Goal: Task Accomplishment & Management: Manage account settings

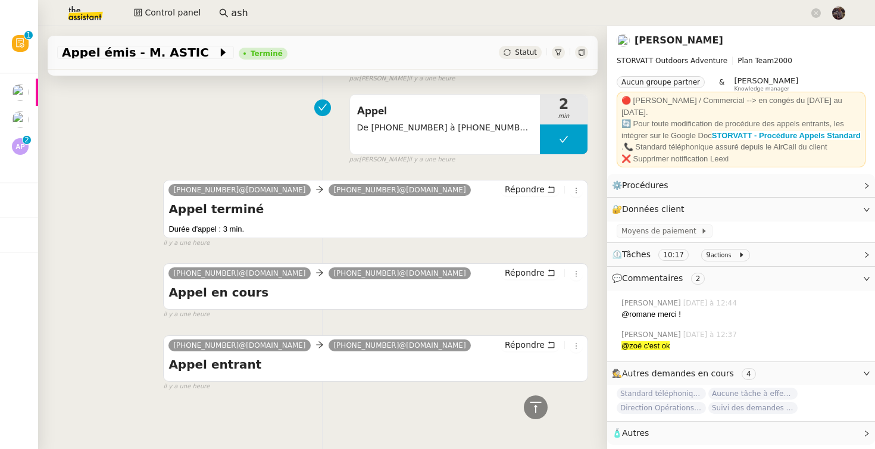
scroll to position [531, 0]
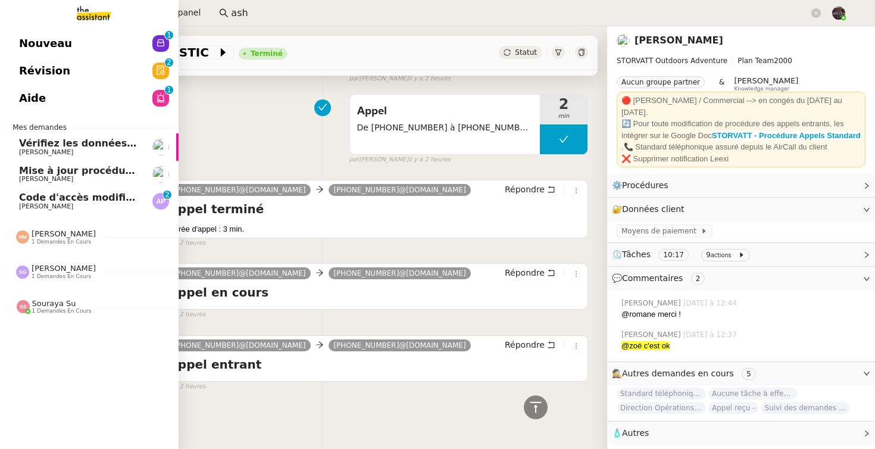
click at [31, 192] on link "Code d'accès modifié ✅ Ashley Poniatowski 0 1 2 3 4 5 6 7 8 9" at bounding box center [89, 200] width 179 height 27
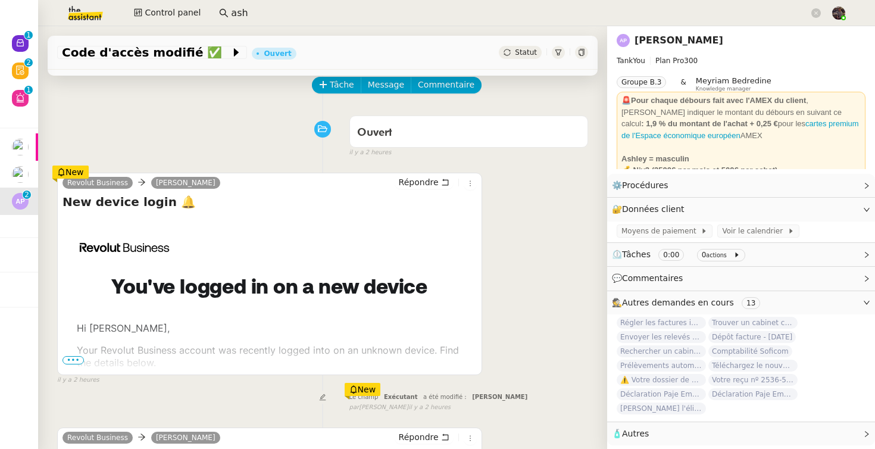
scroll to position [61, 0]
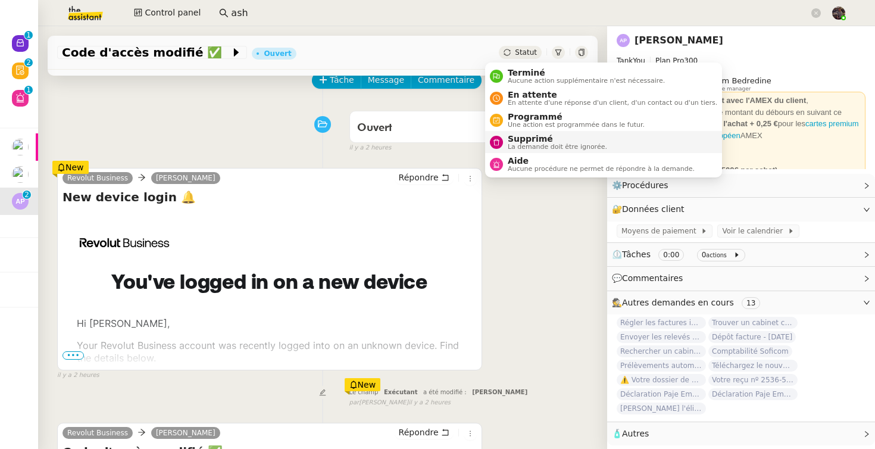
click at [517, 143] on span "La demande doit être ignorée." at bounding box center [557, 146] width 99 height 7
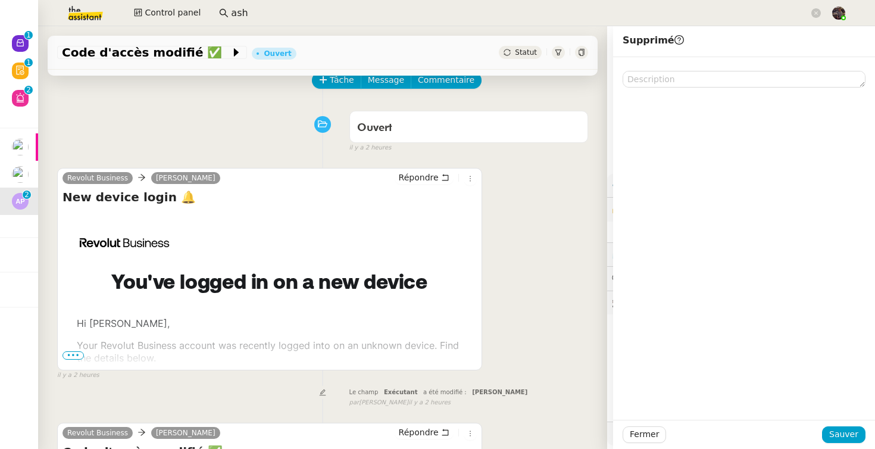
click at [829, 423] on div "Fermer Sauver" at bounding box center [744, 434] width 262 height 29
click at [832, 439] on span "Sauver" at bounding box center [843, 434] width 29 height 14
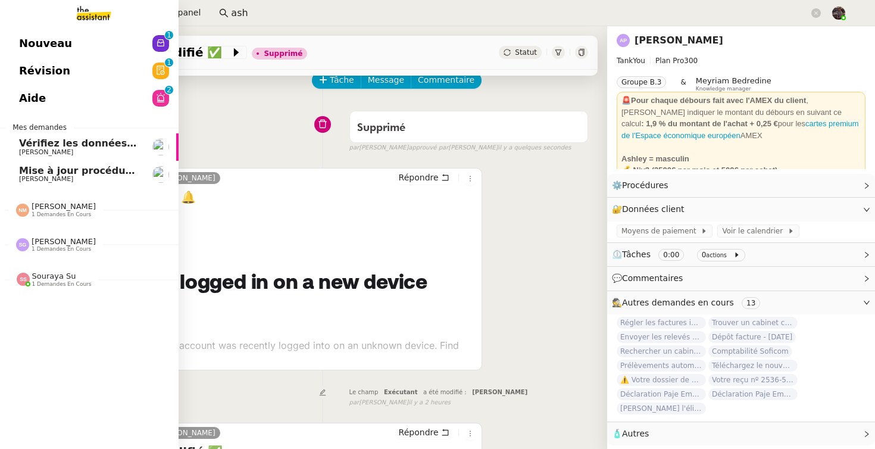
click at [10, 55] on link "Nouveau 0 1 2 3 4 5 6 7 8 9" at bounding box center [89, 43] width 179 height 27
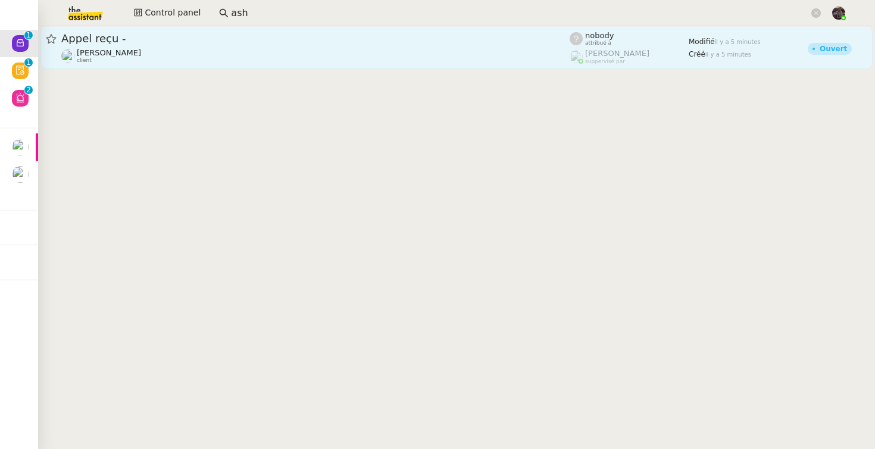
click at [120, 39] on span "Appel reçu -" at bounding box center [315, 38] width 508 height 11
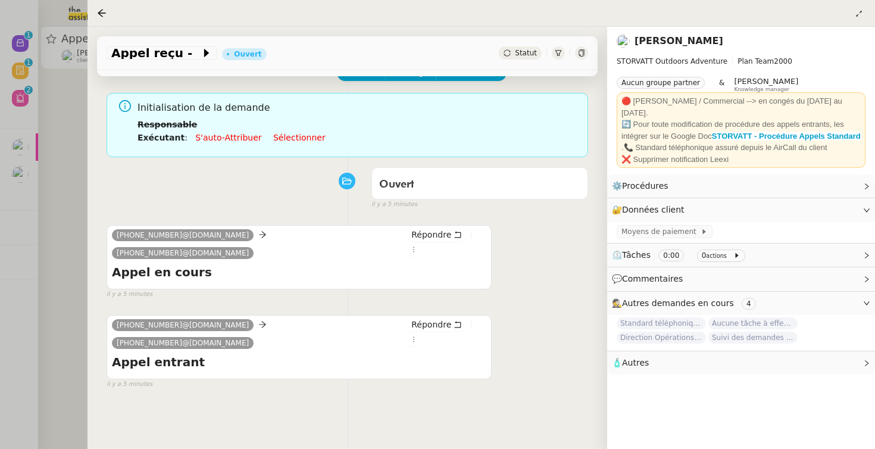
scroll to position [115, 0]
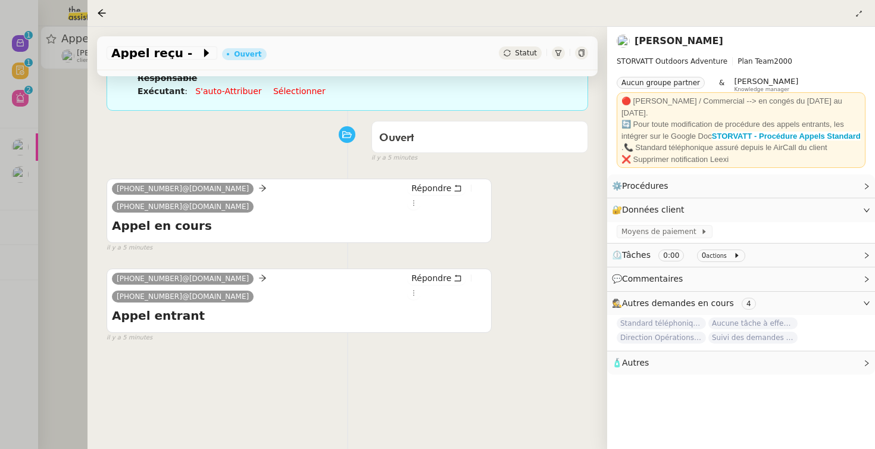
click at [237, 161] on div "Ouvert false il y a 5 minutes" at bounding box center [347, 139] width 481 height 48
click at [239, 160] on div "Ouvert false il y a 5 minutes" at bounding box center [347, 139] width 481 height 48
click at [723, 37] on link "[PERSON_NAME]" at bounding box center [678, 40] width 89 height 11
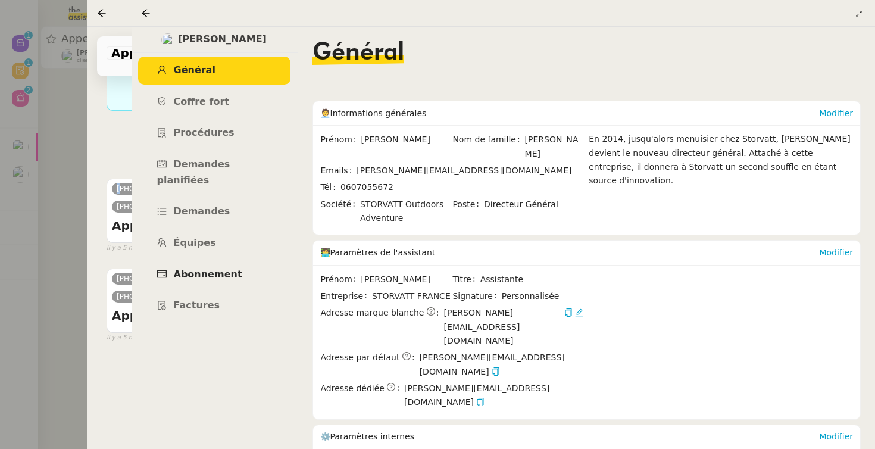
click at [210, 268] on span "Abonnement" at bounding box center [208, 273] width 68 height 11
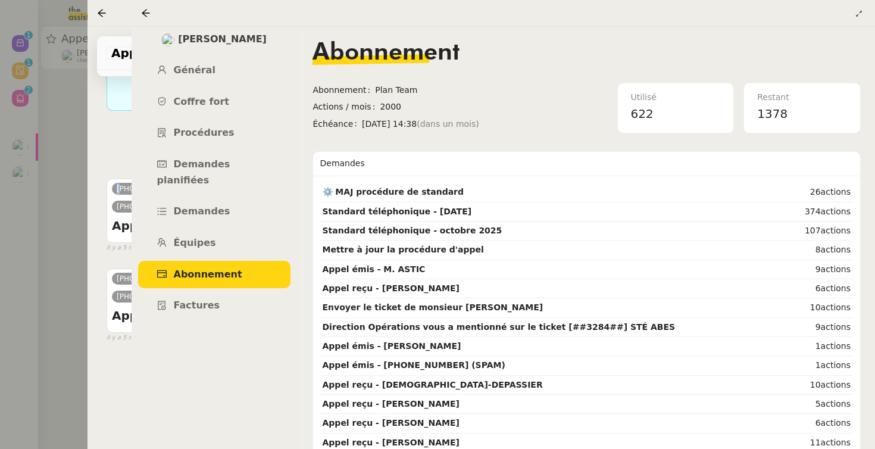
scroll to position [172, 0]
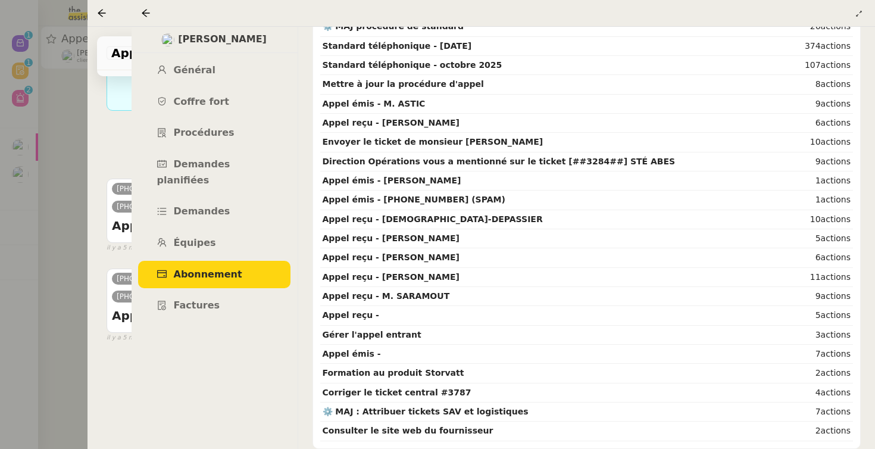
click at [230, 382] on div "Franck MUFFAT-JEANDET Général Coffre fort Procédures Demandes planifiées Demand…" at bounding box center [214, 238] width 167 height 422
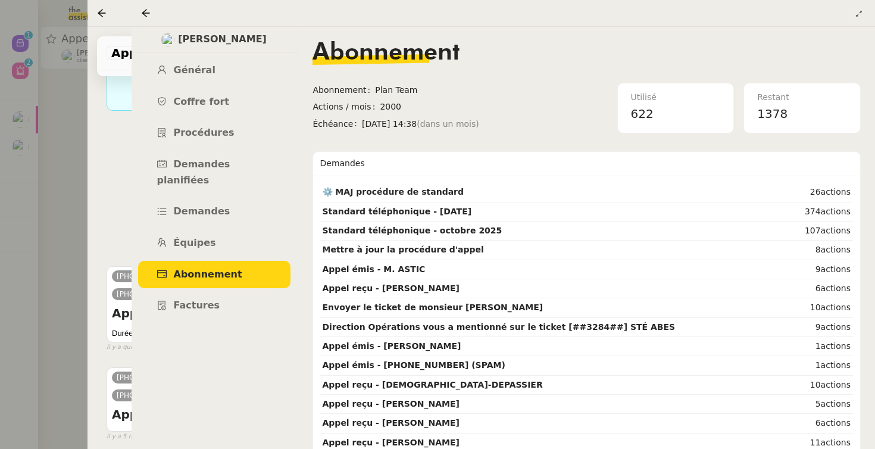
click at [118, 217] on div "Appel De +33 6 15 80 09 42 à +33 7 49 86 23 98 S'auto-attribuer 5 min false il …" at bounding box center [347, 209] width 481 height 83
click at [132, 225] on ul "Général Coffre fort Procédures Demandes planifiées Demandes Équipes Abonnement …" at bounding box center [214, 188] width 167 height 263
click at [112, 225] on div "Appel De +33 6 15 80 09 42 à +33 7 49 86 23 98 S'auto-attribuer 5 min false il …" at bounding box center [347, 209] width 481 height 83
click at [154, 11] on div at bounding box center [148, 13] width 14 height 14
click at [151, 10] on div at bounding box center [148, 13] width 14 height 14
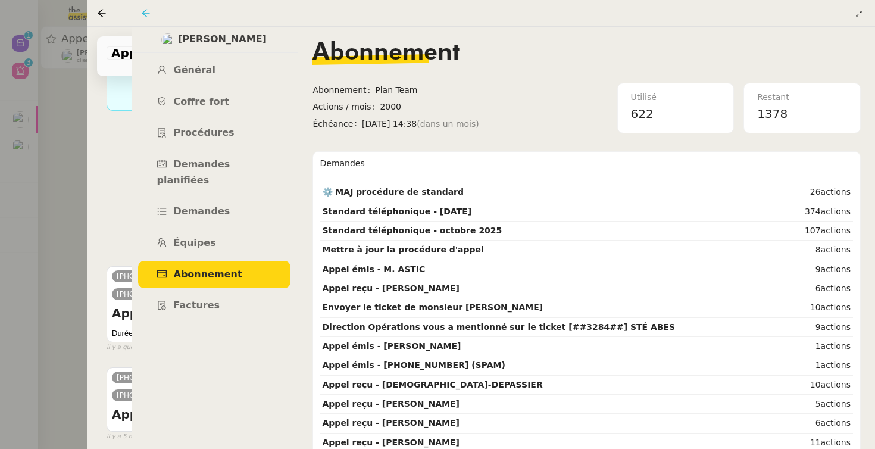
click at [143, 11] on icon at bounding box center [146, 13] width 10 height 10
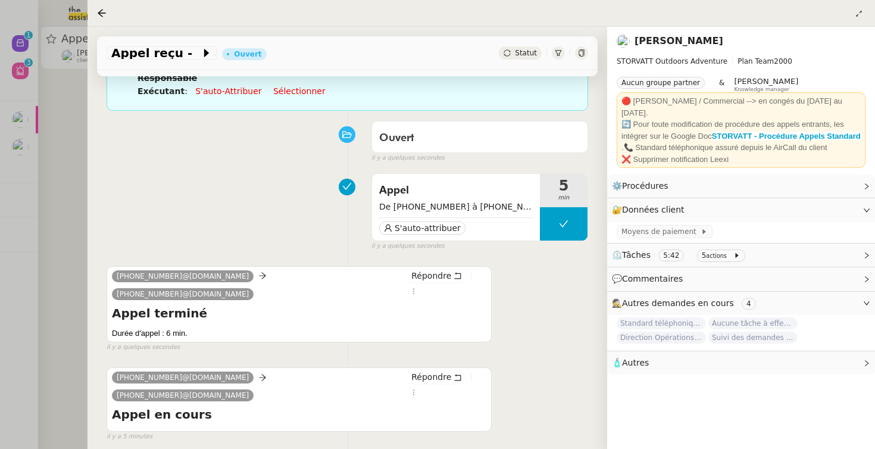
click at [118, 189] on div "Appel De +33 6 15 80 09 42 à +33 7 49 86 23 98 S'auto-attribuer 5 min false il …" at bounding box center [347, 209] width 481 height 83
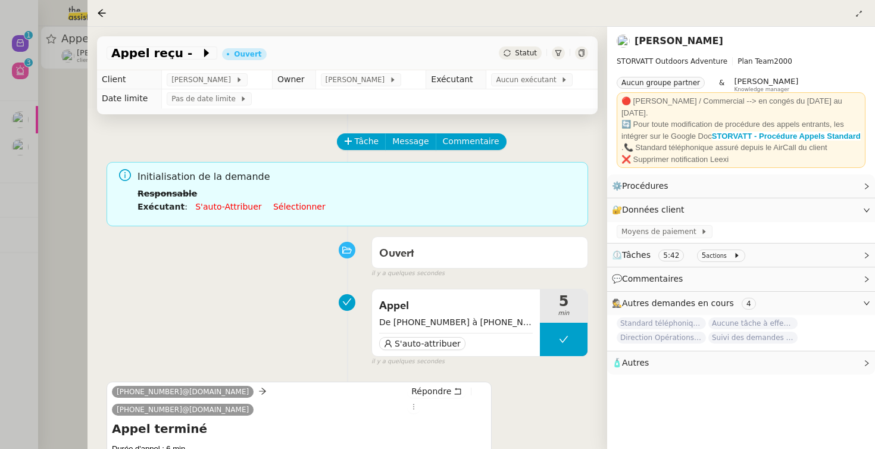
click at [30, 198] on div at bounding box center [437, 224] width 875 height 449
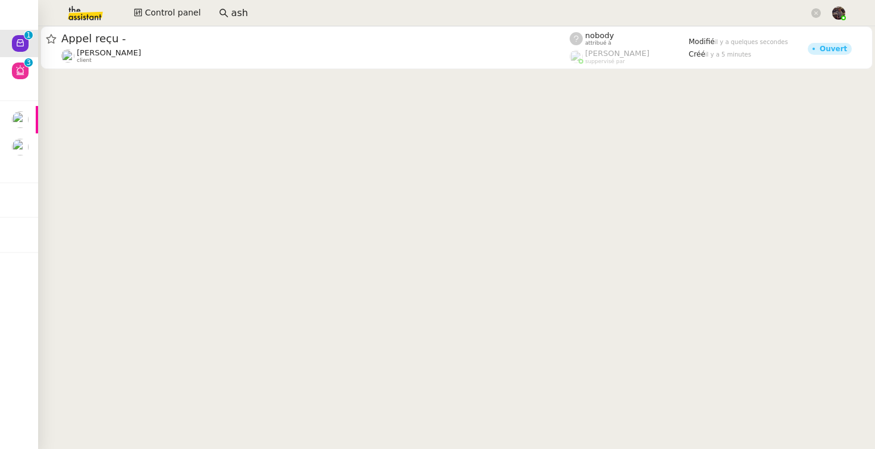
click at [66, 12] on img at bounding box center [76, 13] width 92 height 26
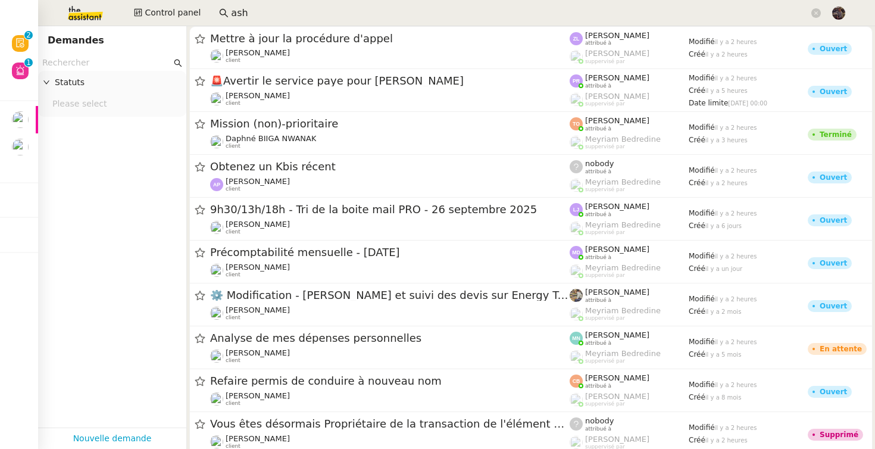
click at [236, 4] on nz-input-group "ash" at bounding box center [519, 13] width 615 height 18
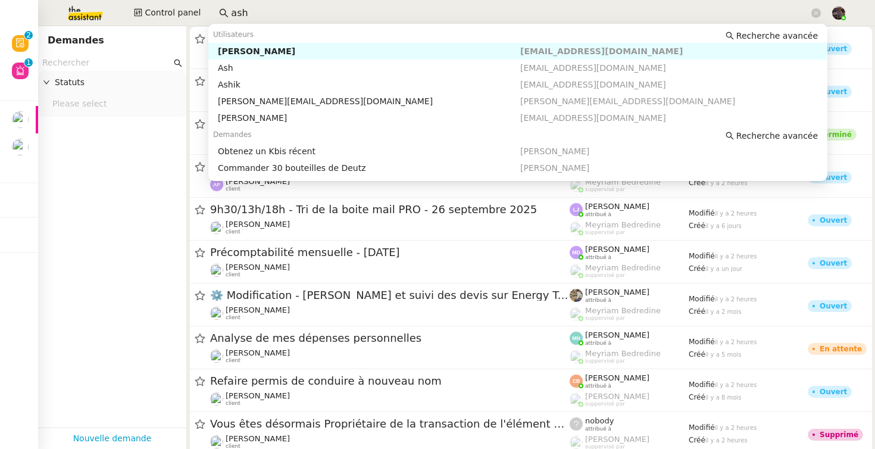
click at [236, 5] on input "ash" at bounding box center [520, 13] width 578 height 16
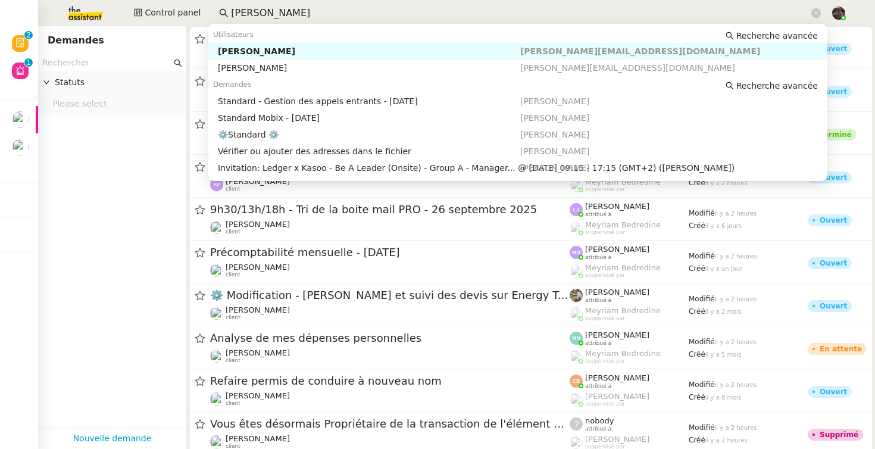
click at [278, 51] on div "Stéphanie Rakotosalama" at bounding box center [369, 51] width 302 height 11
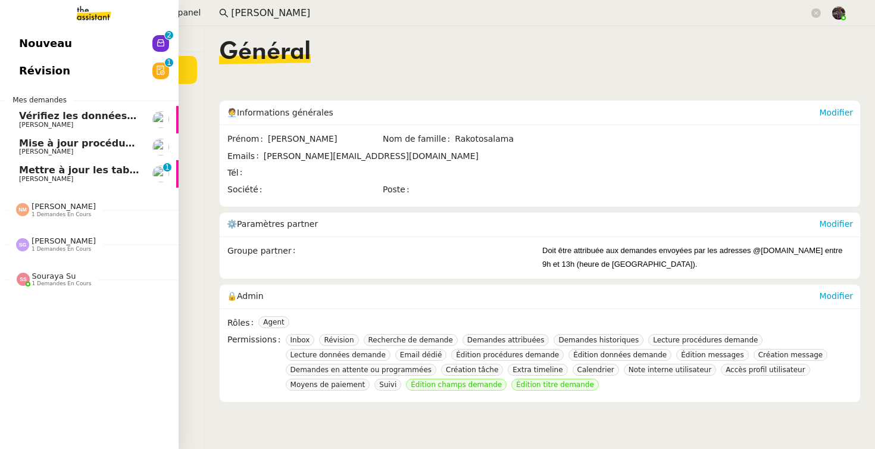
click at [25, 168] on span "Mettre à jour les tableaux M3N et MPAf" at bounding box center [124, 169] width 211 height 11
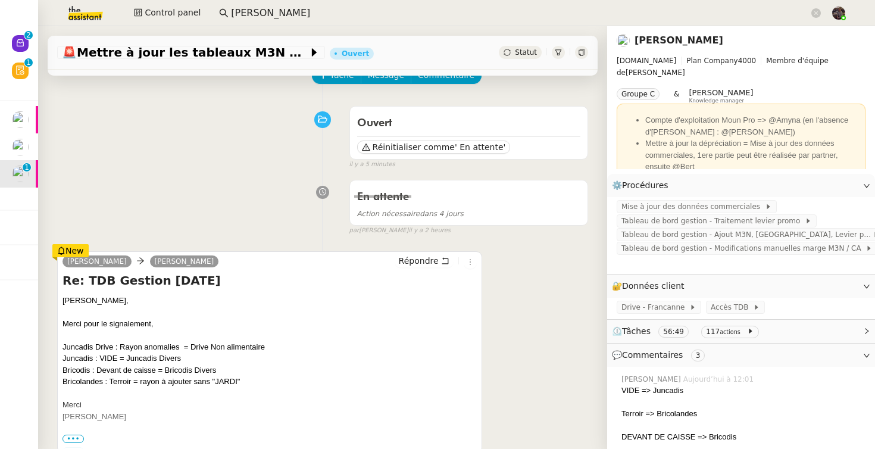
scroll to position [68, 0]
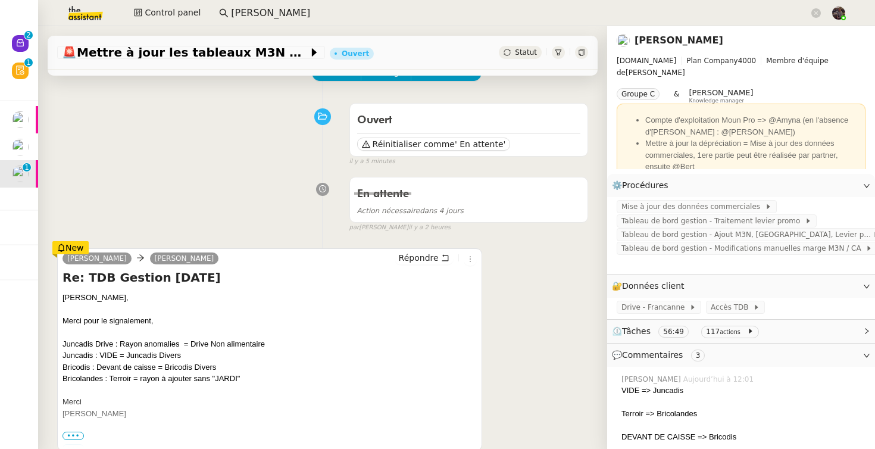
click at [264, 173] on div "En attente Action nécessaire dans 4 jours false par Bert C. il y a 2 heures" at bounding box center [322, 201] width 531 height 61
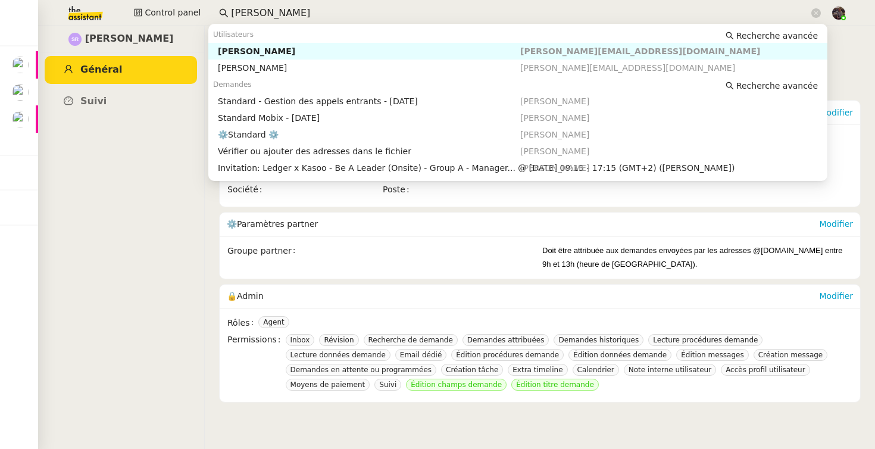
click at [249, 12] on input "stéphanie rako" at bounding box center [520, 13] width 578 height 16
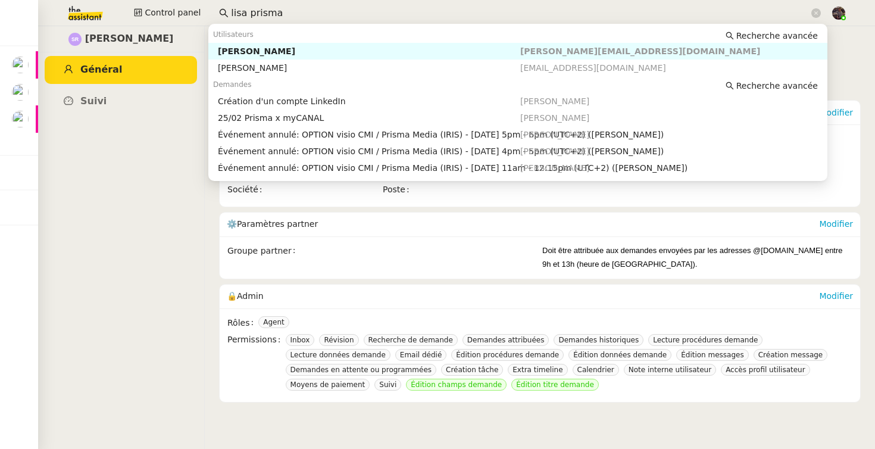
type input "lisa prisma"
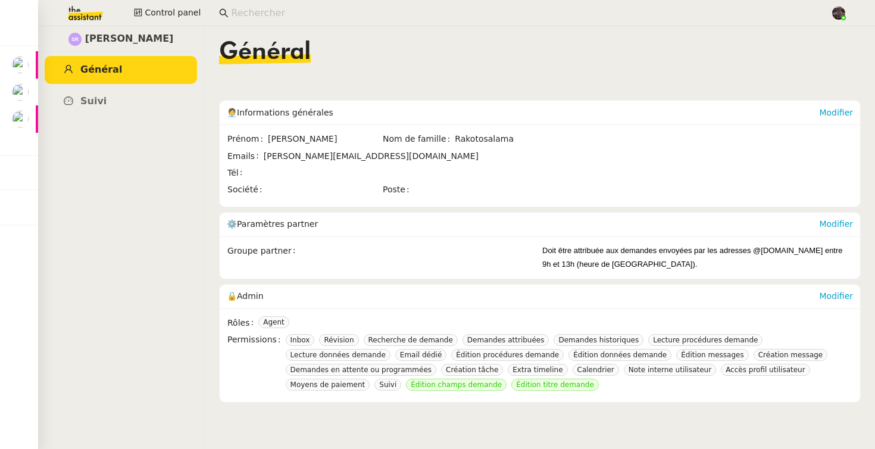
type input "s"
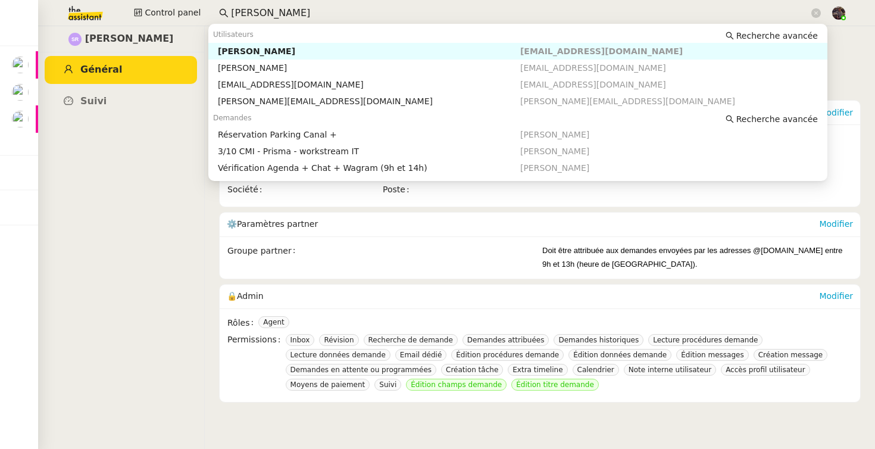
click at [305, 50] on div "[PERSON_NAME]" at bounding box center [369, 51] width 302 height 11
type input "david berr"
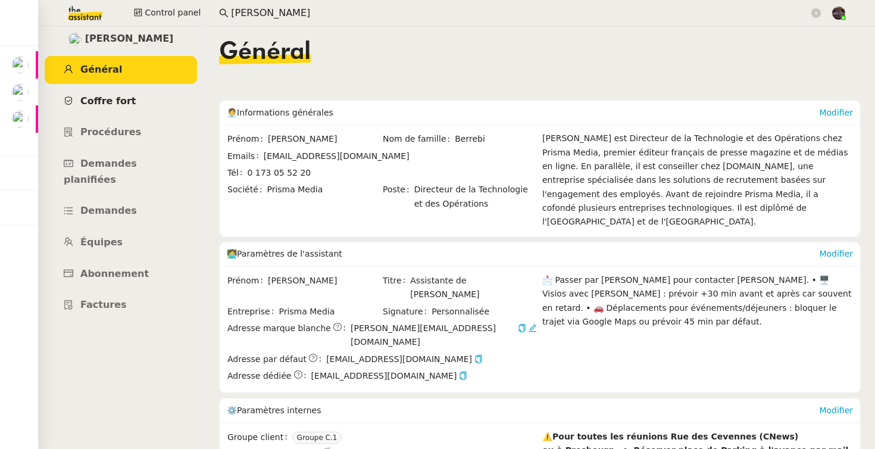
click at [124, 96] on span "Coffre fort" at bounding box center [108, 100] width 56 height 11
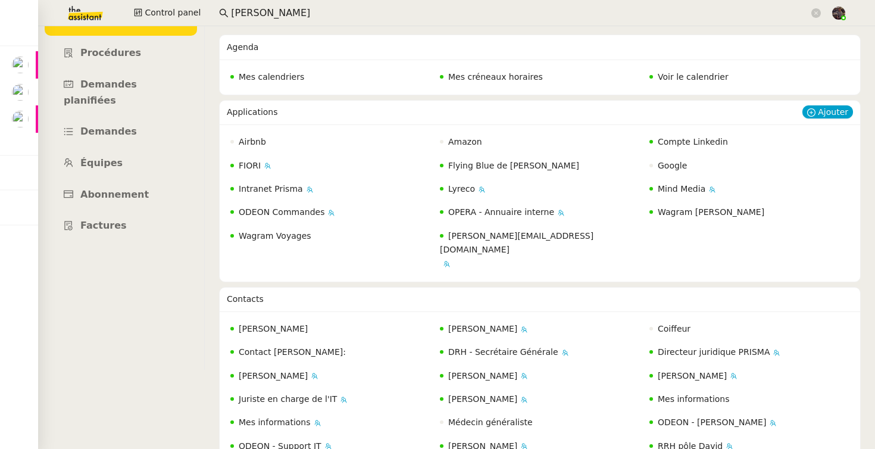
scroll to position [108, 0]
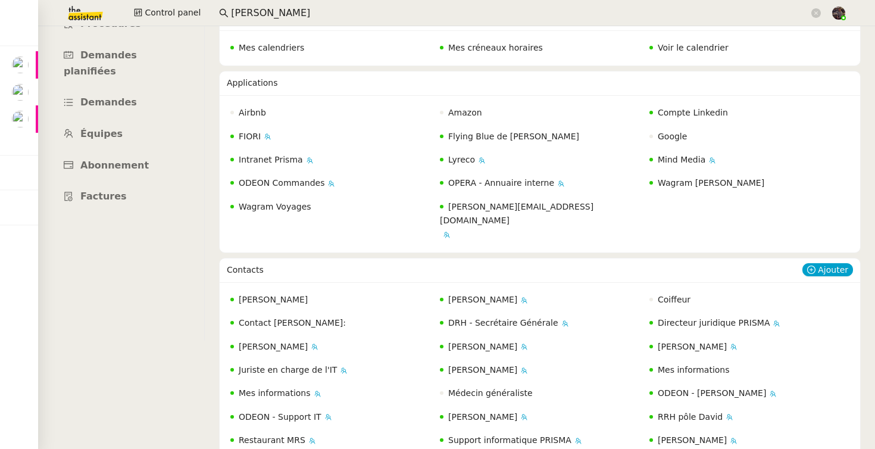
click at [422, 282] on div "Anne TCHEMITCHEFF Bertrand Germain Coiffeur Contact Sylvie Legendarme: DRH - Se…" at bounding box center [540, 393] width 640 height 223
click at [286, 184] on span "ODEON Commandes" at bounding box center [282, 183] width 86 height 10
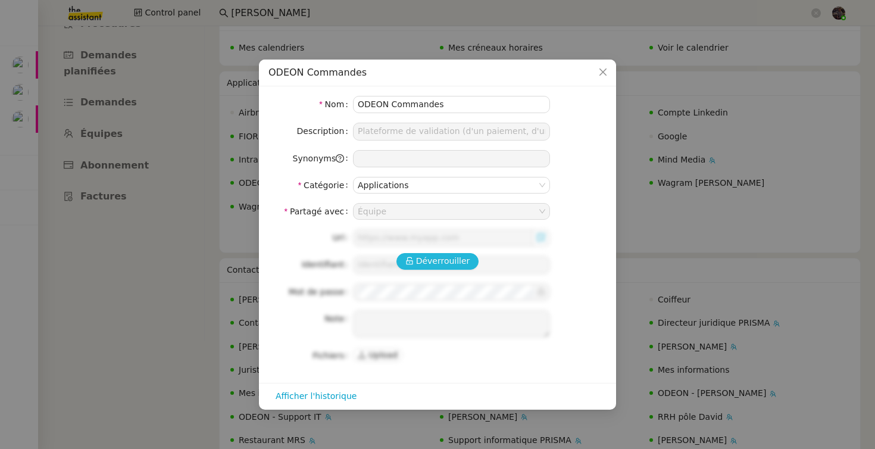
click at [455, 259] on span "Déverrouiller" at bounding box center [443, 261] width 54 height 14
type input "https://odeon.prismamedia.com/"
type input "lisa@prismamedia.com"
type textarea "Nathalie KUENTZMANN en charge des droits pour création DEA"
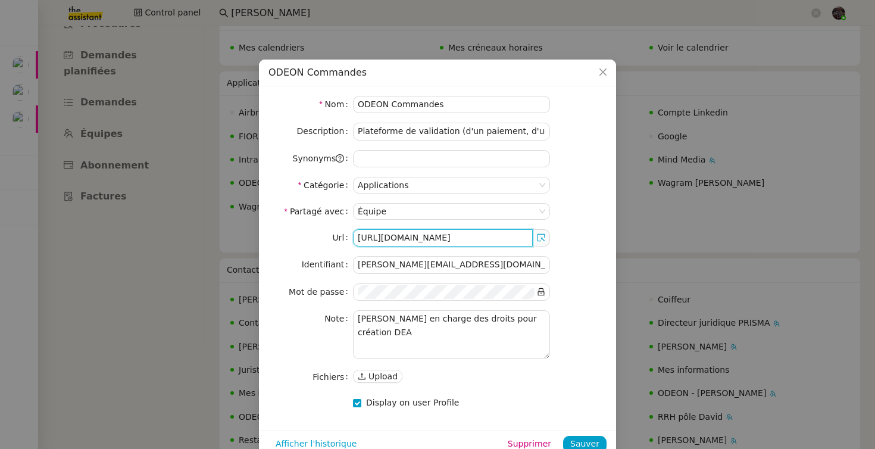
click at [432, 240] on input "https://odeon.prismamedia.com/" at bounding box center [443, 237] width 180 height 17
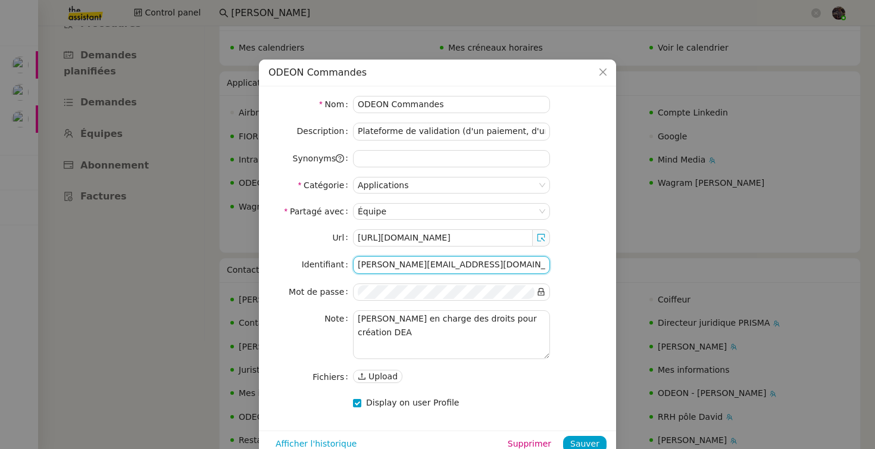
click at [394, 262] on input "lisa@prismamedia.com" at bounding box center [451, 264] width 197 height 17
click at [539, 295] on icon at bounding box center [541, 292] width 7 height 8
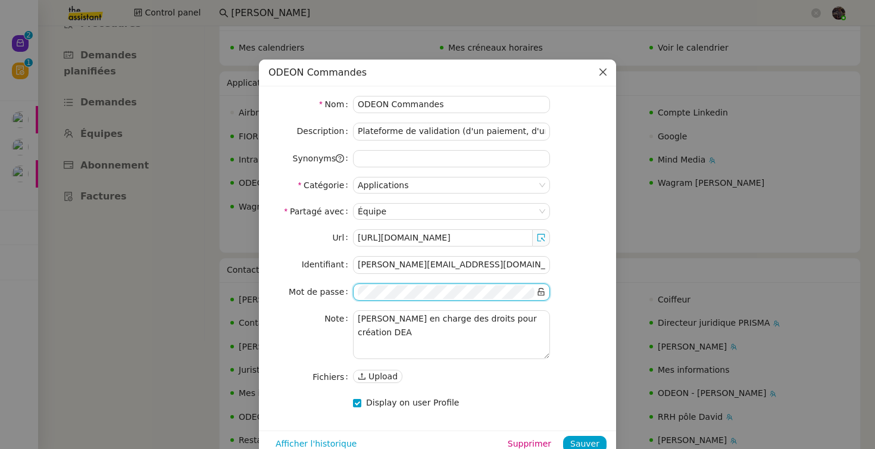
click at [599, 75] on icon "Close" at bounding box center [603, 72] width 10 height 10
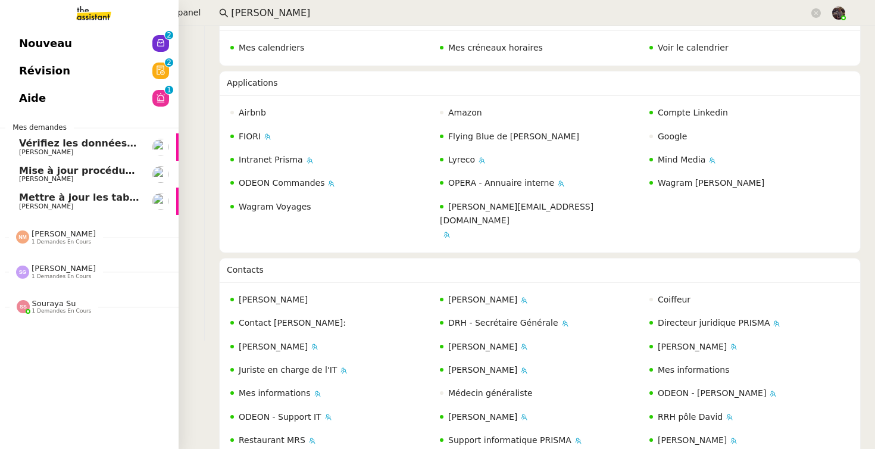
click at [54, 194] on span "Mettre à jour les tableaux M3N et MPAf" at bounding box center [124, 197] width 211 height 11
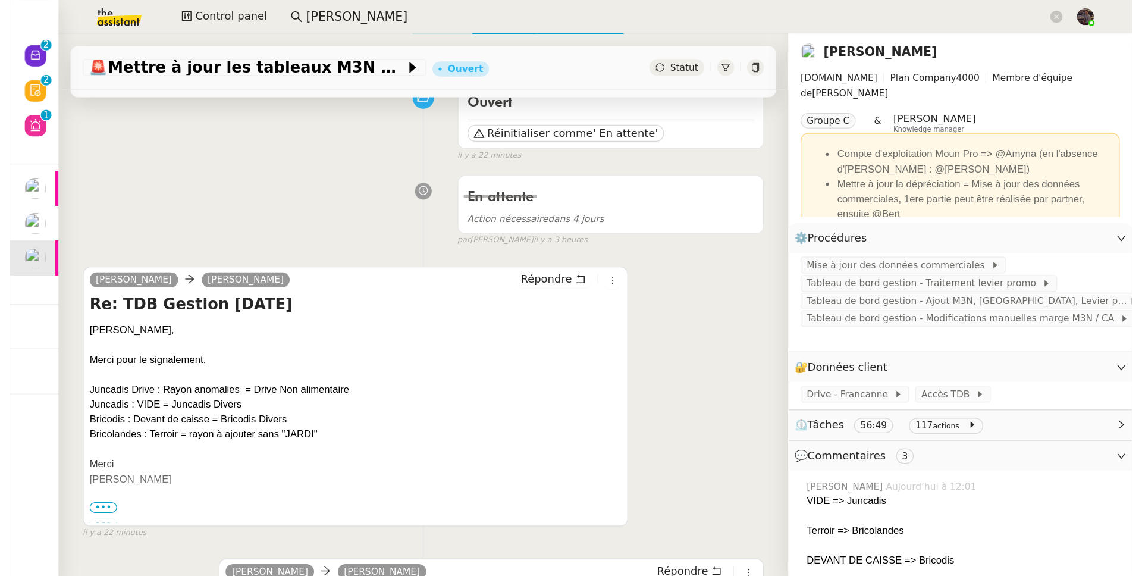
scroll to position [108, 0]
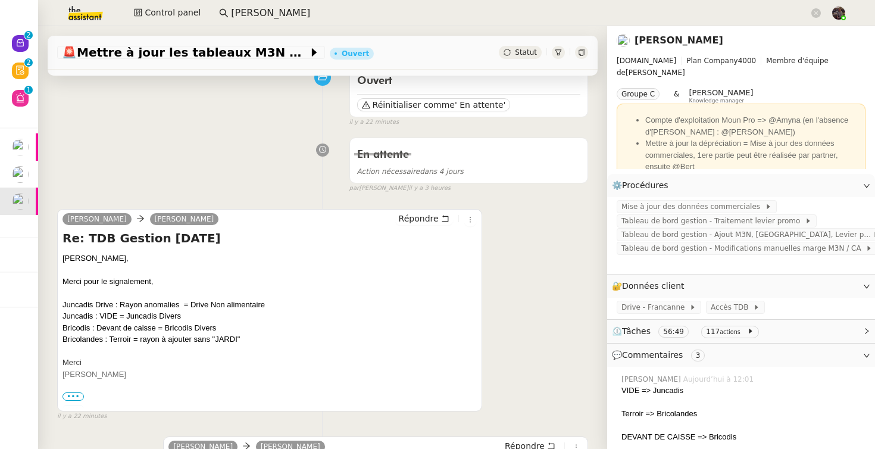
click at [227, 170] on div "En attente Action nécessaire dans 4 jours false par Bert C. il y a 3 heures" at bounding box center [322, 162] width 531 height 61
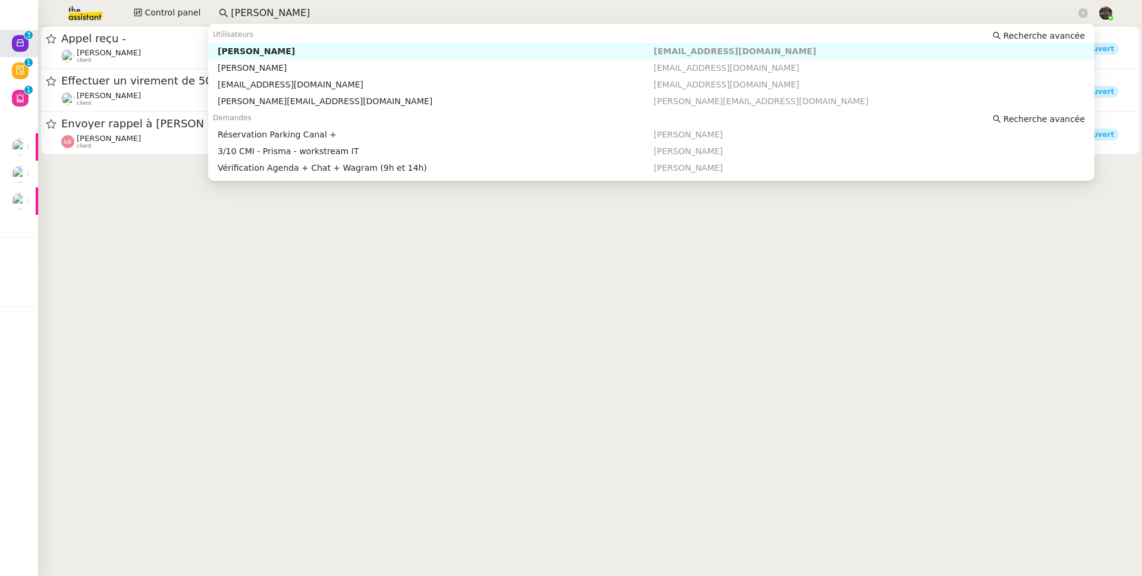
click at [258, 15] on input "david berr" at bounding box center [654, 13] width 846 height 16
click at [874, 33] on span "Recherche avancée" at bounding box center [1045, 36] width 82 height 12
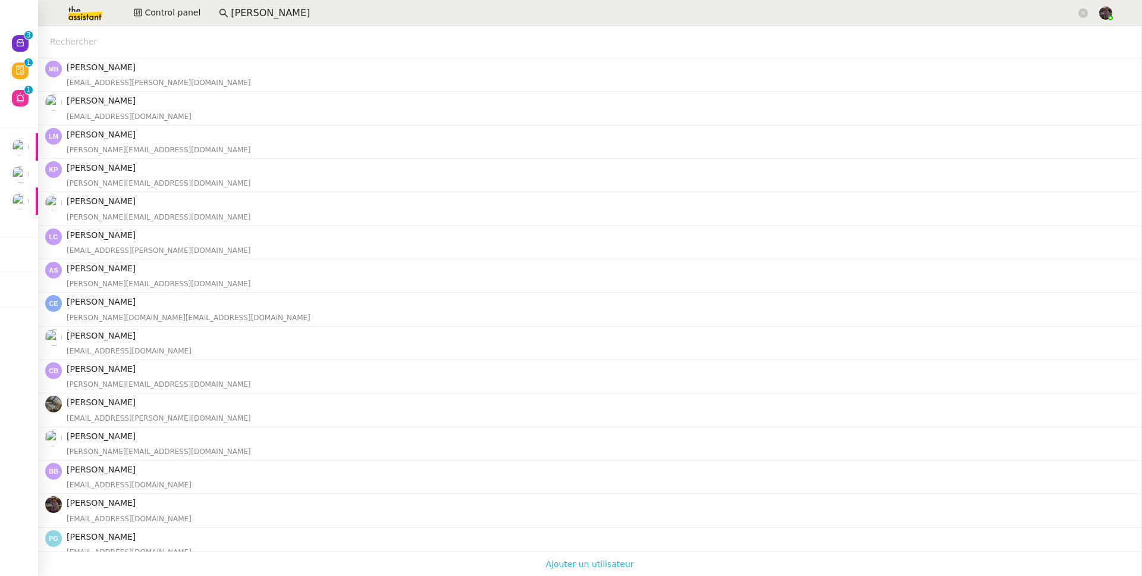
click at [554, 448] on span "Ajouter un utilisateur" at bounding box center [590, 563] width 88 height 15
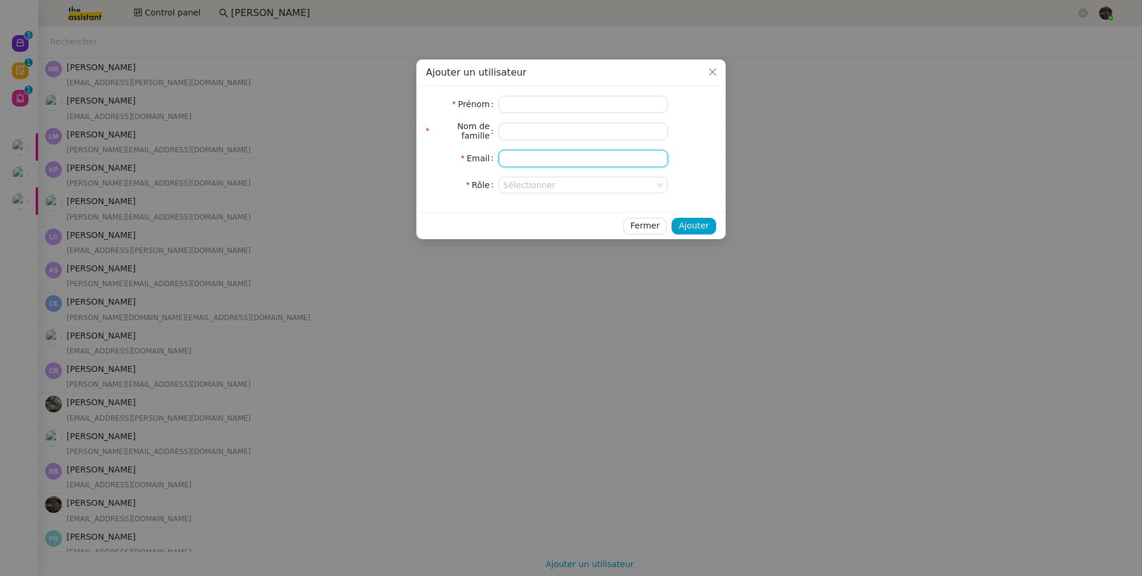
click at [514, 158] on input "email" at bounding box center [584, 158] width 170 height 17
paste input "clara@theassistant.team"
type input "clara@theassistant.team"
click at [505, 112] on input at bounding box center [584, 104] width 170 height 17
type input "Clara"
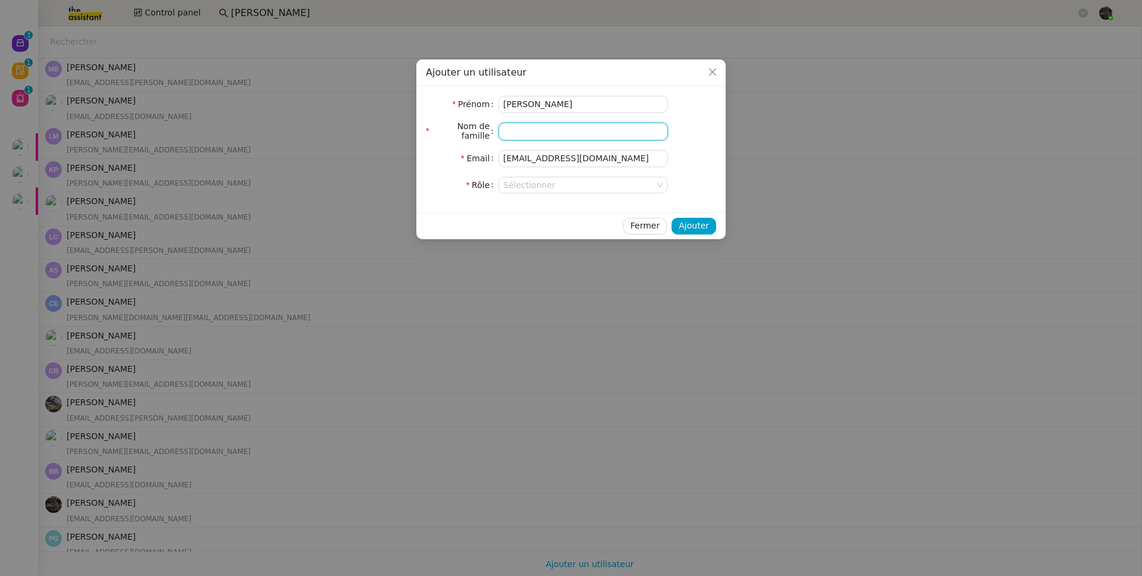
click at [518, 127] on input at bounding box center [584, 131] width 170 height 17
type input "Deloffre"
click at [543, 187] on input at bounding box center [579, 184] width 152 height 15
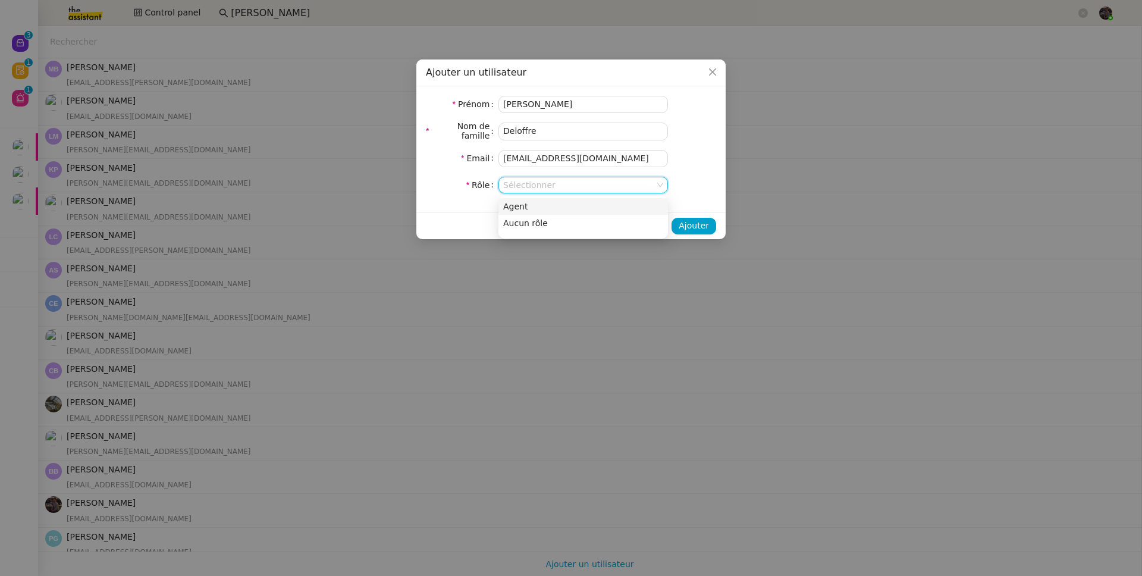
click at [536, 201] on div "Agent" at bounding box center [583, 206] width 160 height 11
click at [685, 224] on span "Ajouter" at bounding box center [694, 226] width 30 height 14
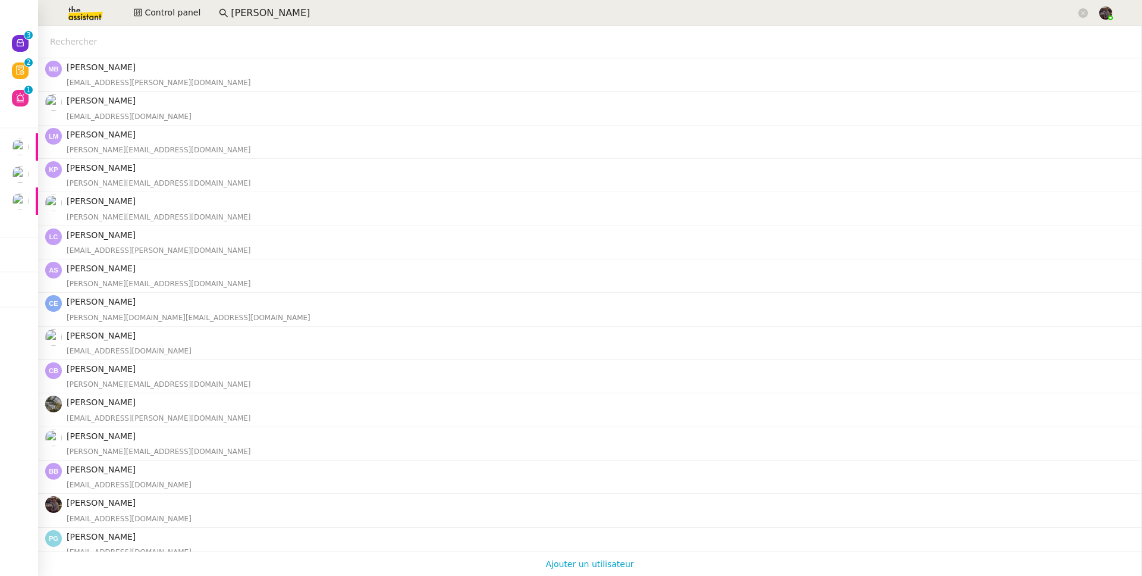
click at [318, 2] on app-search-bar "david berr" at bounding box center [653, 13] width 882 height 26
click at [309, 13] on input "david berr" at bounding box center [654, 13] width 846 height 16
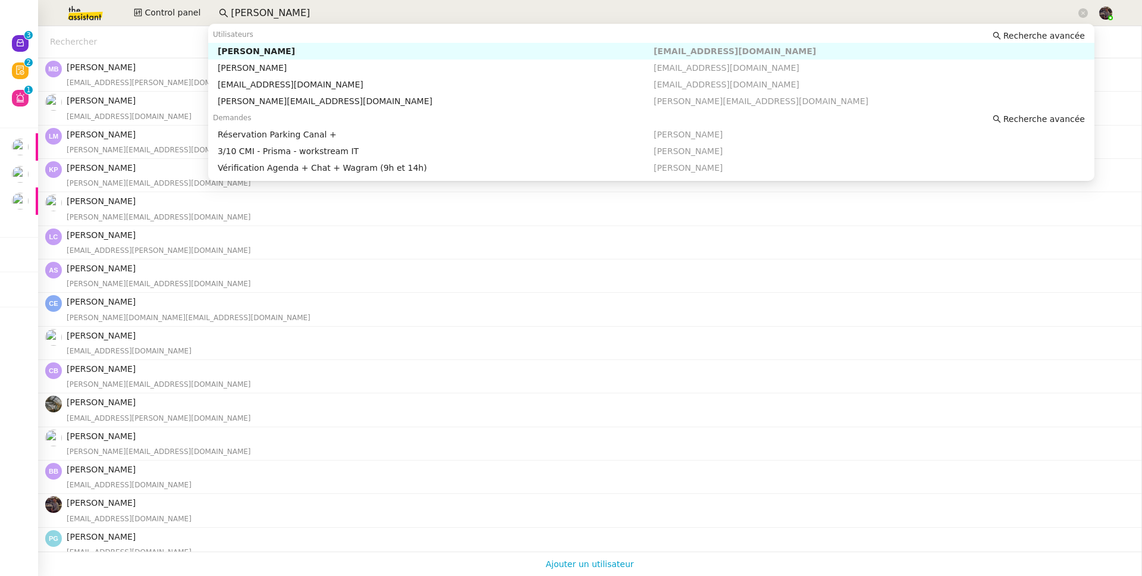
click at [309, 13] on input "david berr" at bounding box center [654, 13] width 846 height 16
paste input "clara@theassistant.team"
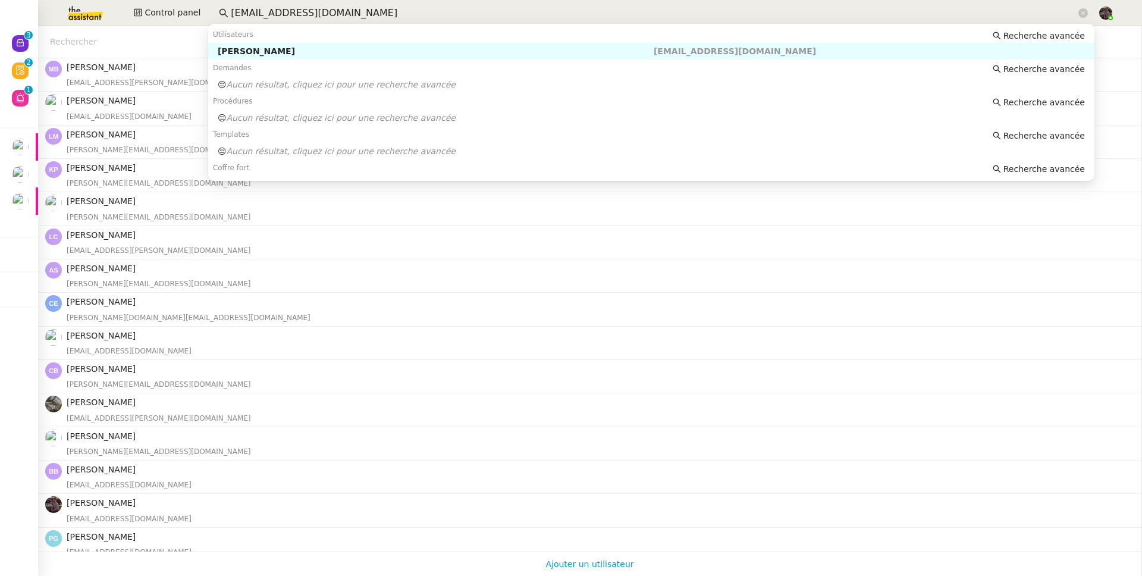
click at [277, 53] on div "Clara Deloffre" at bounding box center [436, 51] width 436 height 11
type input "clara@theassistant.team"
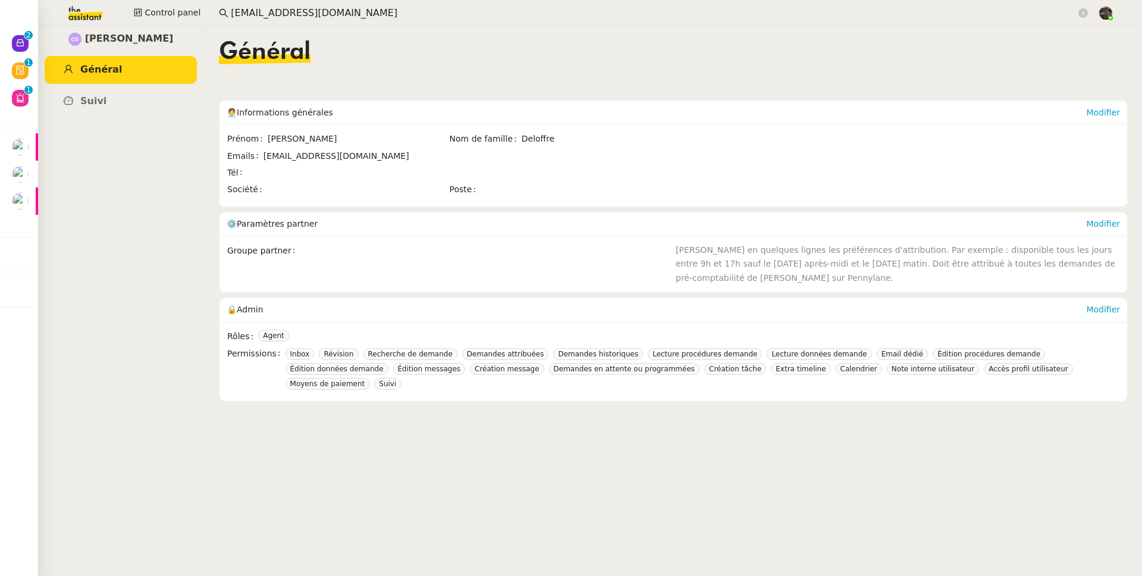
click at [37, 31] on nz-layout "Nouveau 0 1 2 3 4 5 6 7 8 9 Révision 0 1 2 3 4 5 6 7 8 9 Aide 0 1 2 3 4 5 6 7 8…" at bounding box center [571, 288] width 1142 height 576
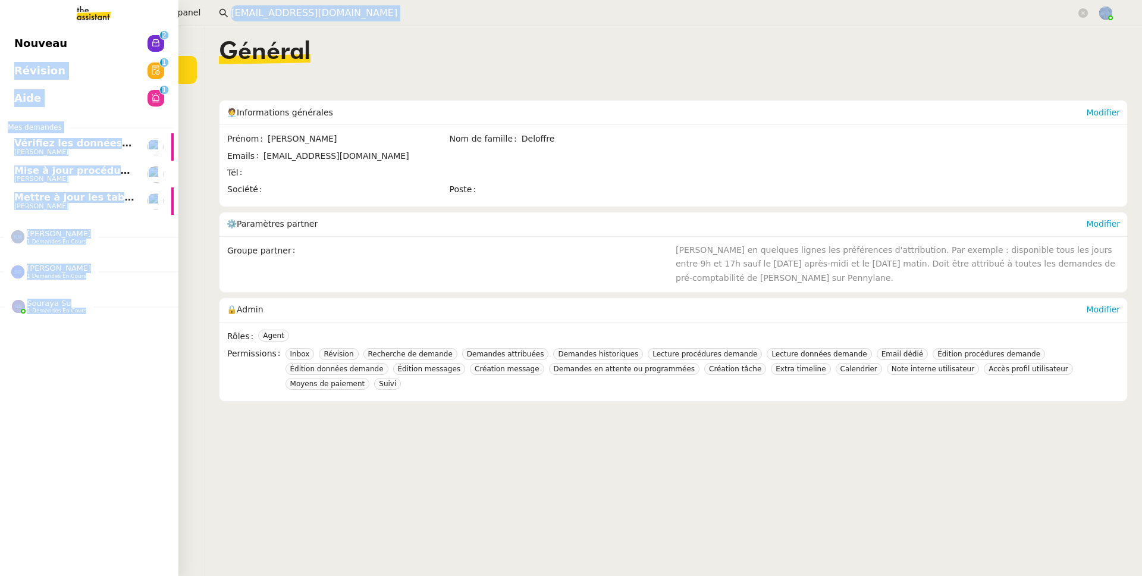
click at [36, 33] on link "Nouveau 0 1 2 3 4 5 6 7 8 9" at bounding box center [84, 43] width 179 height 27
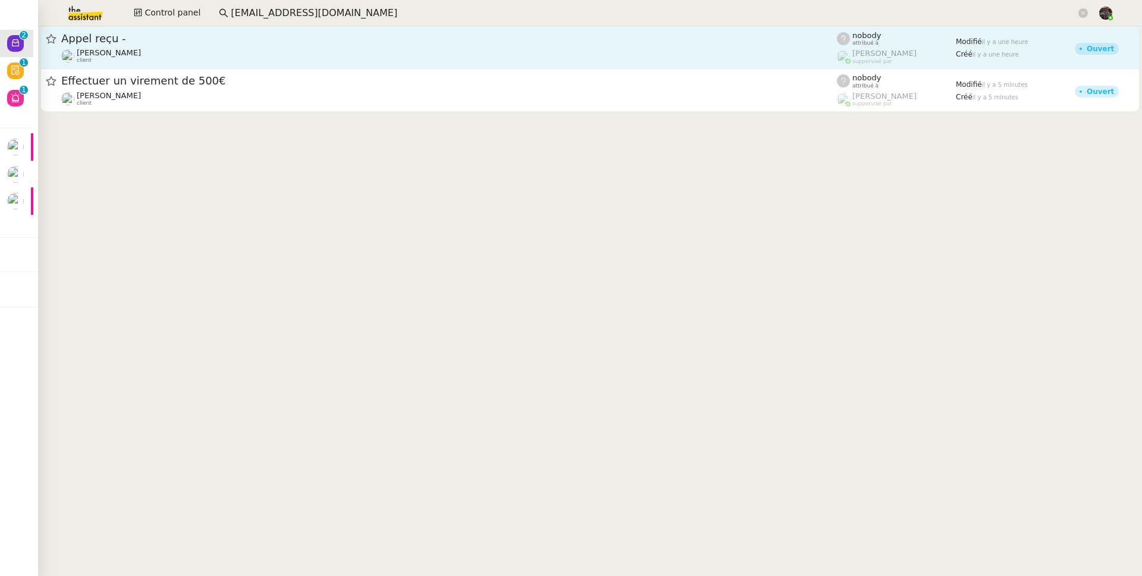
click at [131, 32] on div "Appel reçu -" at bounding box center [449, 39] width 776 height 14
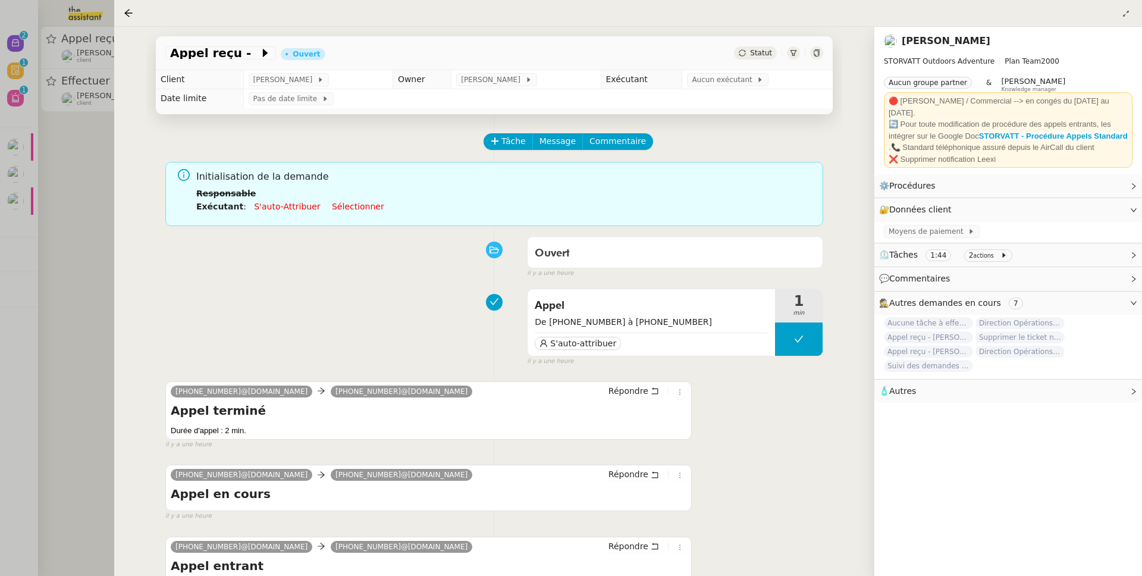
click at [64, 183] on div at bounding box center [571, 288] width 1142 height 576
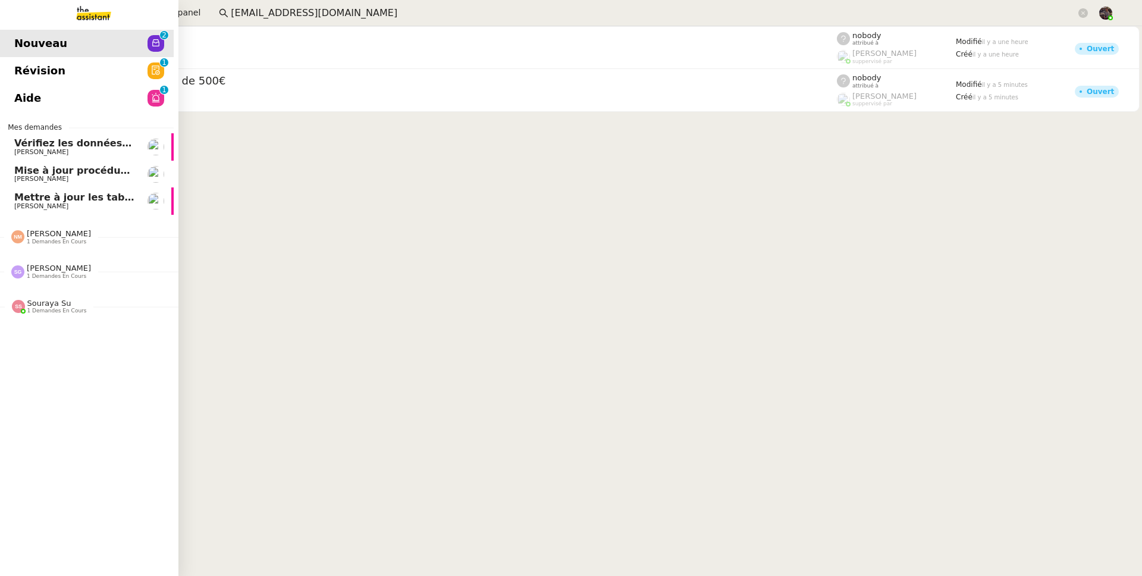
click at [18, 202] on span "[PERSON_NAME]" at bounding box center [41, 206] width 54 height 8
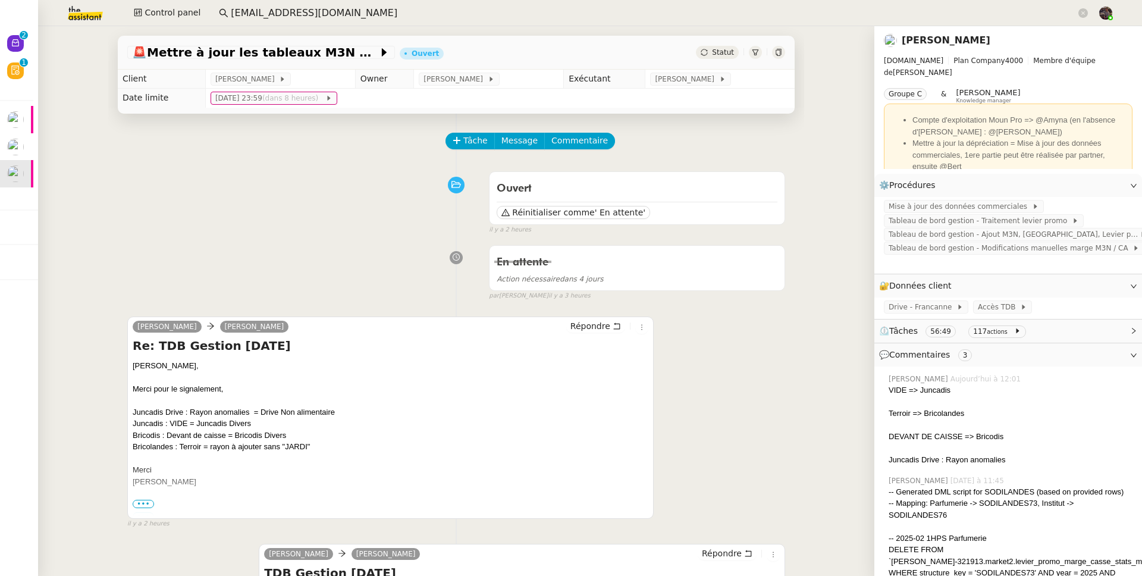
scroll to position [0, 5]
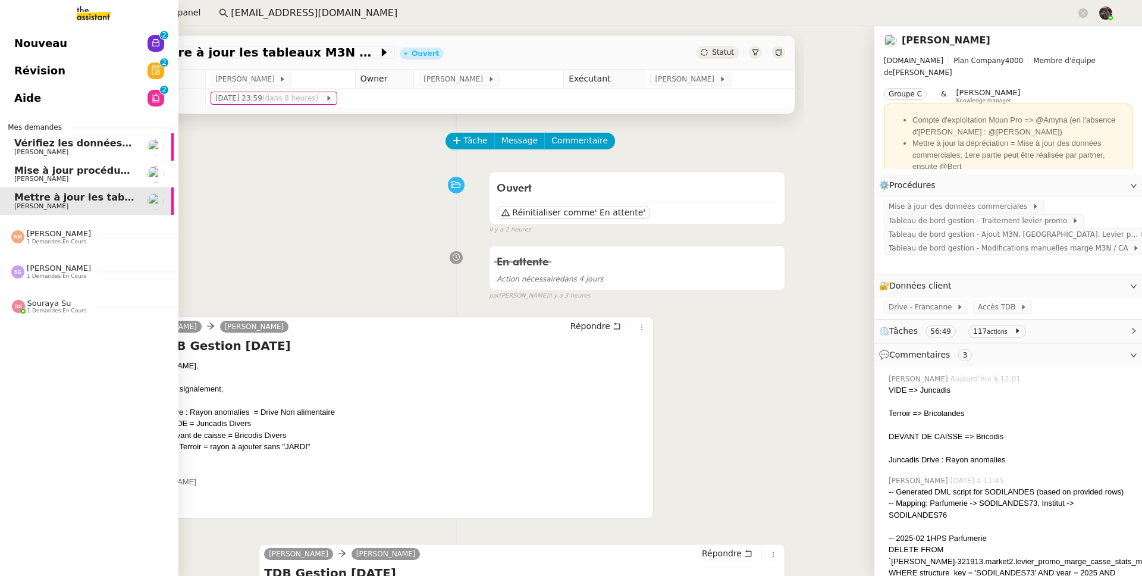
click at [18, 35] on span "Nouveau" at bounding box center [40, 44] width 53 height 18
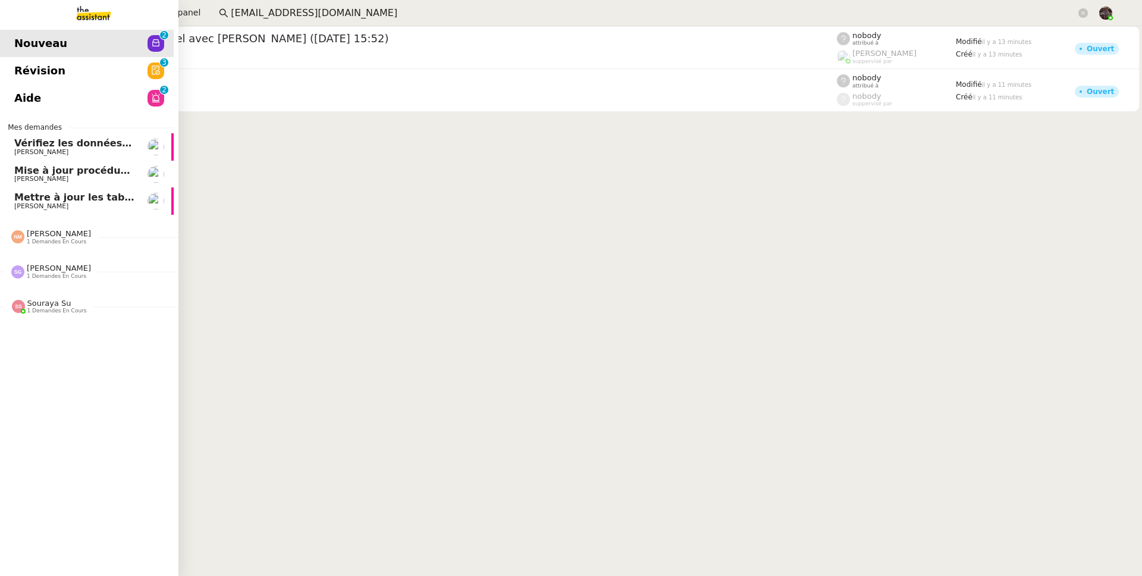
click at [21, 183] on link "Mise à jour procédure traitement FP Alison Picard-Boix" at bounding box center [84, 174] width 179 height 27
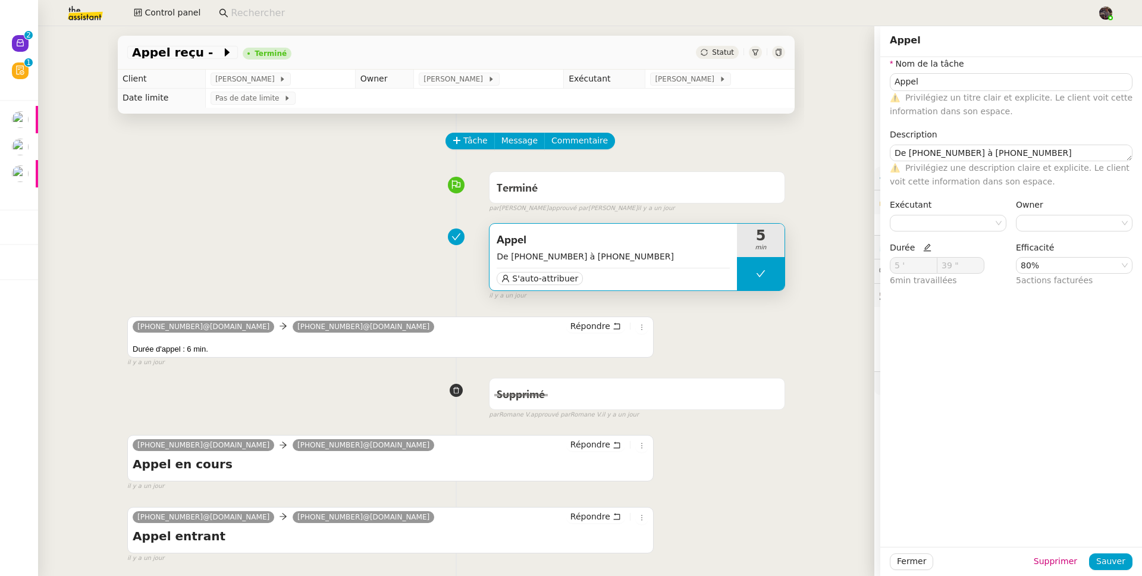
click at [399, 199] on div "Terminé false par Zoé L. approuvé par Zoé L. il y a un jour" at bounding box center [456, 190] width 658 height 48
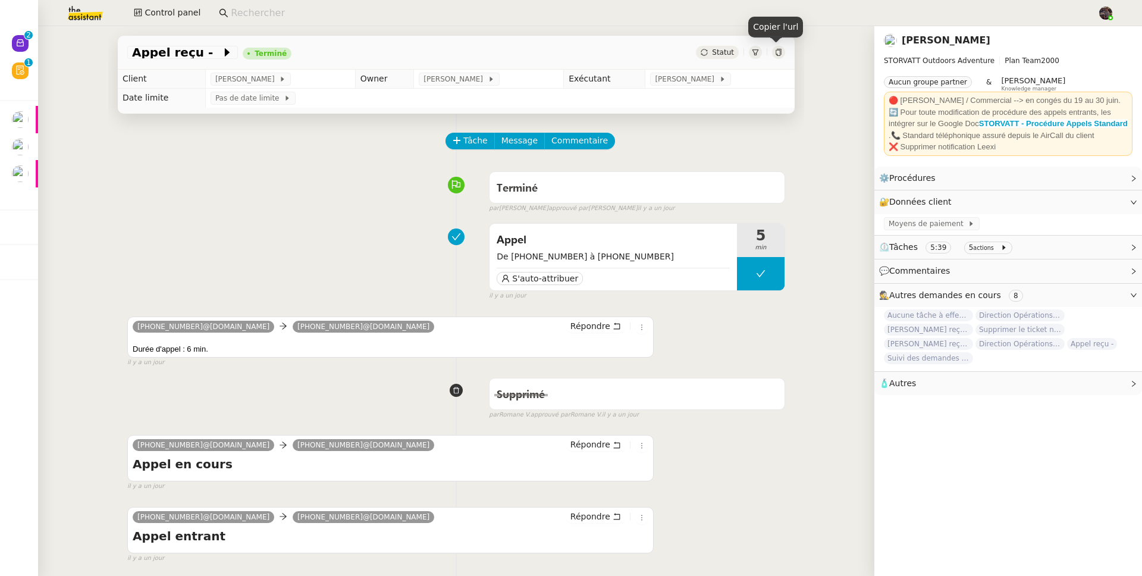
click at [774, 57] on div at bounding box center [778, 52] width 13 height 13
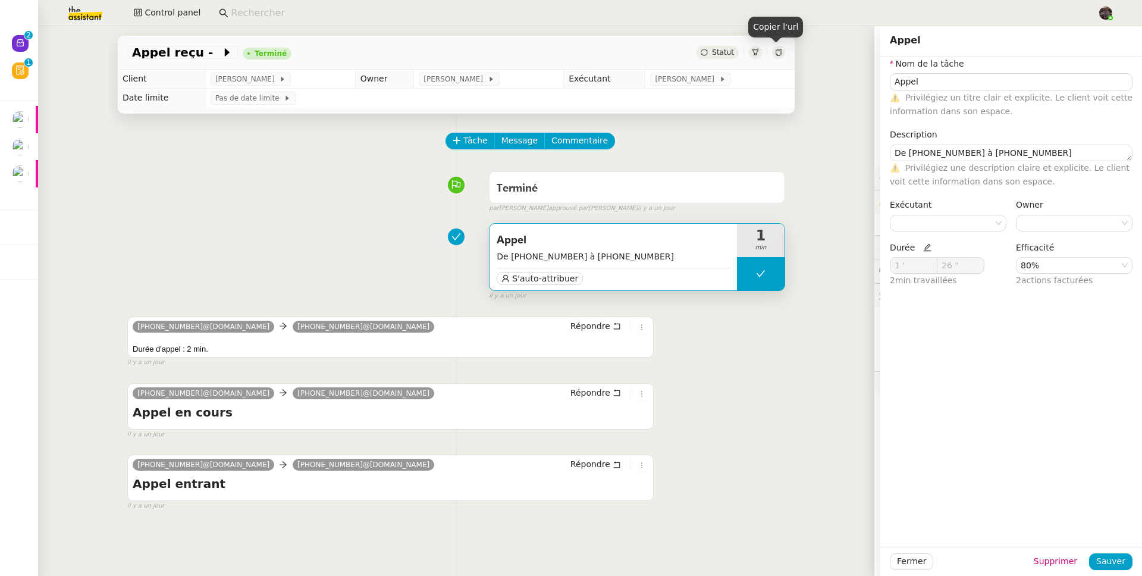
click at [775, 49] on icon at bounding box center [778, 52] width 7 height 7
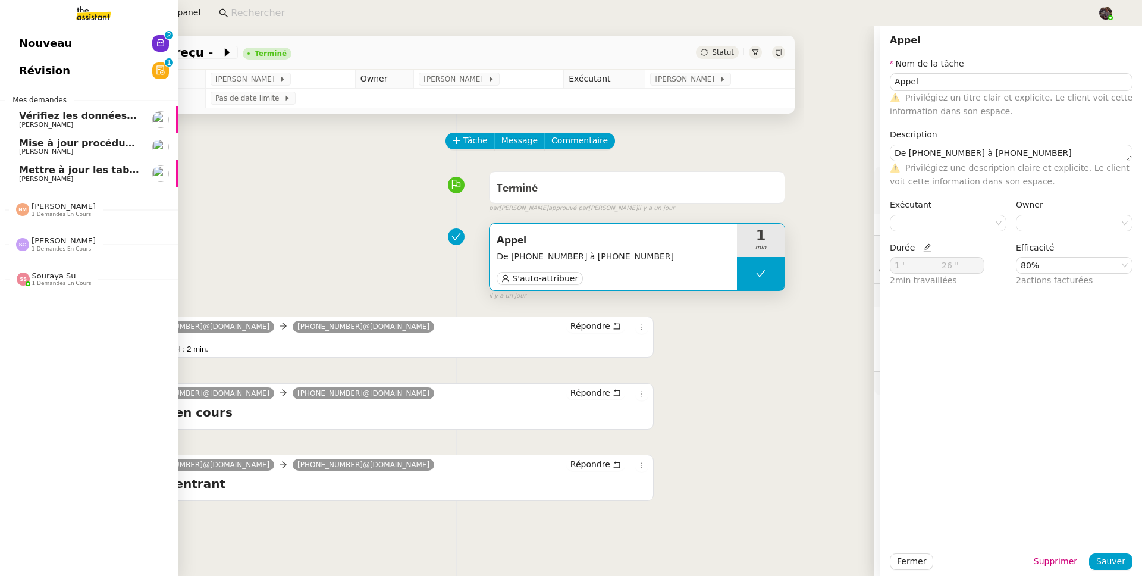
click at [48, 37] on span "Nouveau" at bounding box center [45, 44] width 53 height 18
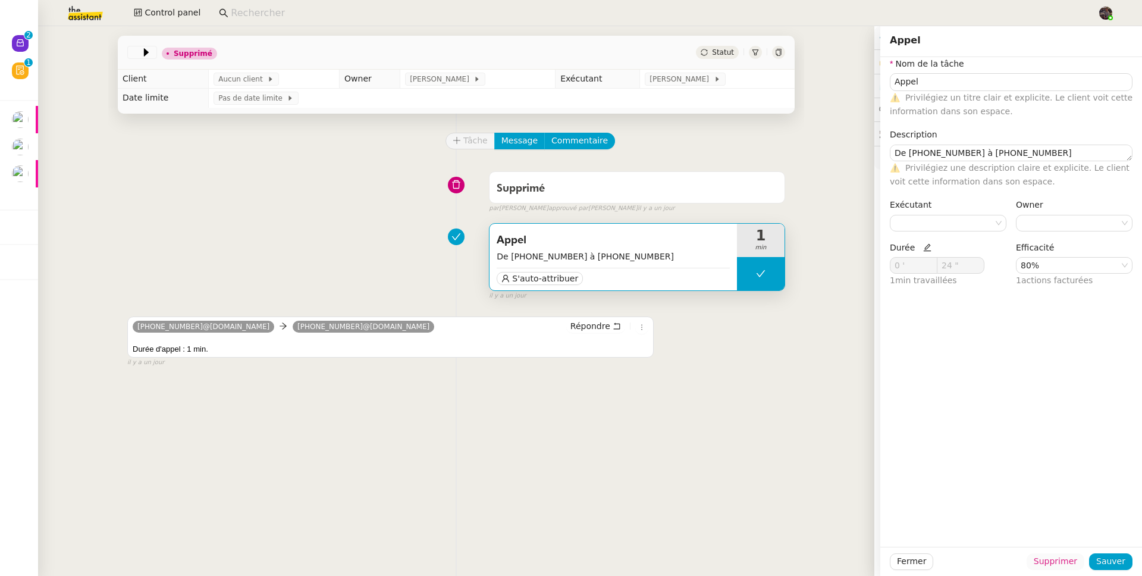
click at [1042, 555] on span "Supprimer" at bounding box center [1055, 562] width 43 height 14
click at [1084, 532] on button "Ok" at bounding box center [1079, 529] width 21 height 13
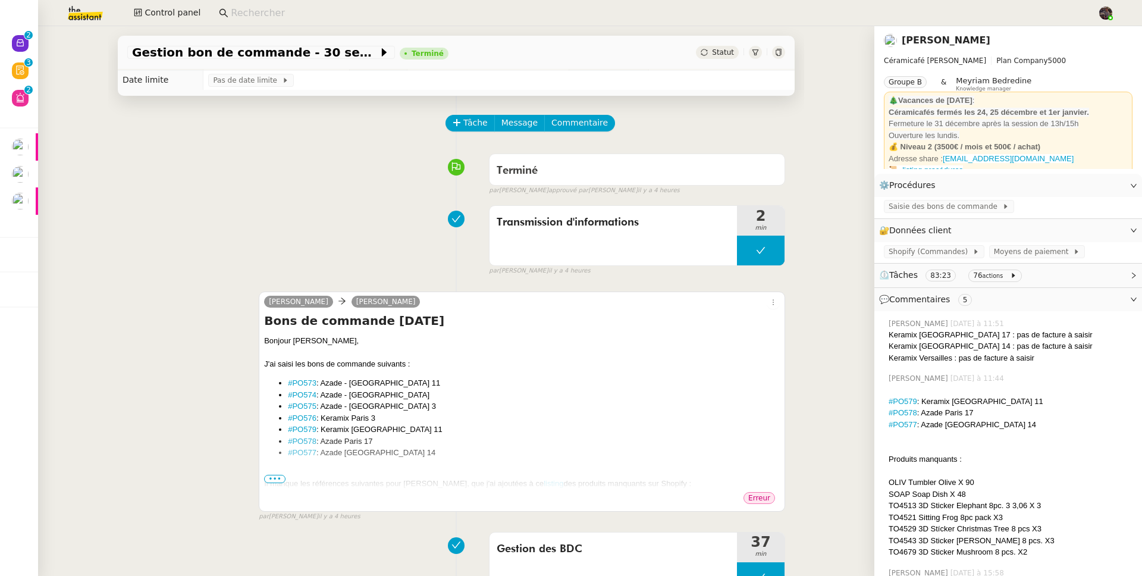
scroll to position [26, 0]
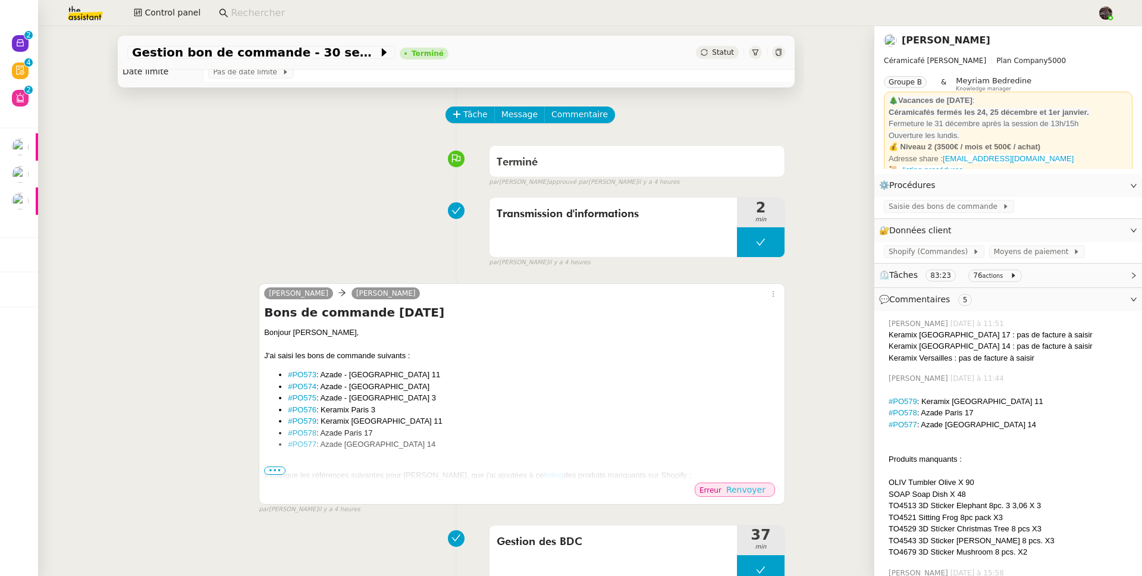
click at [749, 495] on span "Renvoyer" at bounding box center [746, 490] width 39 height 12
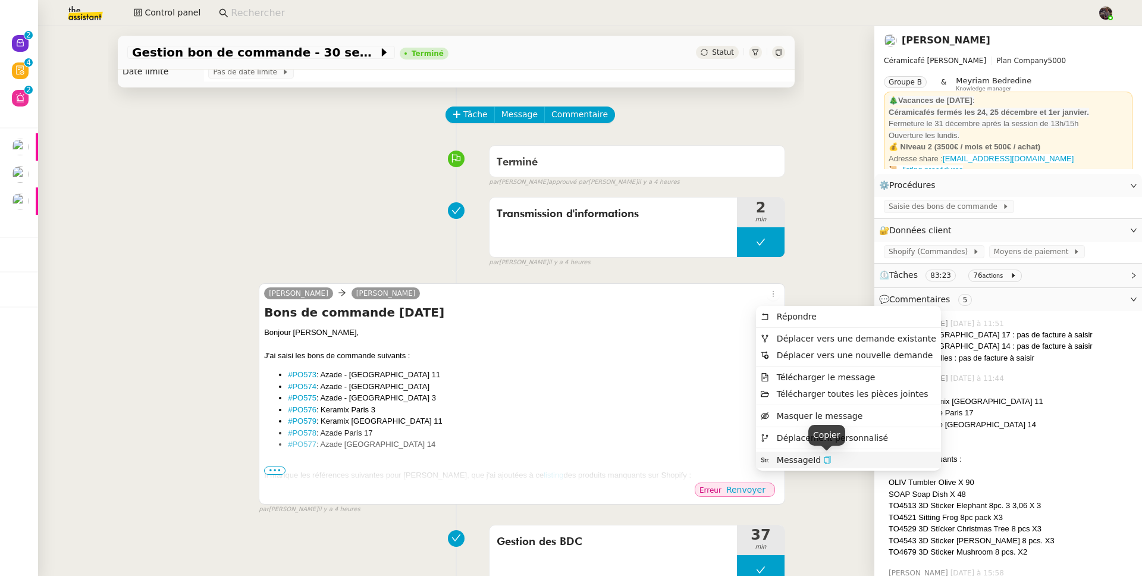
click at [828, 456] on icon "button" at bounding box center [828, 460] width 8 height 8
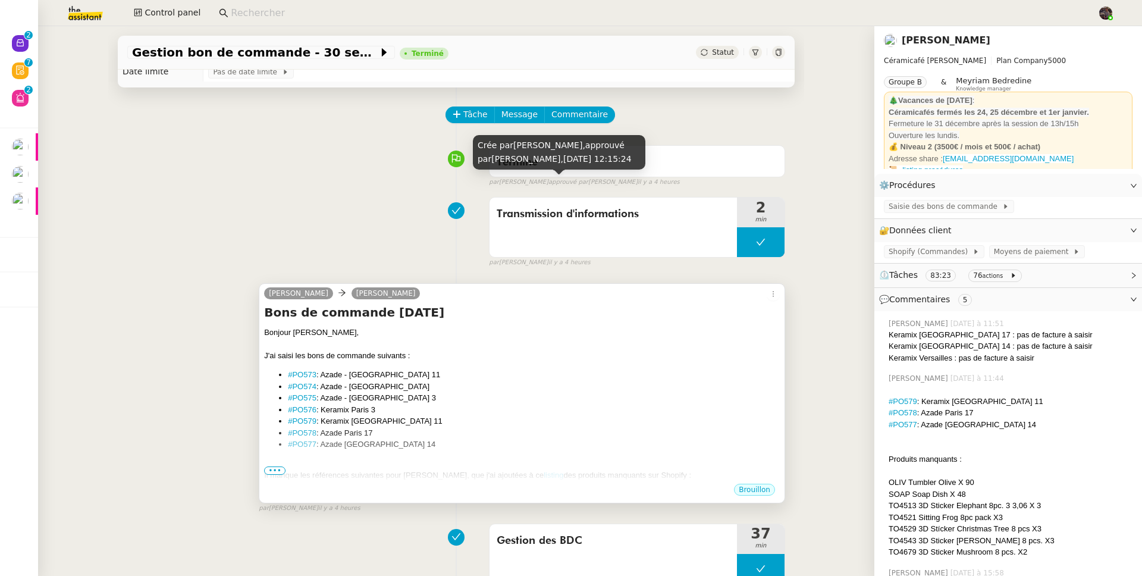
click at [616, 370] on div "Bonjour [PERSON_NAME], J'ai saisi les bons de commande suivants : #PO573 : Azad…" at bounding box center [522, 464] width 516 height 275
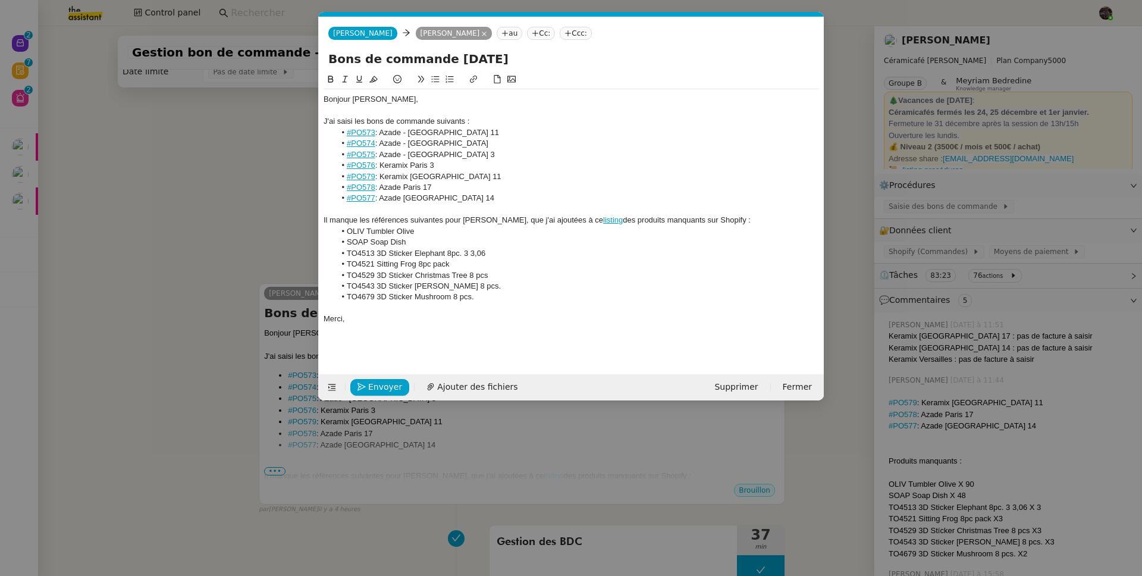
scroll to position [0, 25]
click at [384, 386] on span "Envoyer" at bounding box center [385, 387] width 34 height 14
click at [384, 386] on span "Confirmer l'envoi" at bounding box center [403, 387] width 71 height 14
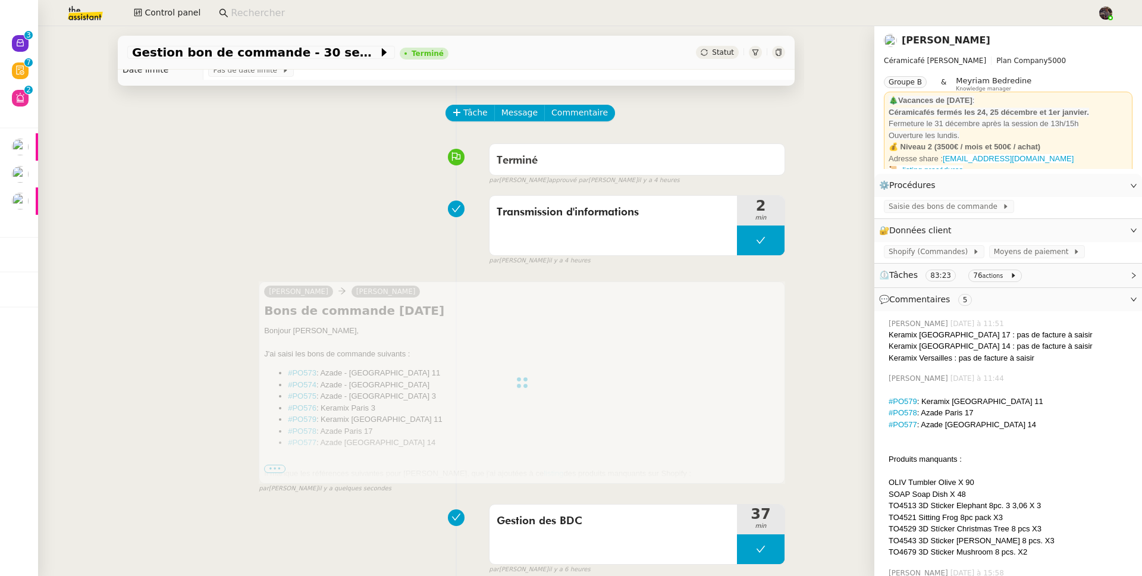
scroll to position [29, 0]
click at [208, 311] on div "Charlie Cédric CLINAT Bons de commande 02.10.2025 Bonjour Cédric, J'ai saisi le…" at bounding box center [456, 381] width 658 height 223
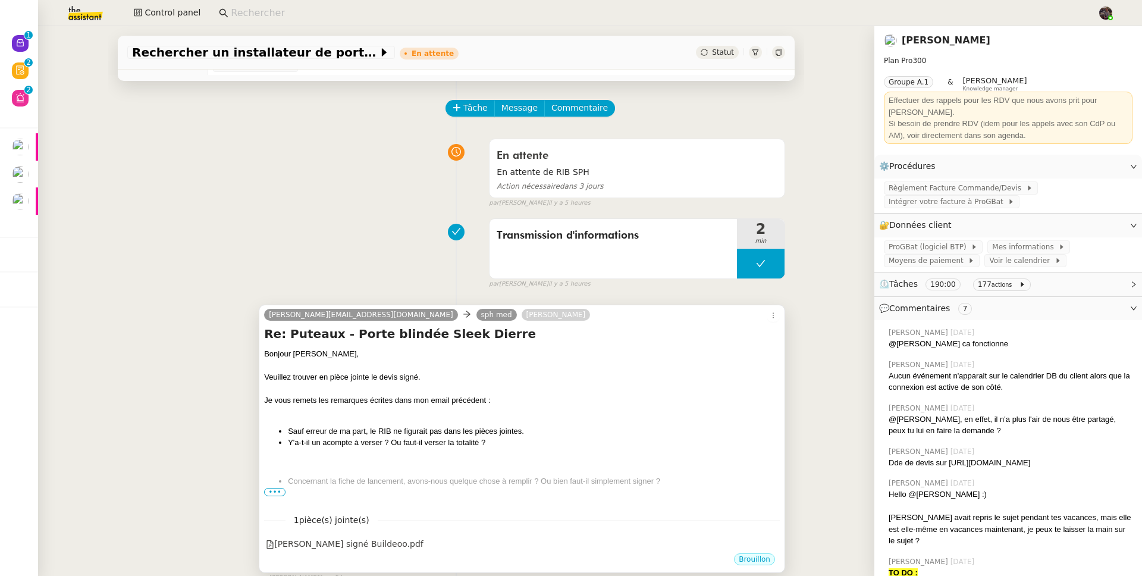
scroll to position [92, 0]
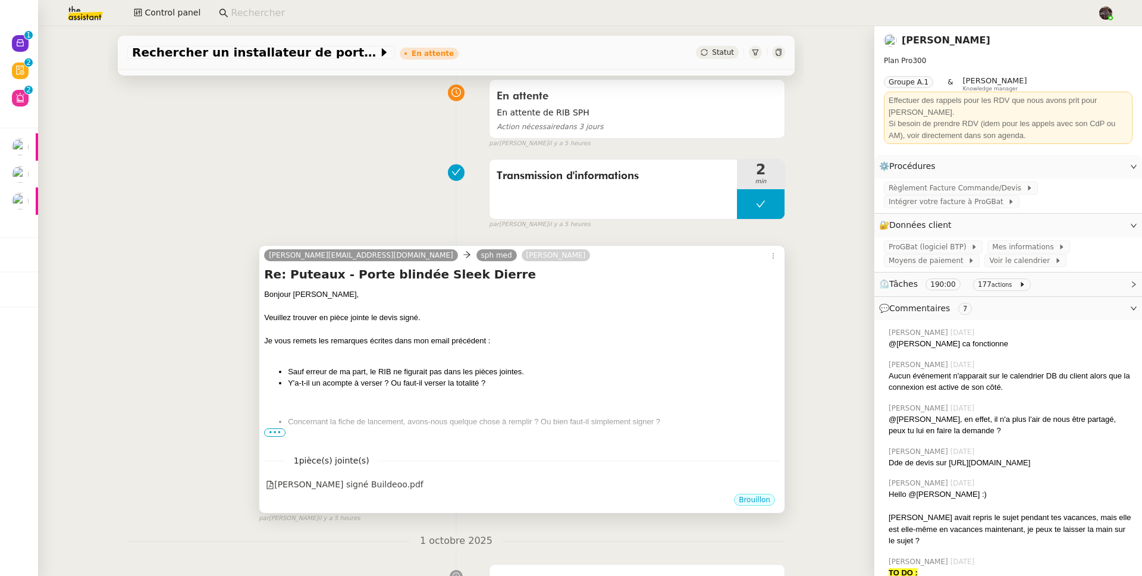
click at [506, 383] on li "Y'a-t-il un acompte à verser ? Ou faut-il verser la totalité ?" at bounding box center [534, 383] width 492 height 12
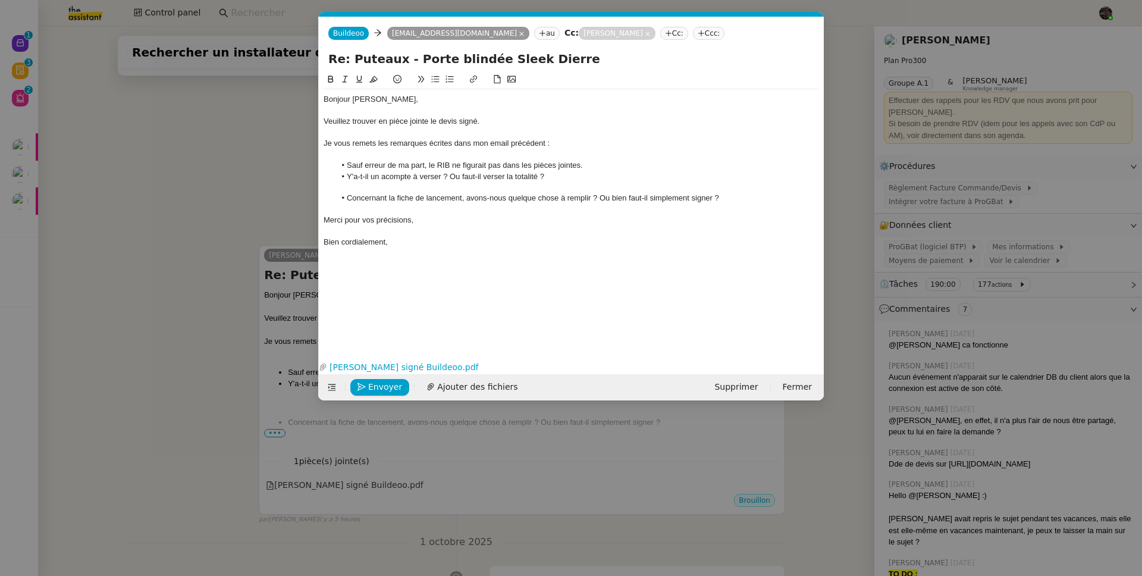
scroll to position [0, 25]
click at [371, 386] on span "Envoyer" at bounding box center [385, 387] width 34 height 14
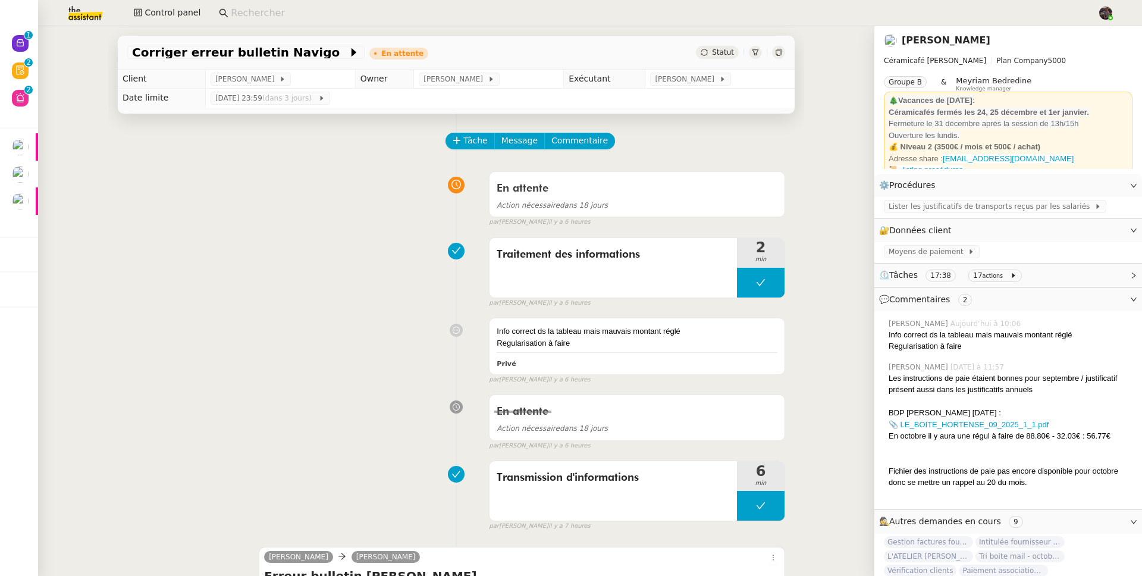
scroll to position [253, 0]
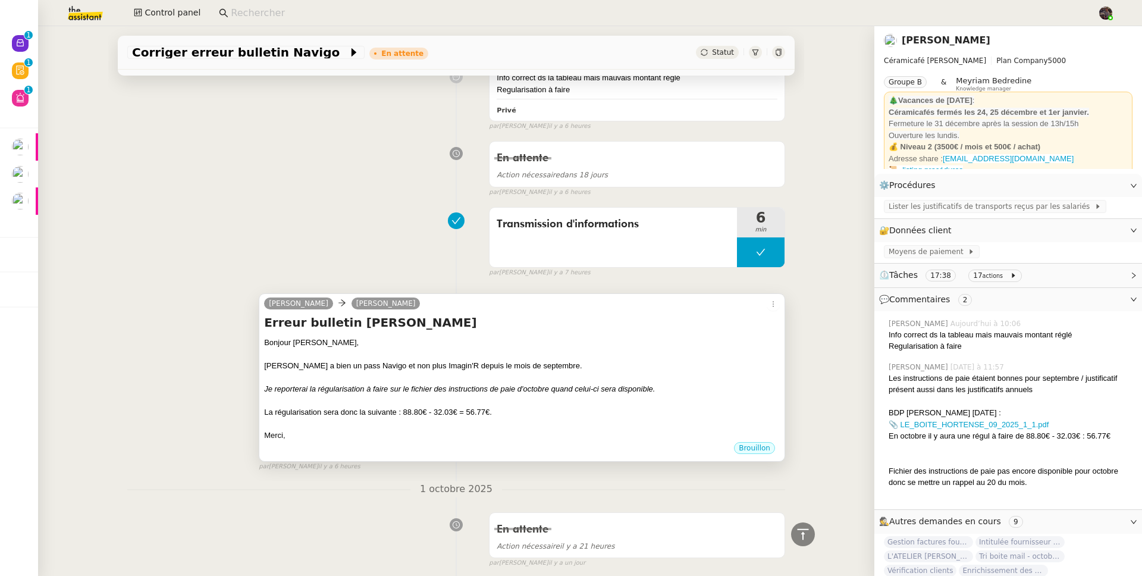
click at [605, 390] on em "Je reporterai la régularisation à faire sur le fichier des instructions de paie…" at bounding box center [459, 388] width 391 height 9
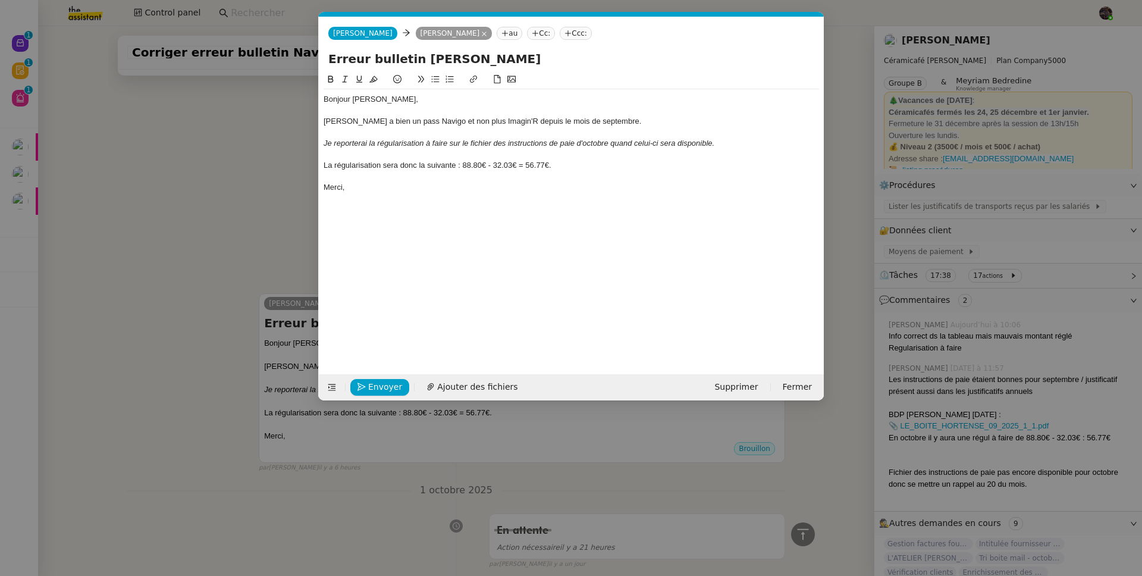
scroll to position [0, 25]
click at [365, 388] on button "Envoyer" at bounding box center [379, 387] width 59 height 17
click at [365, 388] on icon "button" at bounding box center [362, 387] width 8 height 8
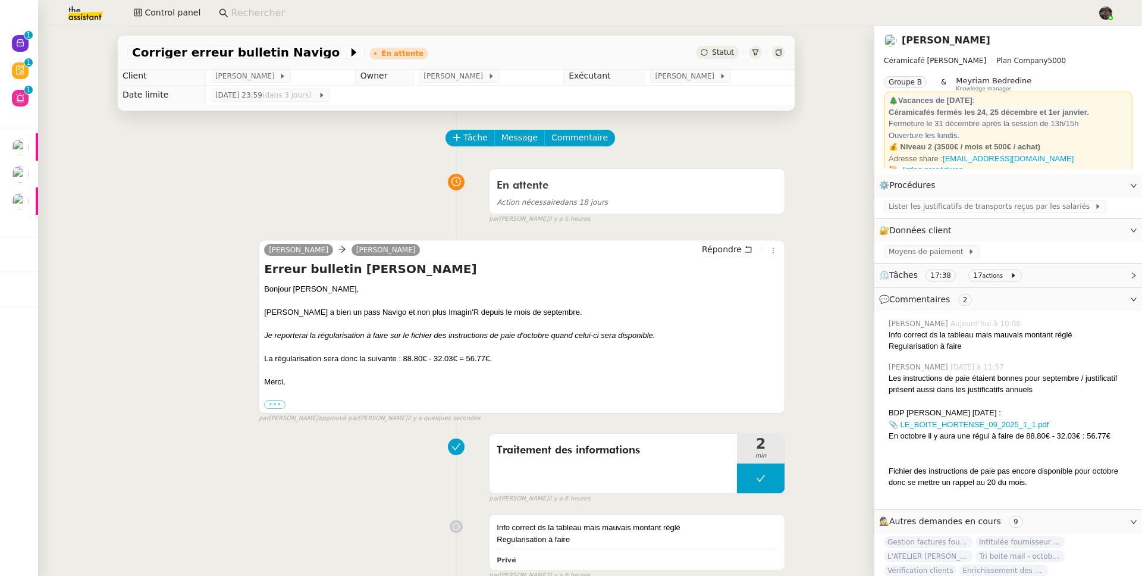
scroll to position [0, 0]
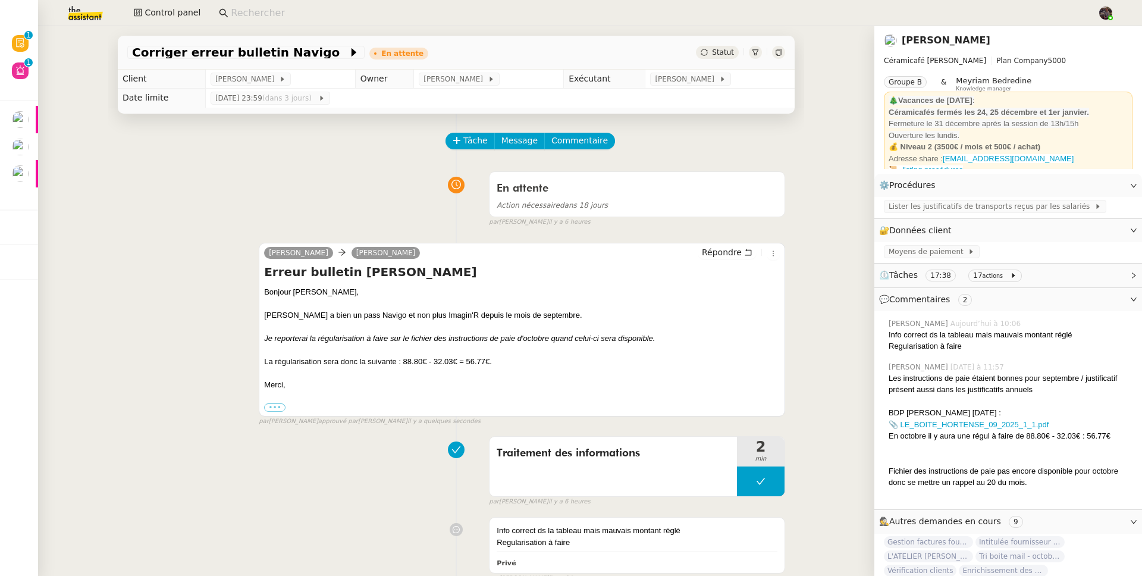
click at [294, 15] on input at bounding box center [658, 13] width 855 height 16
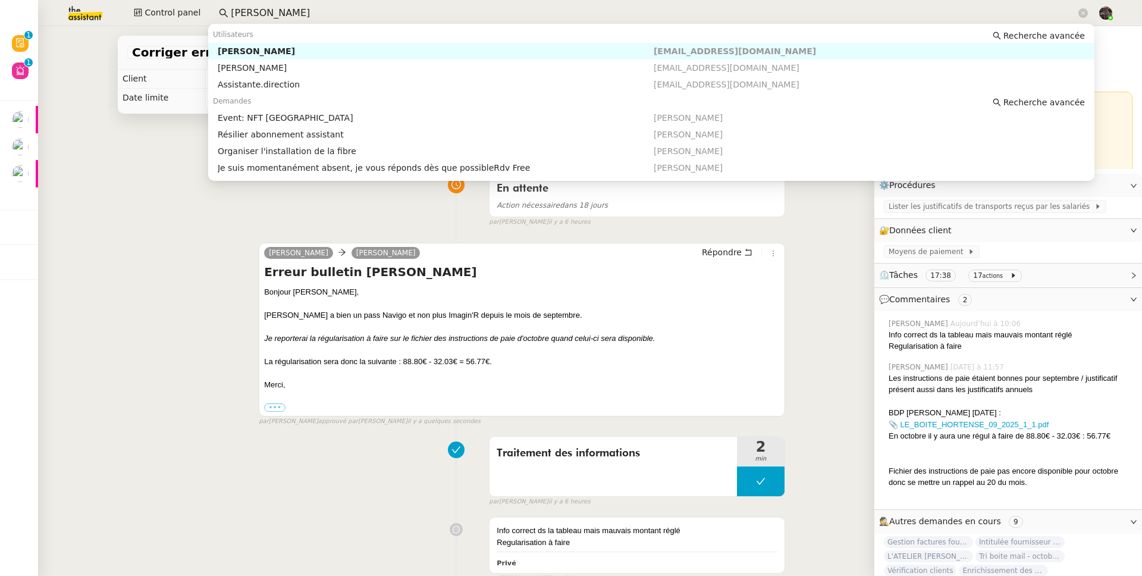
click at [325, 47] on div "[PERSON_NAME]" at bounding box center [436, 51] width 436 height 11
type input "[PERSON_NAME]"
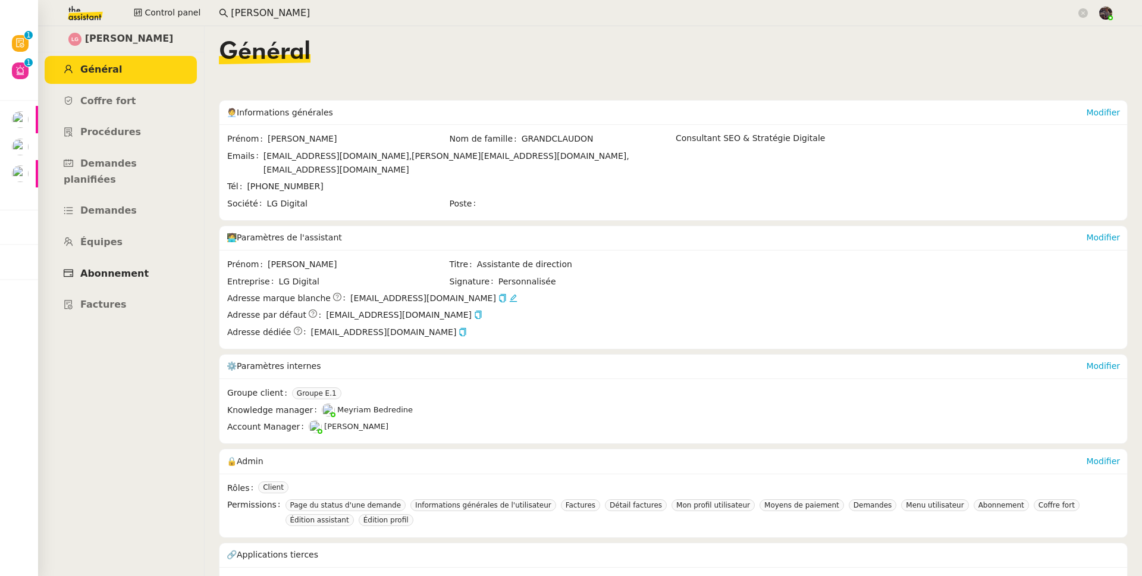
click at [158, 260] on link "Abonnement" at bounding box center [121, 274] width 152 height 28
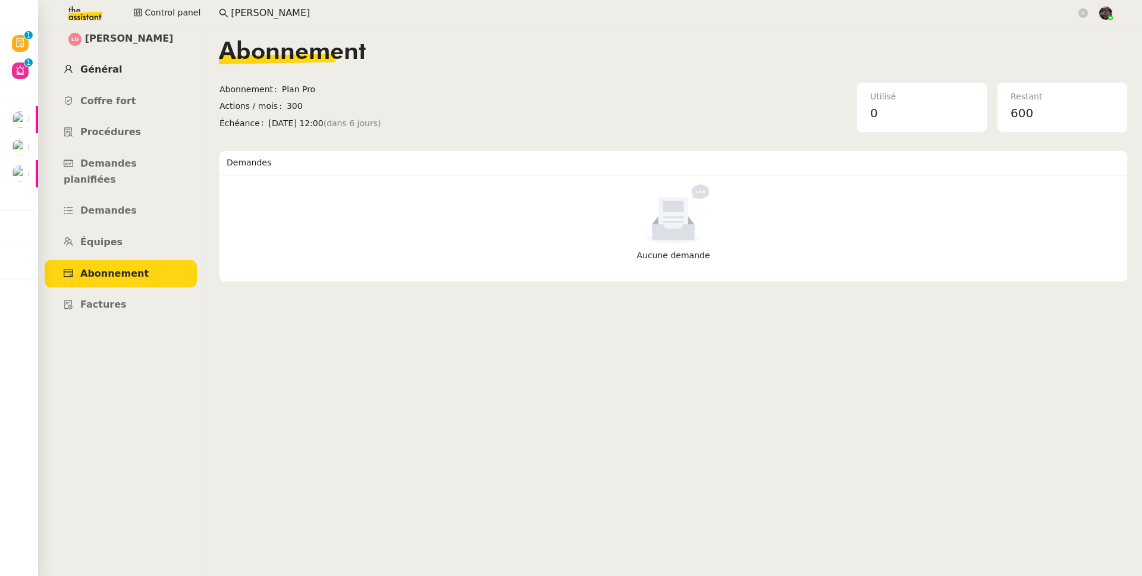
click at [131, 70] on link "Général" at bounding box center [121, 70] width 152 height 28
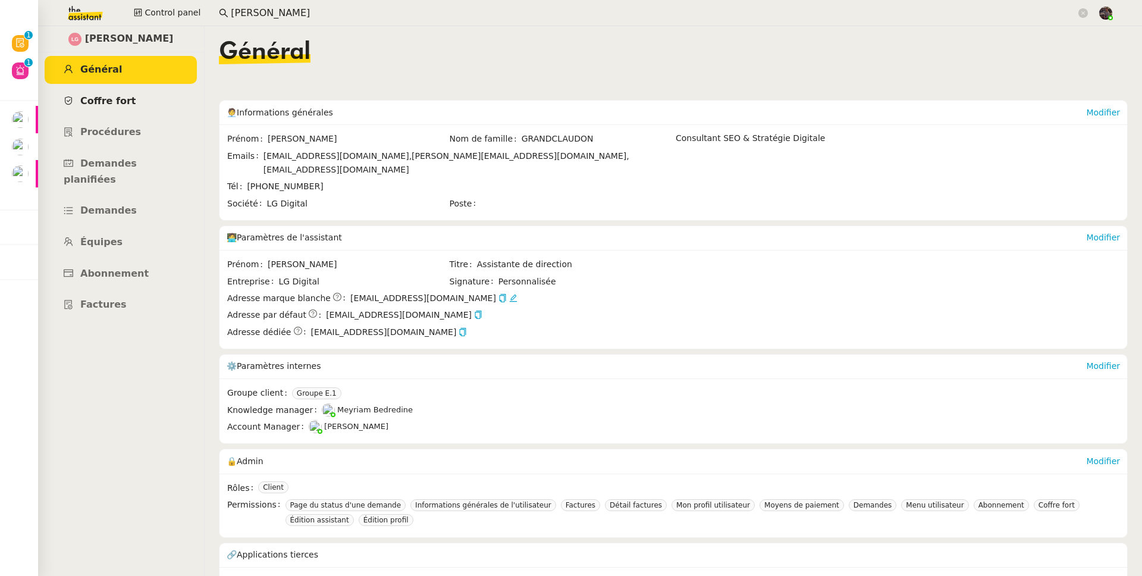
click at [133, 109] on link "Coffre fort" at bounding box center [121, 101] width 152 height 28
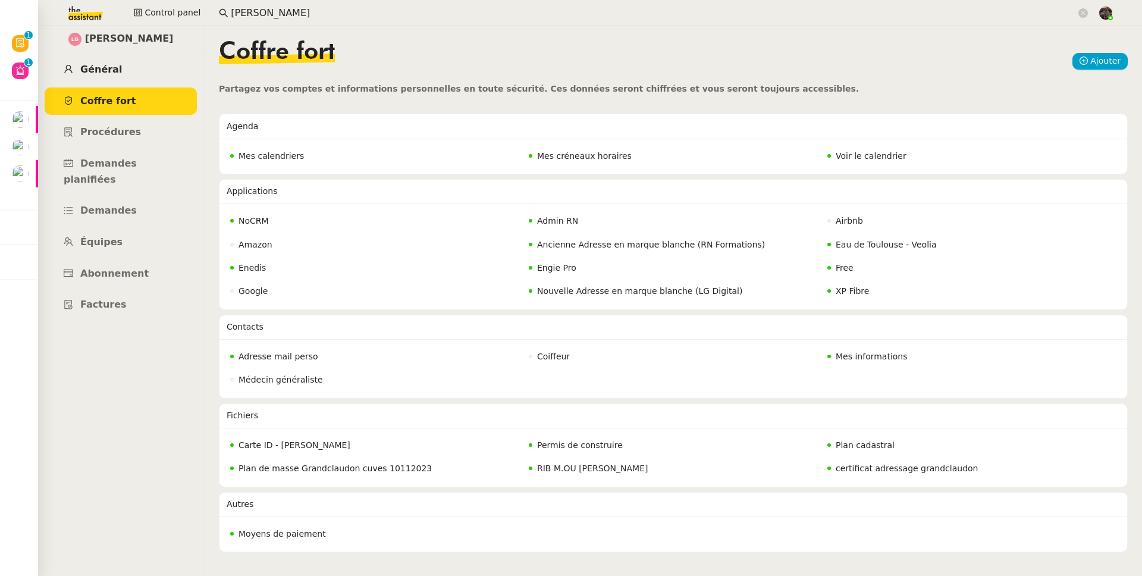
click at [132, 81] on link "Général" at bounding box center [121, 70] width 152 height 28
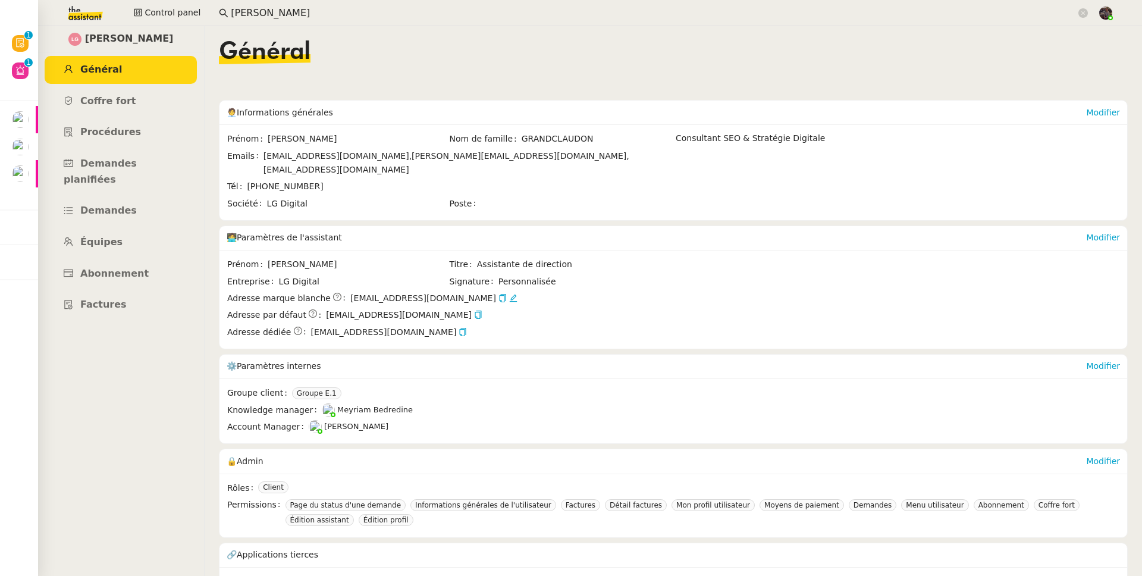
click at [111, 35] on span "[PERSON_NAME]" at bounding box center [129, 39] width 89 height 16
copy span "[PERSON_NAME]"
click at [89, 268] on span "Abonnement" at bounding box center [114, 273] width 68 height 11
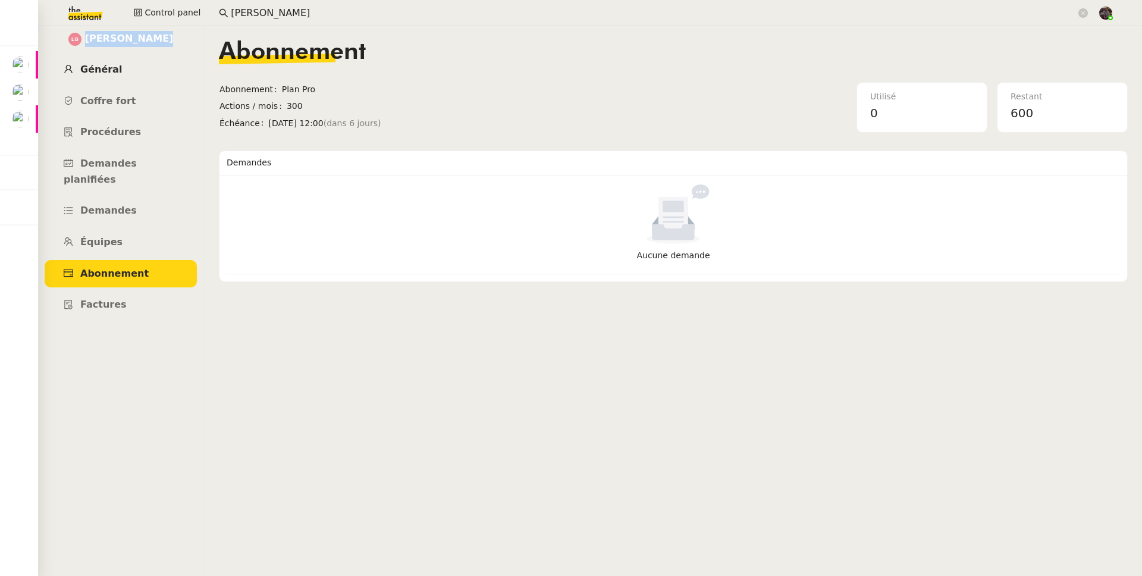
click at [126, 79] on link "Général" at bounding box center [121, 70] width 152 height 28
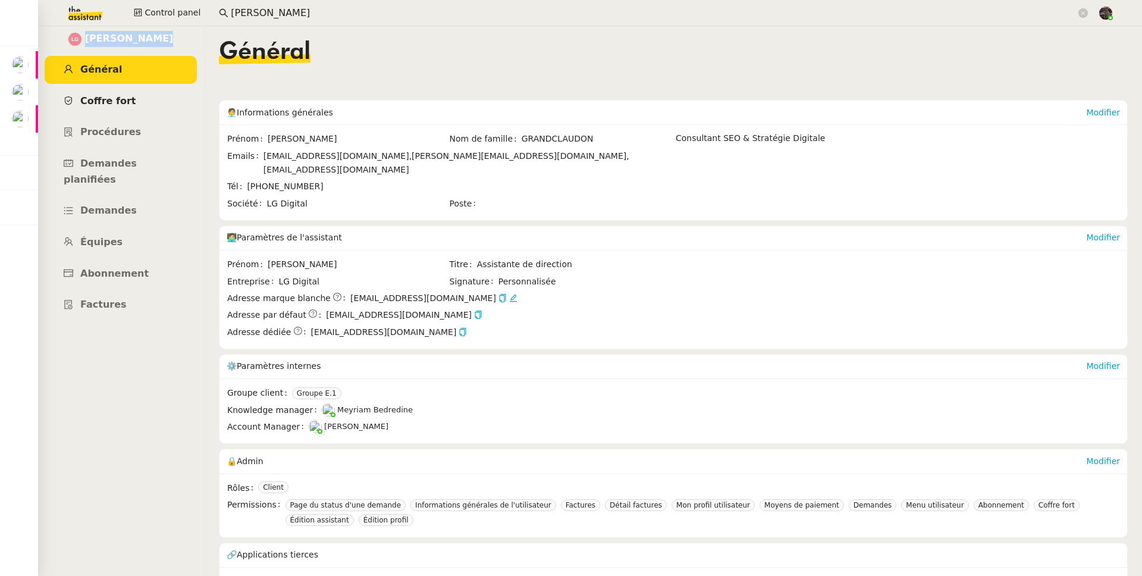
click at [122, 100] on span "Coffre fort" at bounding box center [108, 100] width 56 height 11
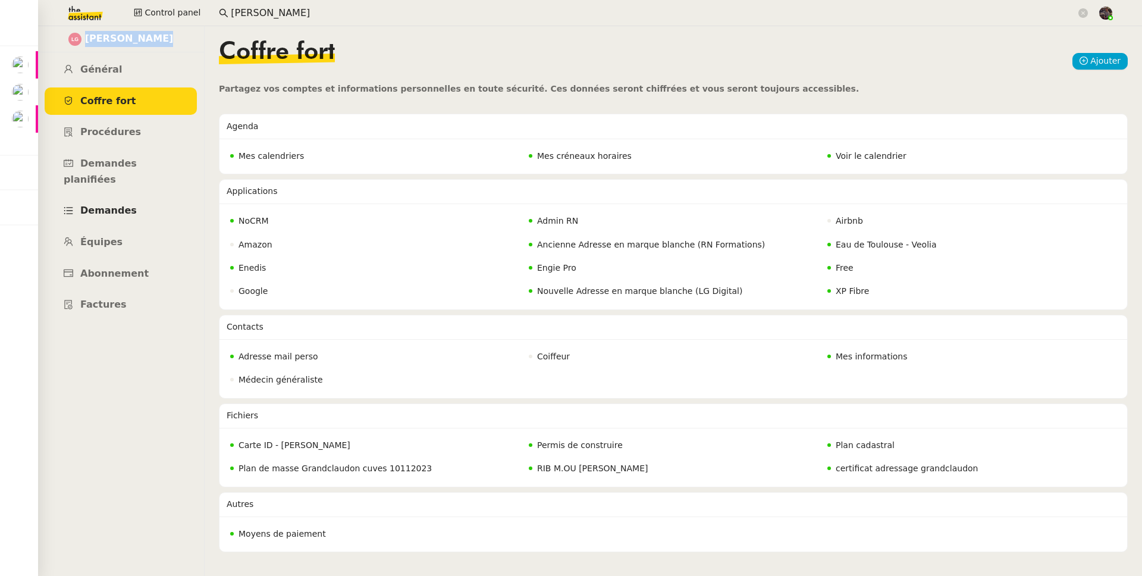
click at [146, 201] on link "Demandes" at bounding box center [121, 211] width 152 height 28
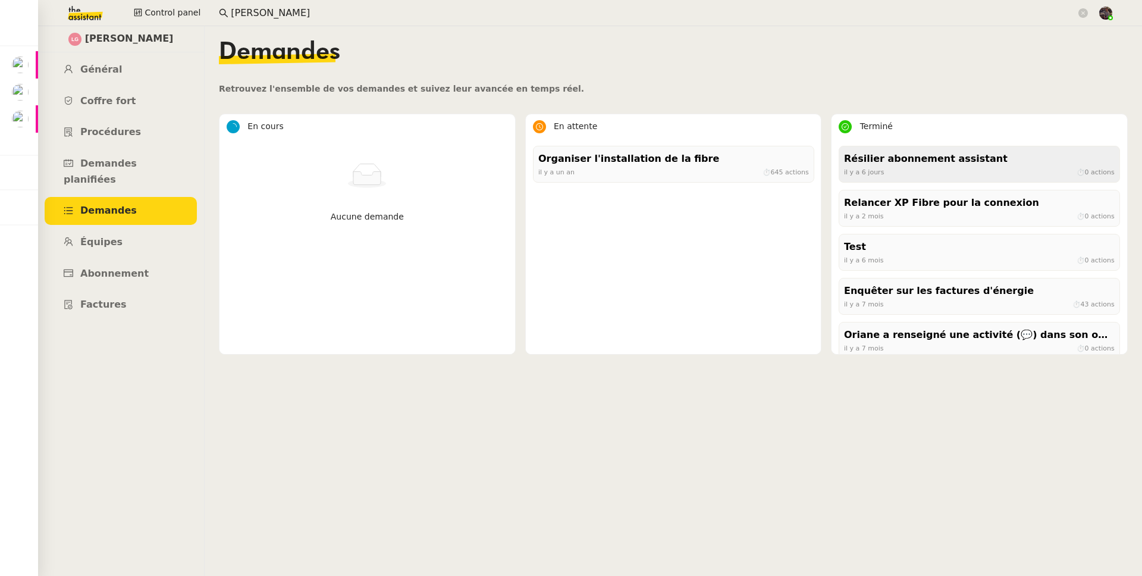
click at [896, 167] on div "il y a 6 jours ⏱ 0 actions" at bounding box center [979, 172] width 271 height 11
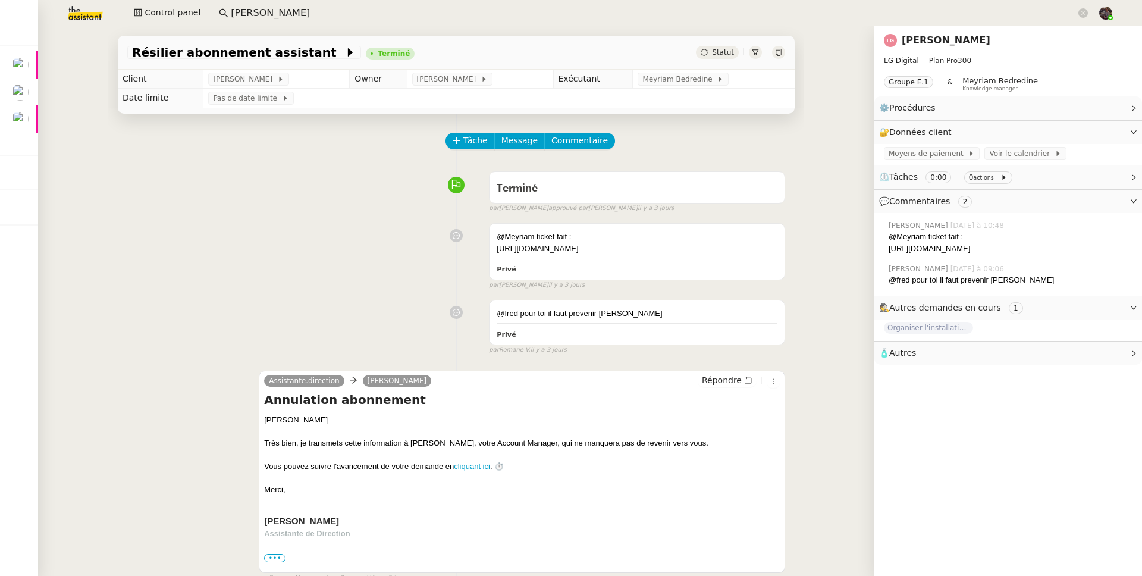
click at [927, 35] on link "Lee GRANDCLAUDON" at bounding box center [946, 40] width 89 height 11
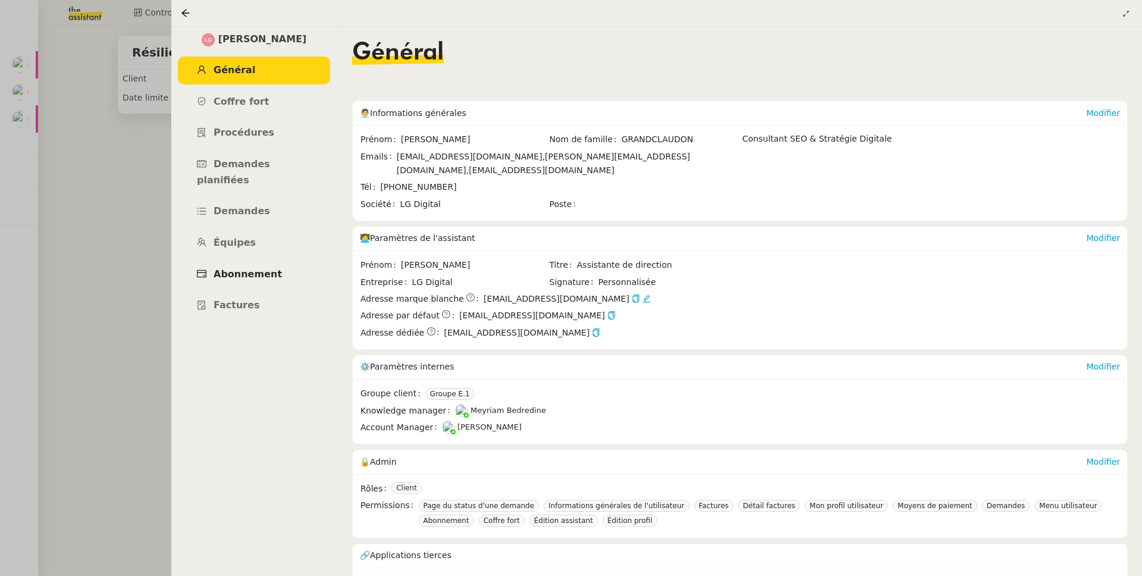
click at [258, 268] on span "Abonnement" at bounding box center [248, 273] width 68 height 11
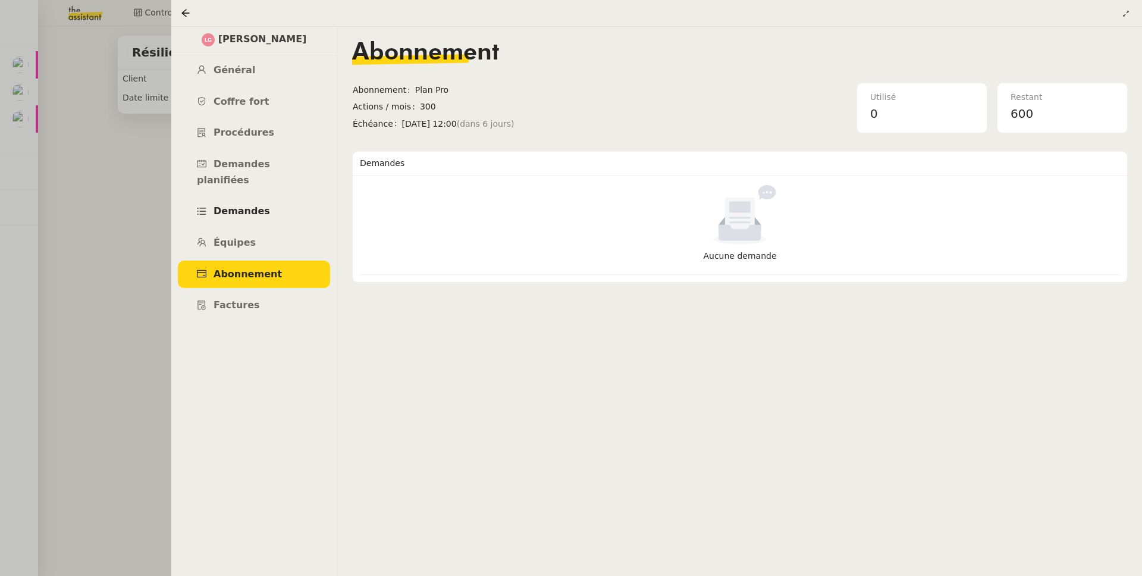
click at [254, 205] on span "Demandes" at bounding box center [242, 210] width 57 height 11
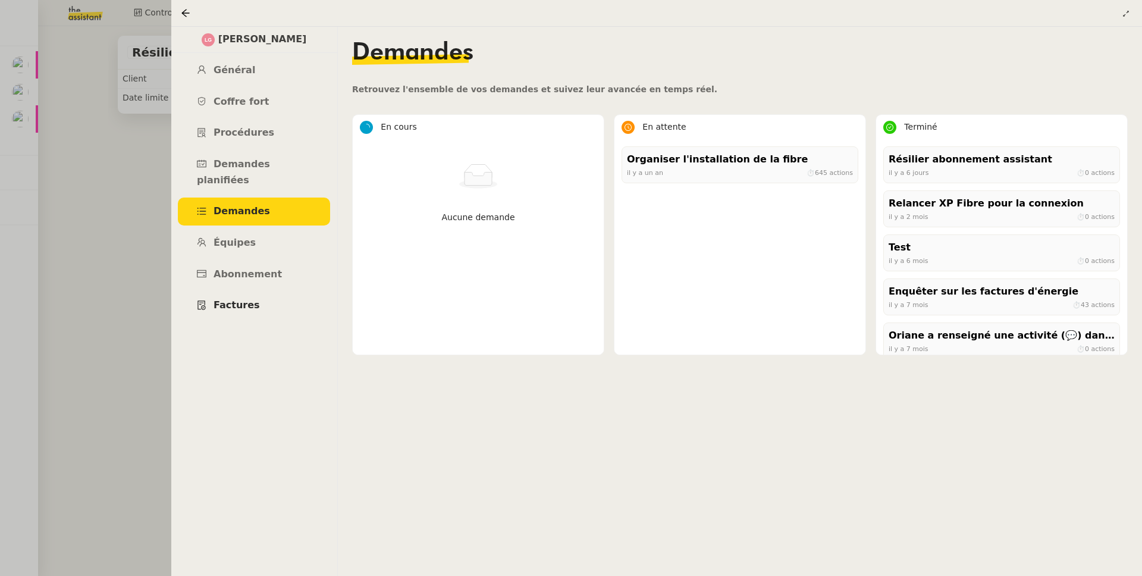
click at [279, 296] on link "Factures" at bounding box center [254, 306] width 152 height 28
click at [270, 72] on link "Général" at bounding box center [254, 71] width 152 height 28
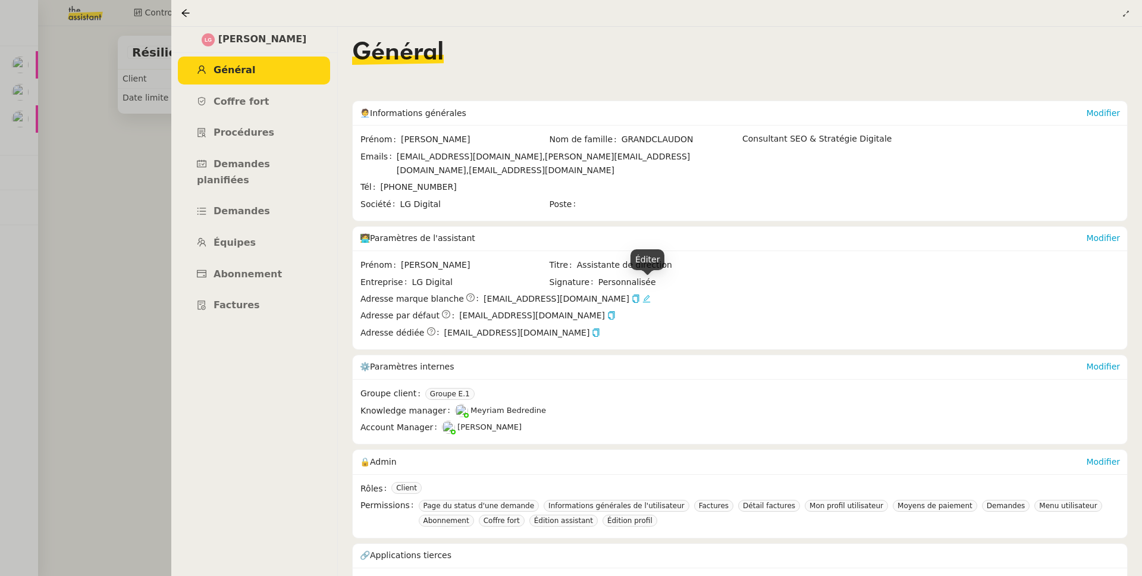
click at [644, 295] on icon at bounding box center [647, 299] width 8 height 8
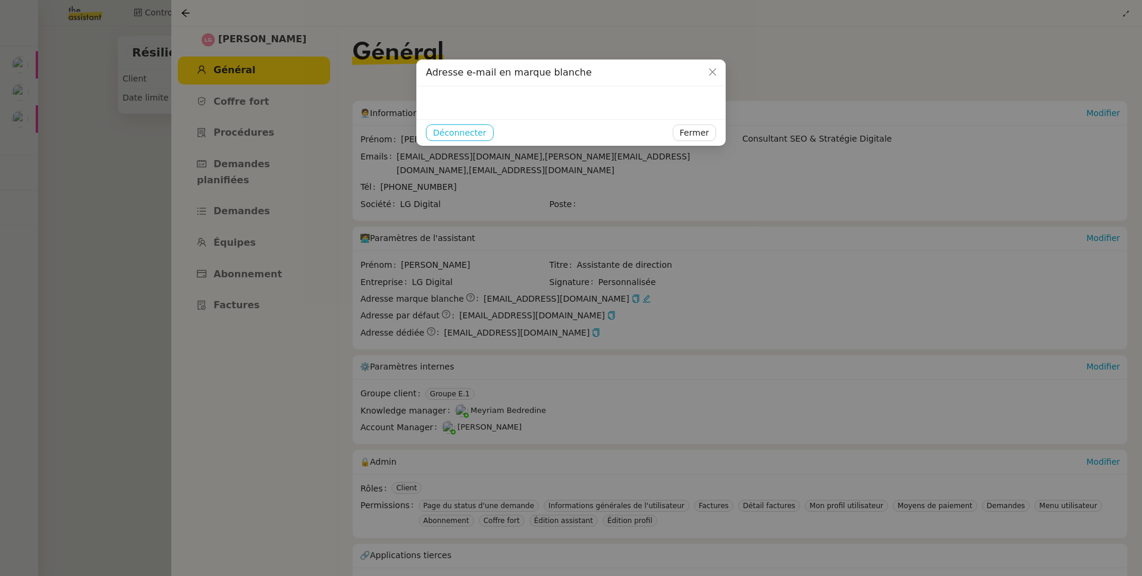
click at [452, 134] on span "Déconnecter" at bounding box center [460, 133] width 54 height 14
click at [475, 100] on button "Ok" at bounding box center [485, 101] width 21 height 13
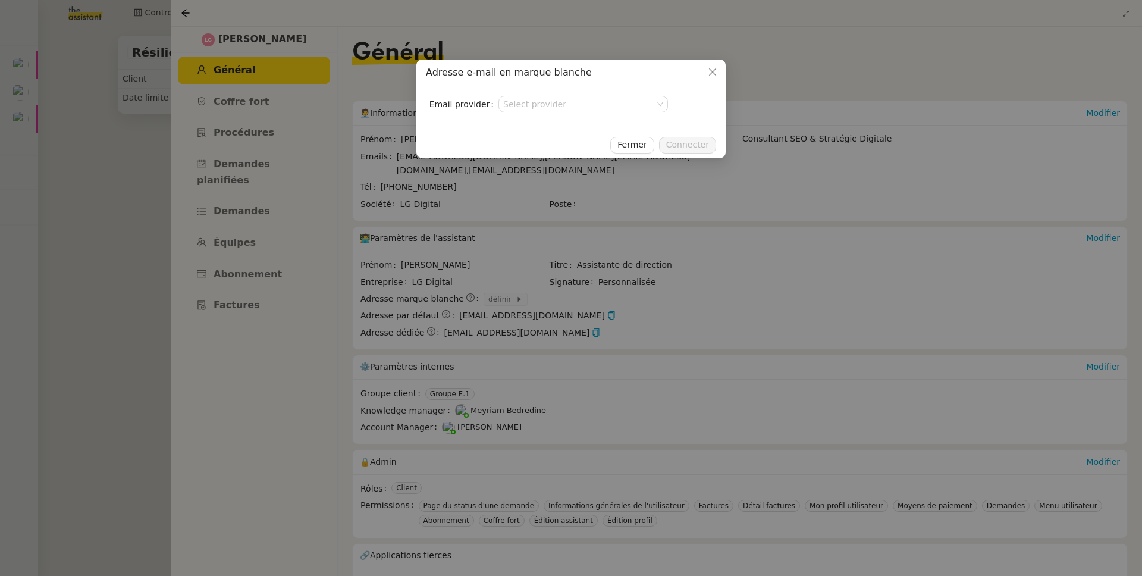
click at [119, 118] on nz-modal-container "Adresse e-mail en marque blanche Email provider Select provider Fermer Connecter" at bounding box center [571, 288] width 1142 height 576
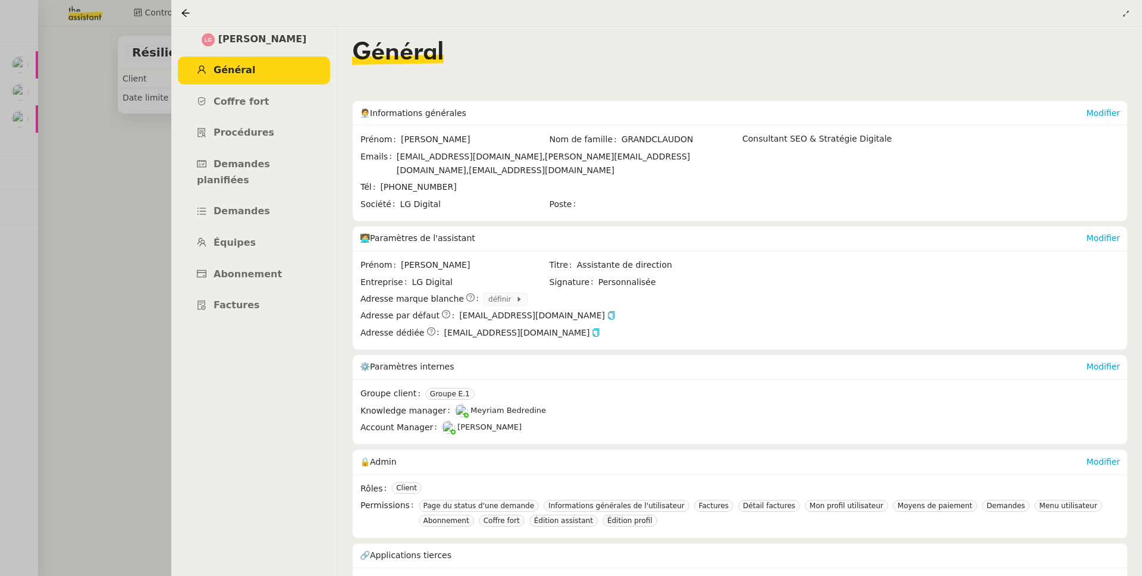
click at [118, 123] on div at bounding box center [571, 288] width 1142 height 576
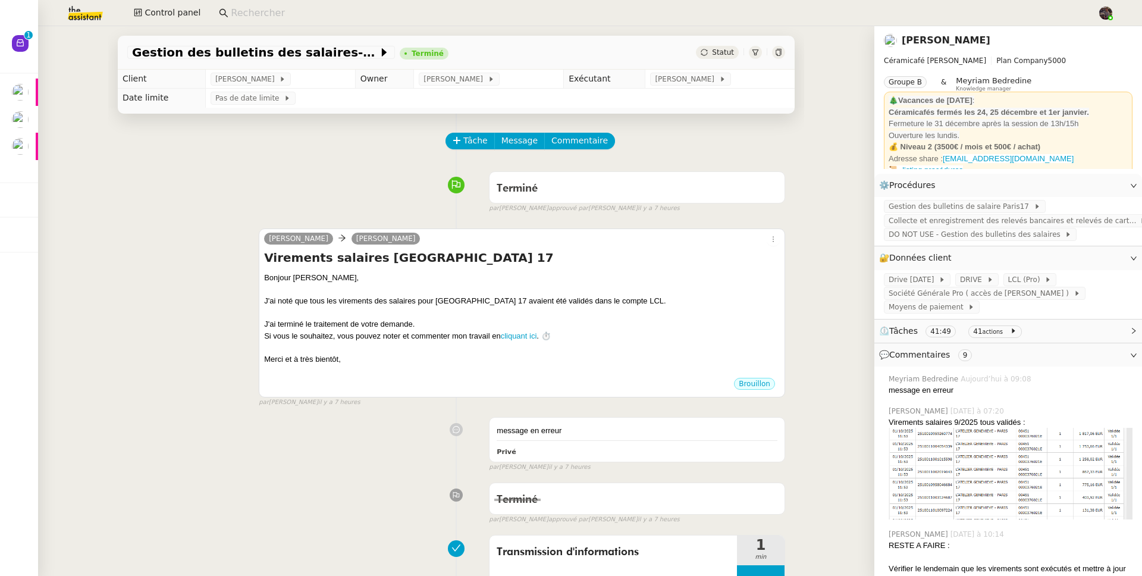
click at [524, 379] on div "Brouillon" at bounding box center [522, 386] width 516 height 18
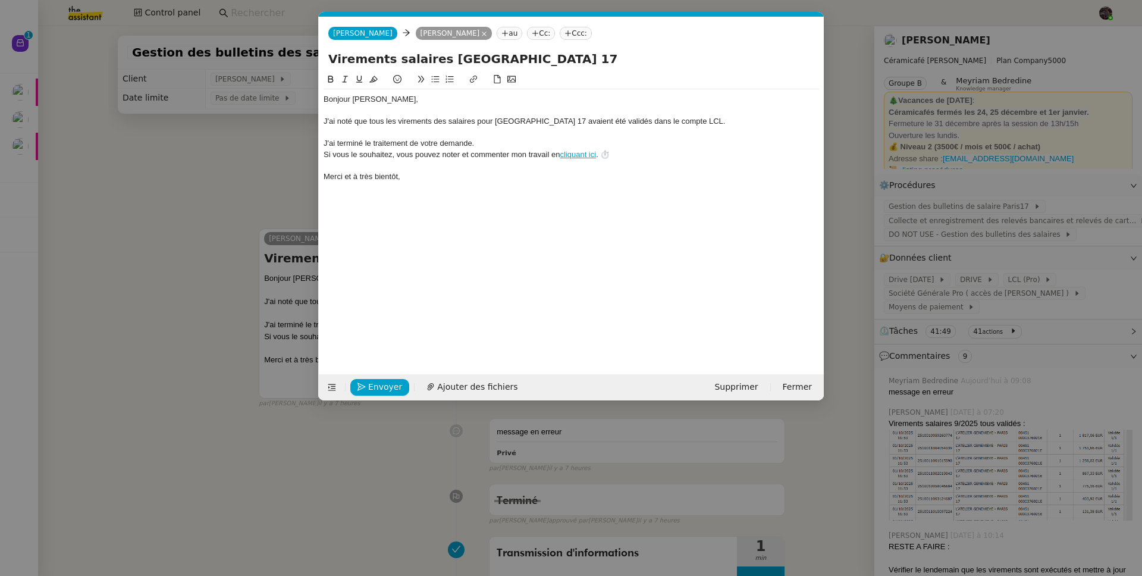
scroll to position [0, 25]
click at [427, 108] on div at bounding box center [572, 110] width 496 height 11
click at [380, 387] on span "Envoyer" at bounding box center [385, 387] width 34 height 14
click at [380, 387] on span "Confirmer l'envoi" at bounding box center [403, 387] width 71 height 14
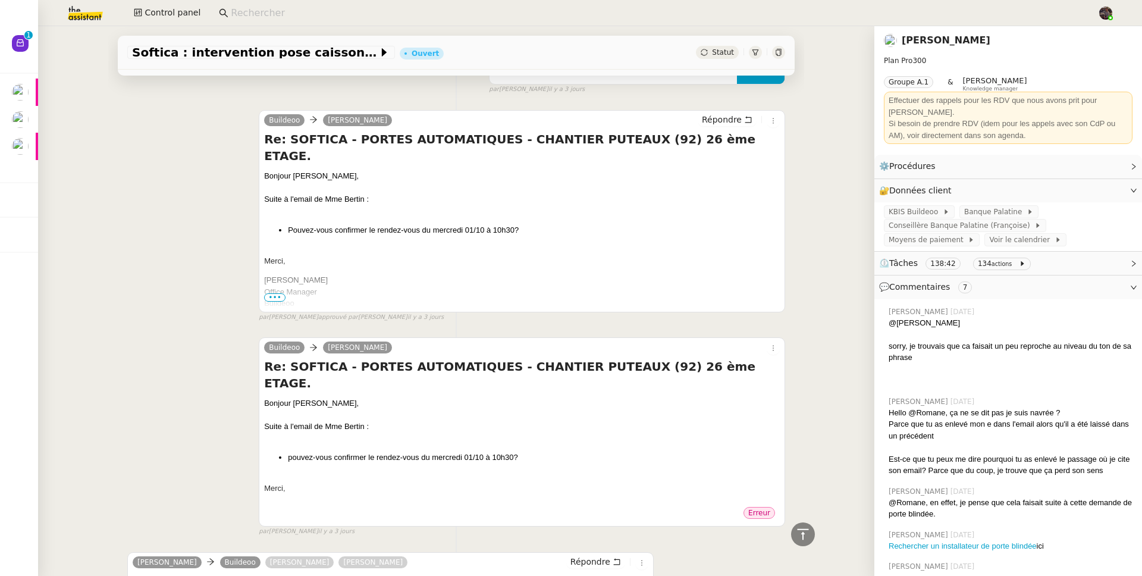
scroll to position [1861, 0]
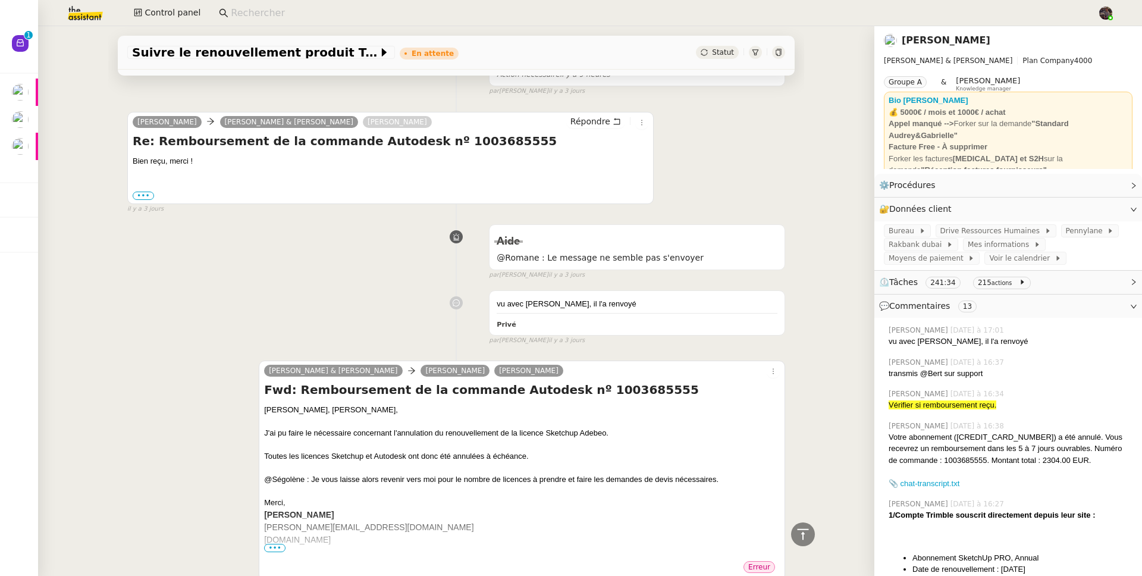
scroll to position [761, 0]
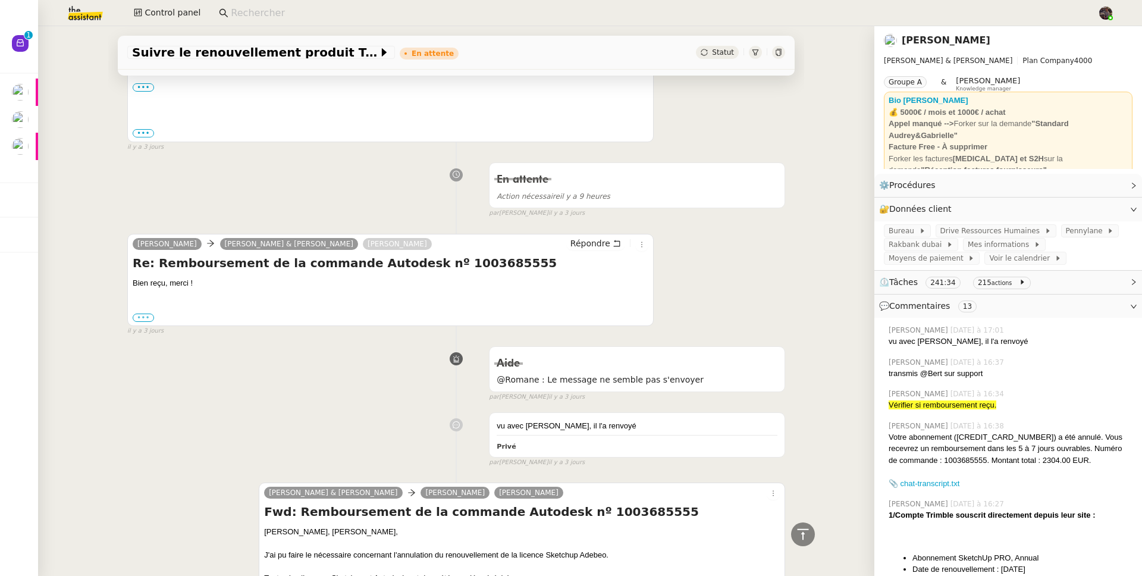
click at [142, 320] on label "•••" at bounding box center [143, 318] width 21 height 8
click at [0, 0] on input "•••" at bounding box center [0, 0] width 0 height 0
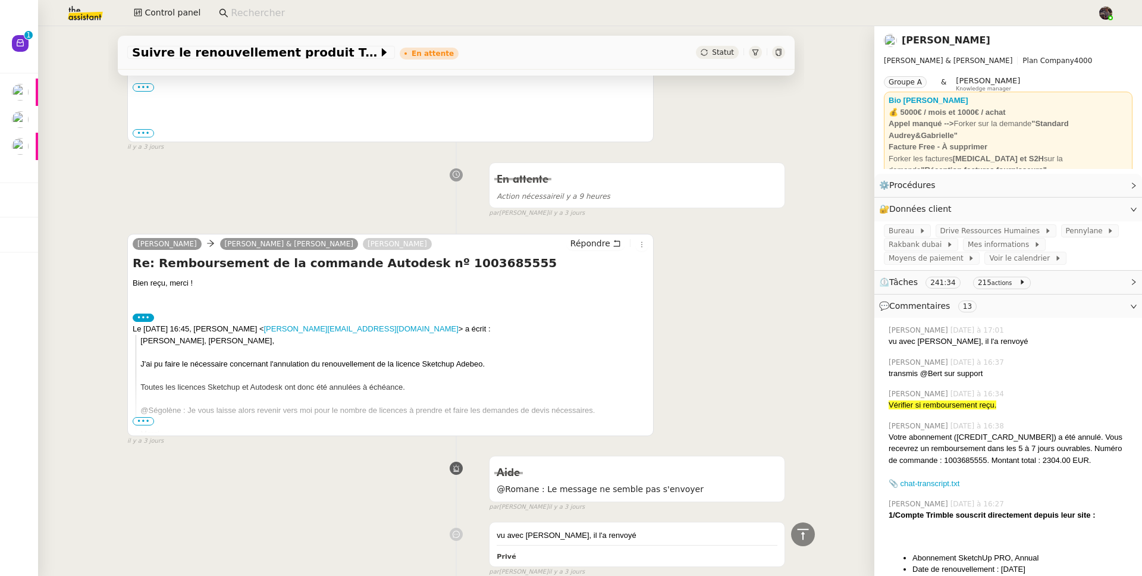
scroll to position [935, 0]
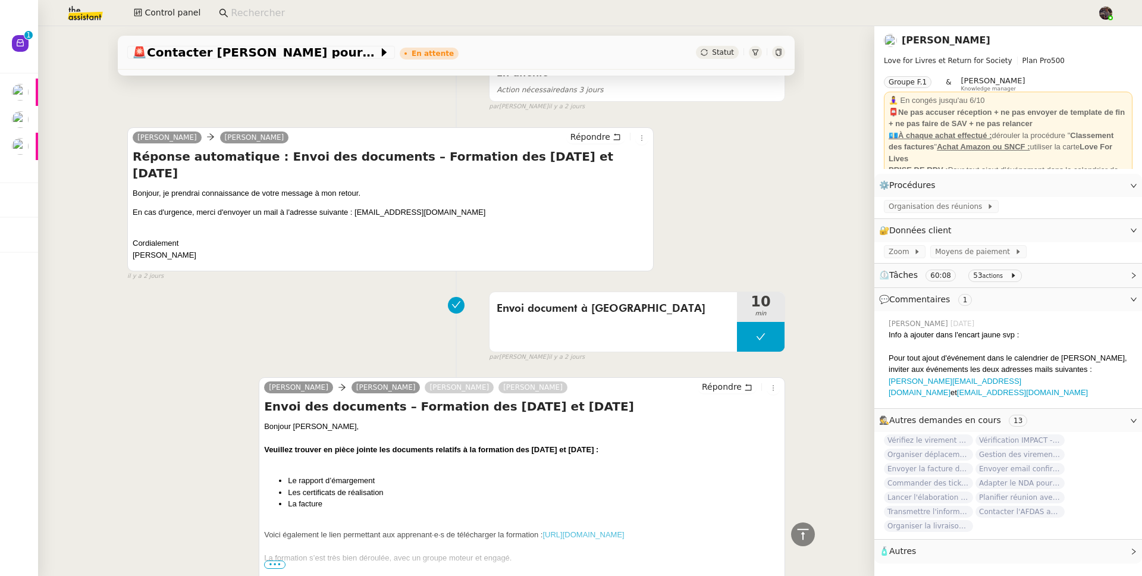
scroll to position [844, 0]
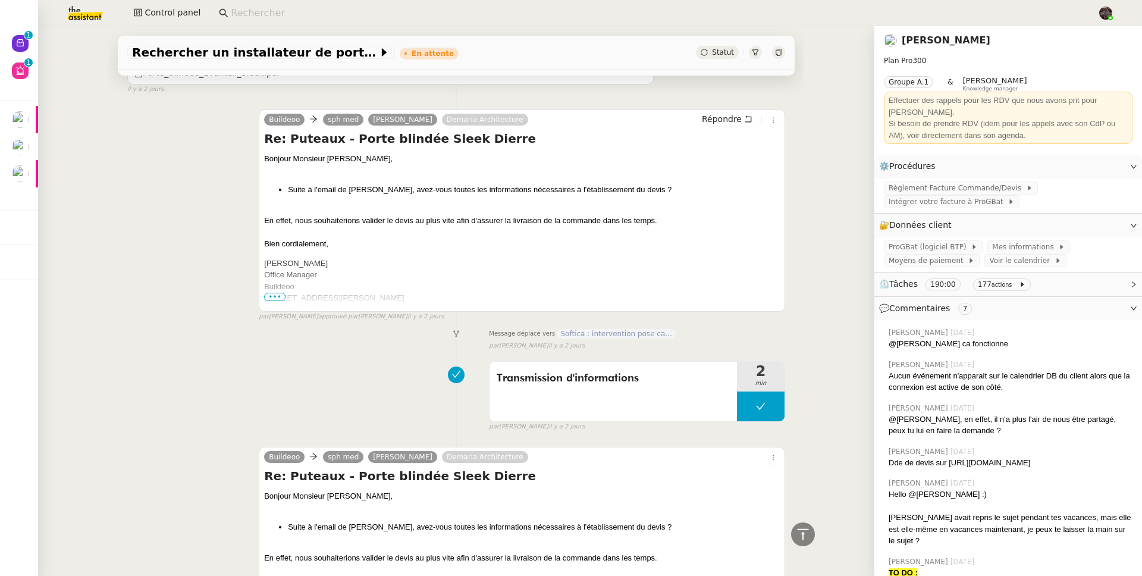
scroll to position [2587, 0]
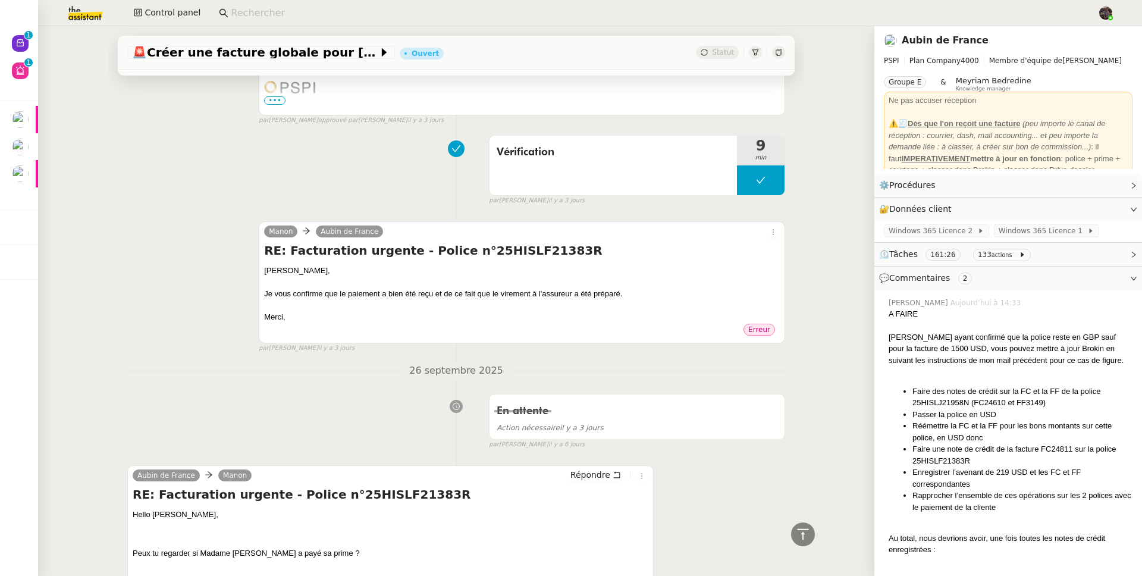
scroll to position [5991, 0]
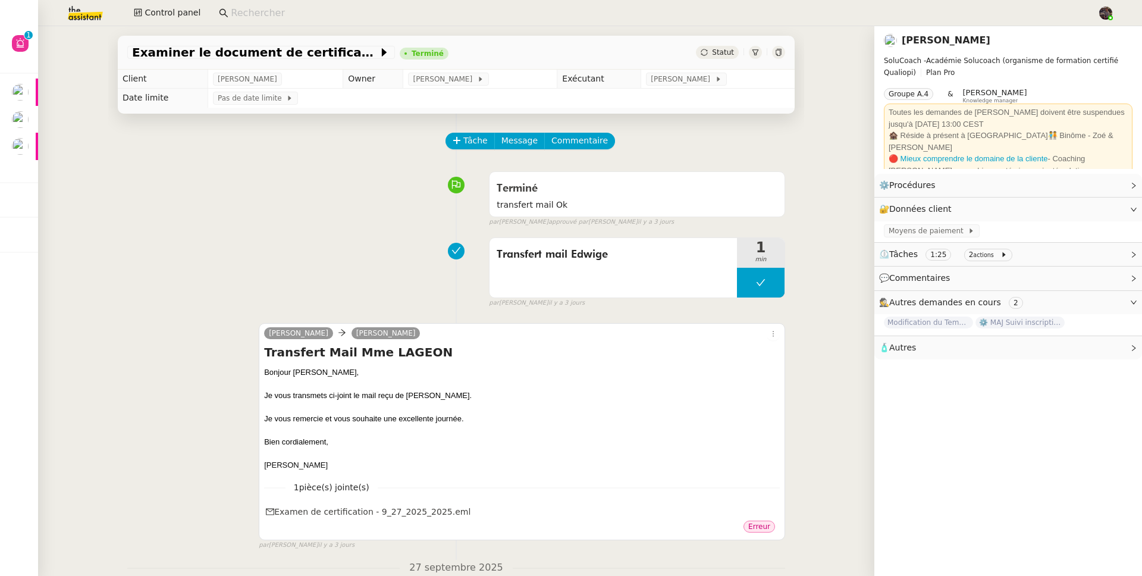
click at [95, 16] on img at bounding box center [76, 13] width 92 height 26
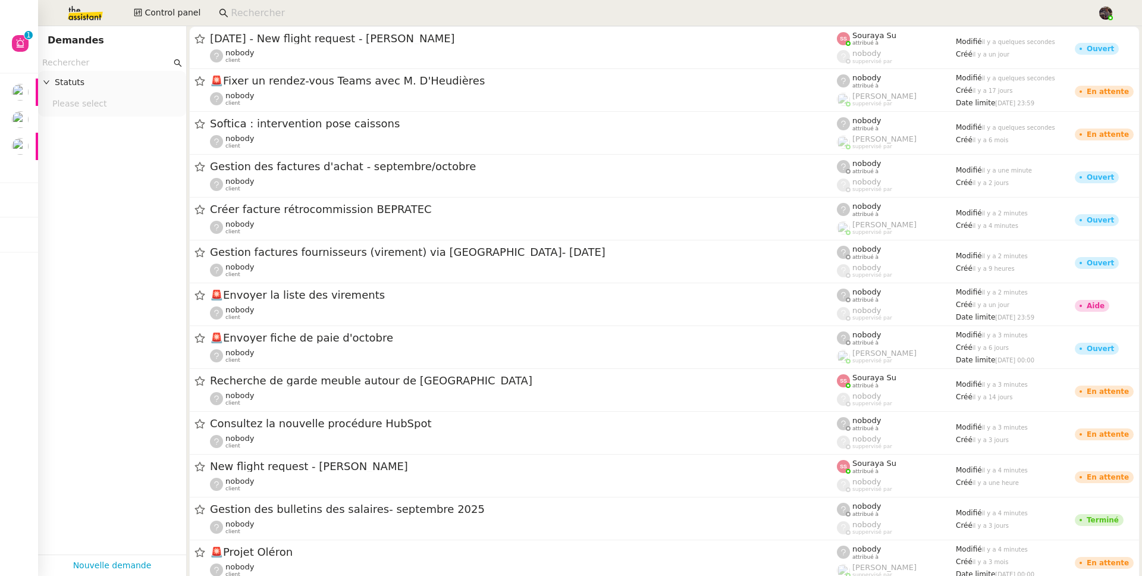
click at [143, 54] on nz-page-header "Demandes" at bounding box center [112, 40] width 148 height 29
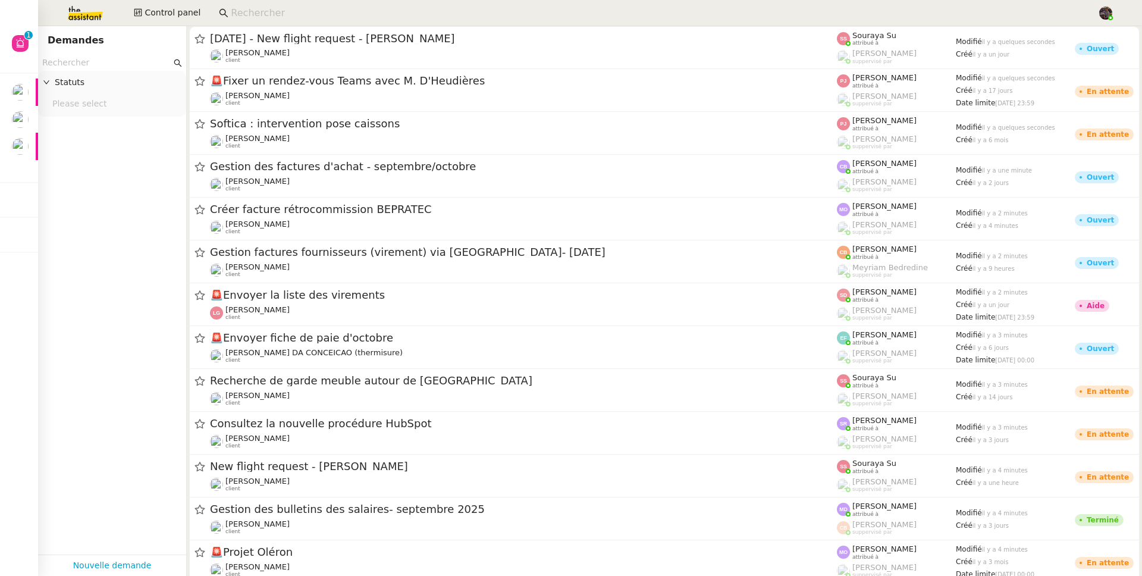
click at [135, 61] on input "text" at bounding box center [106, 63] width 129 height 14
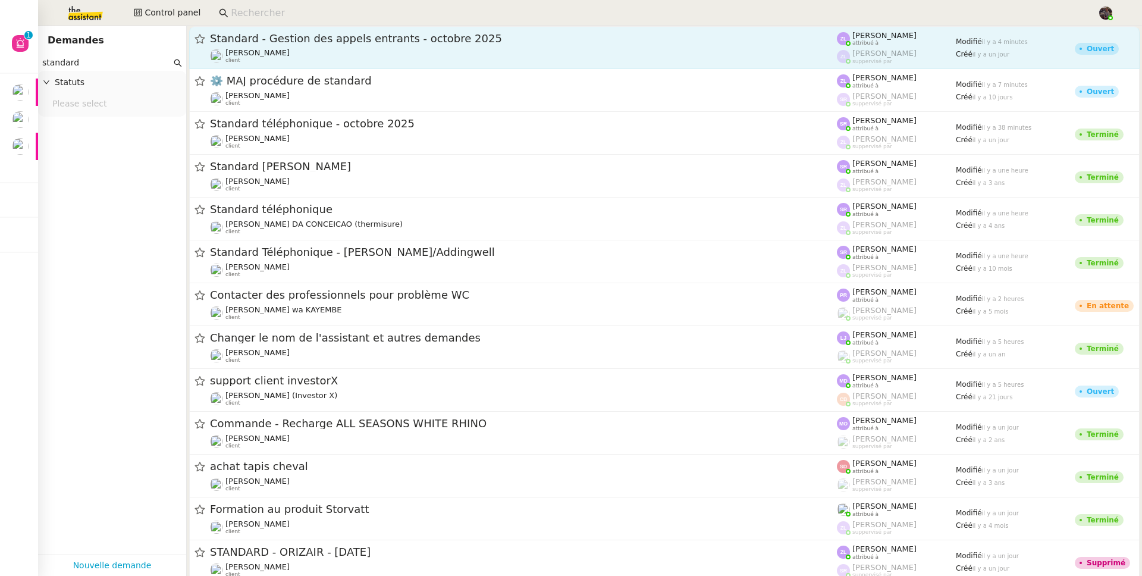
type input "standard"
click at [421, 48] on div "Florian Parant client" at bounding box center [523, 55] width 627 height 15
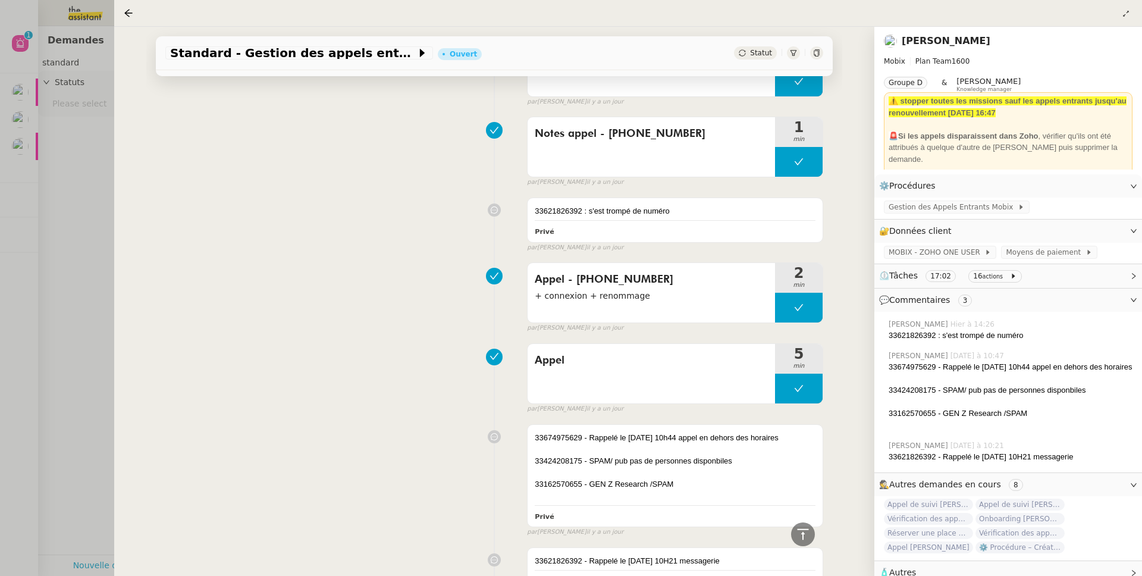
scroll to position [469, 0]
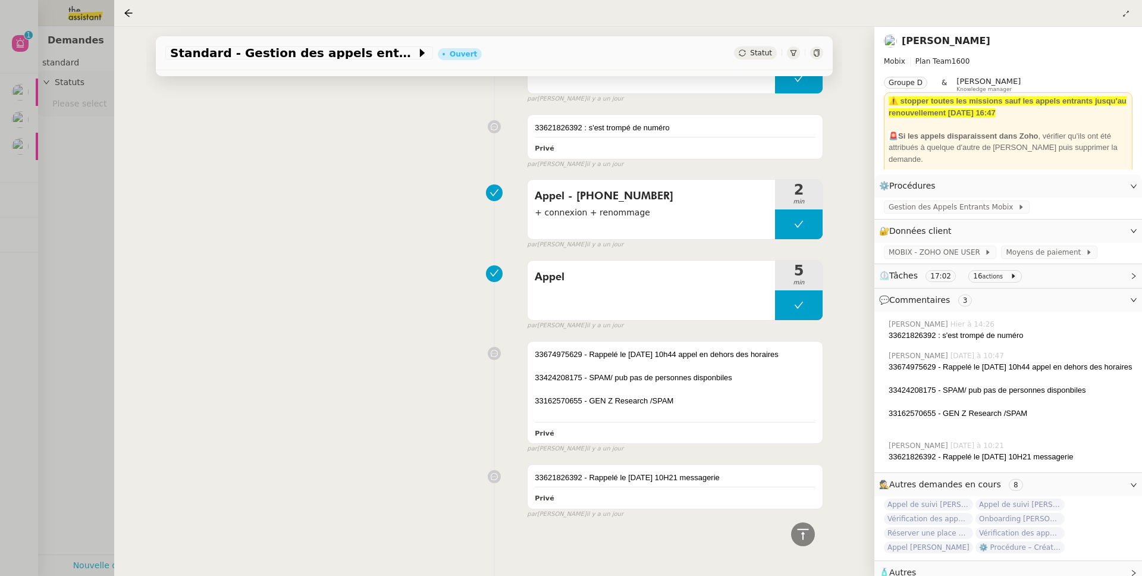
click at [92, 278] on div at bounding box center [571, 288] width 1142 height 576
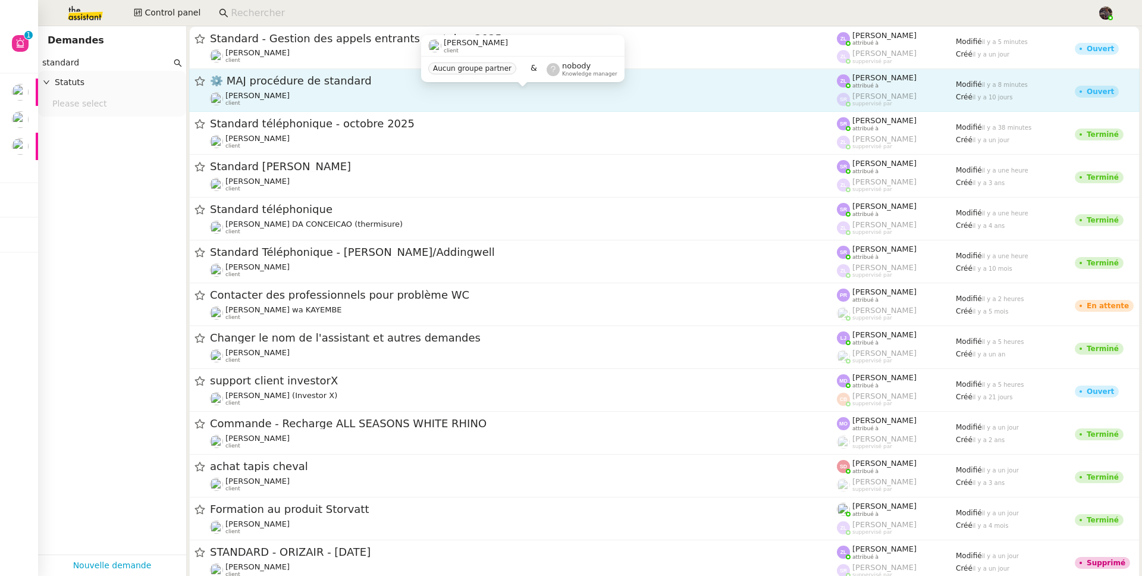
click at [392, 93] on div "Thomas SOULIER client" at bounding box center [523, 98] width 627 height 15
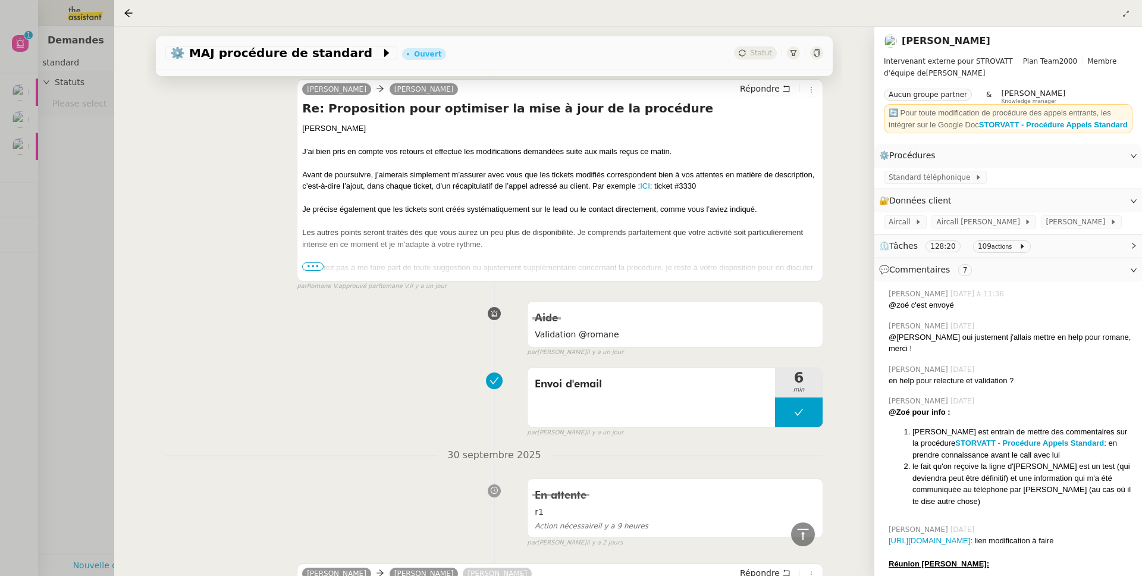
scroll to position [1414, 0]
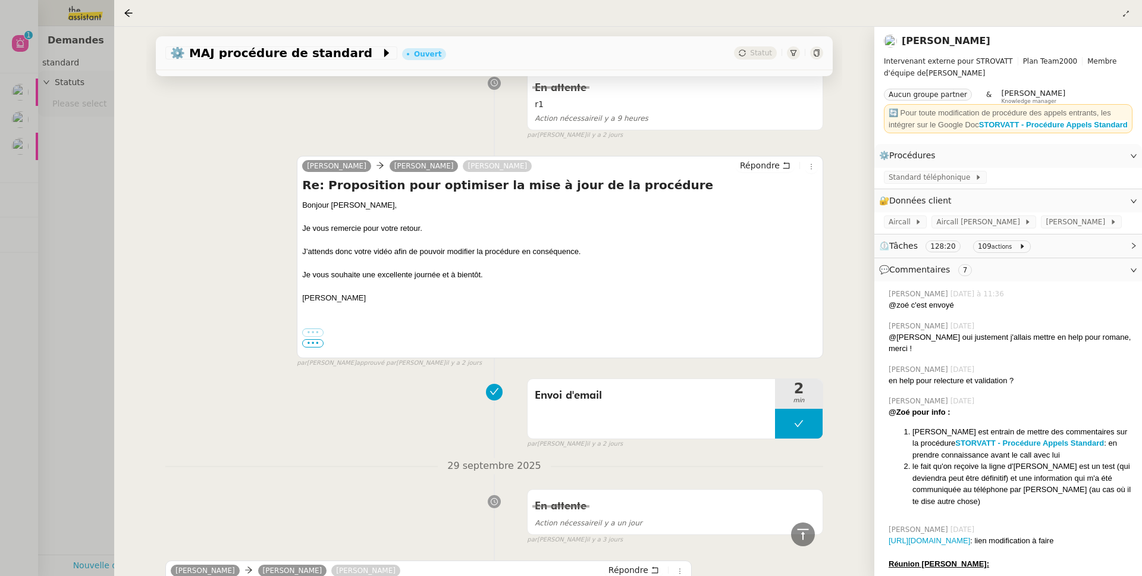
click at [26, 292] on div at bounding box center [571, 288] width 1142 height 576
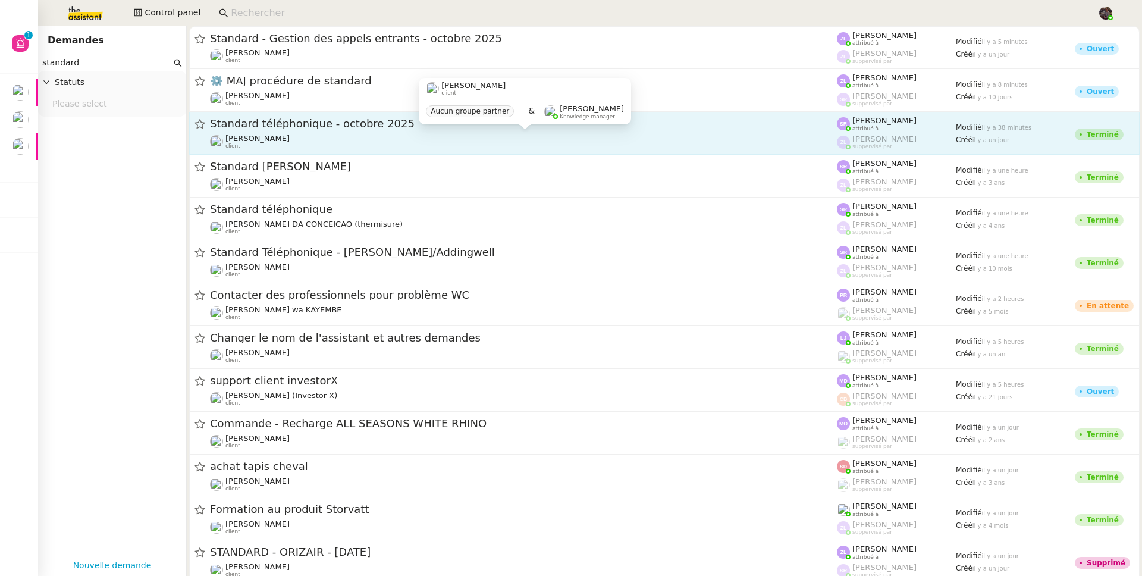
click at [290, 139] on span "Franck MUFFAT-JEANDET" at bounding box center [258, 138] width 64 height 9
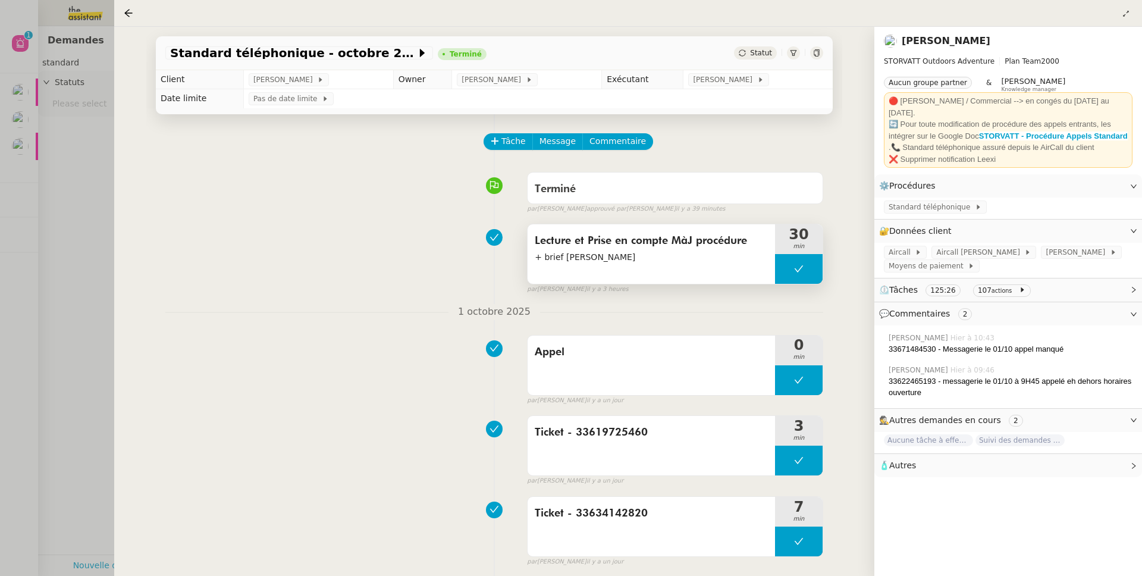
click at [636, 260] on span "+ brief Stéphanie" at bounding box center [651, 258] width 233 height 14
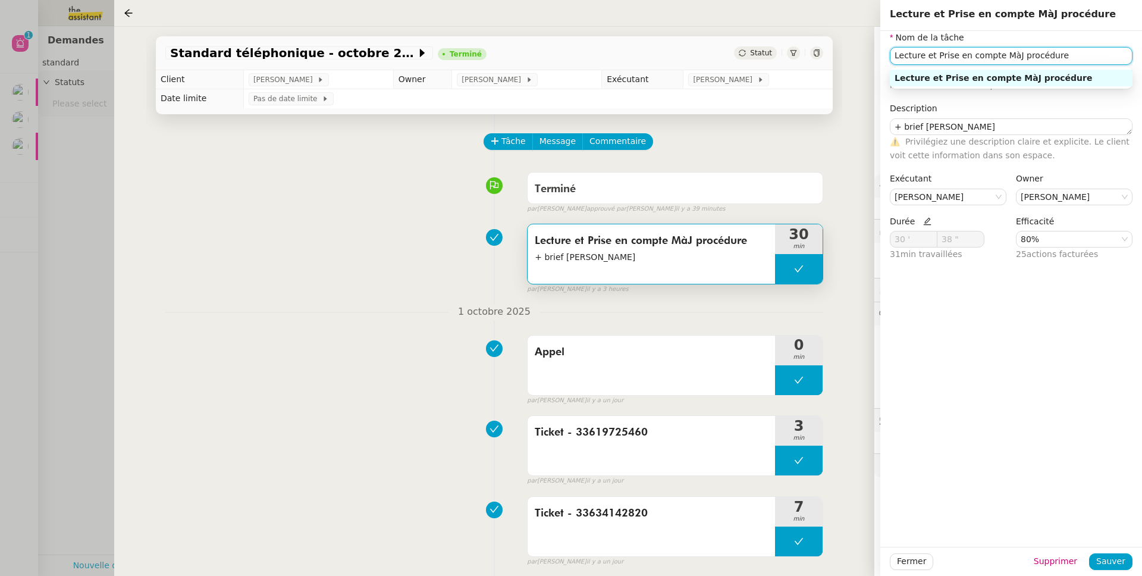
click at [936, 52] on input "Lecture et Prise en compte MàJ procédure" at bounding box center [1011, 55] width 243 height 17
type input "Lecture et prise en compte MàJ procédure"
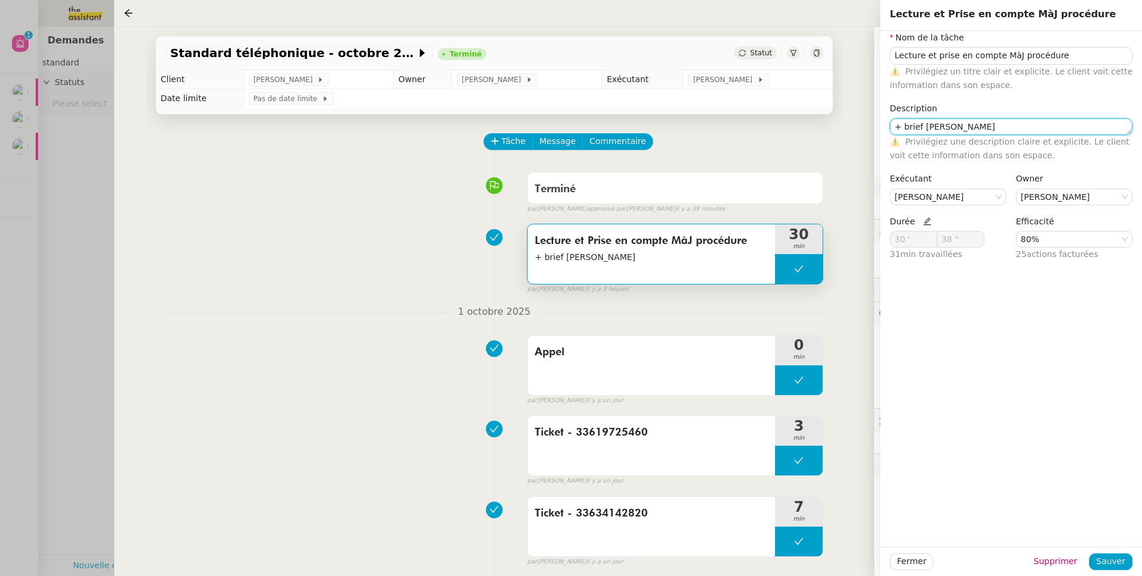
click at [973, 118] on textarea "+ brief Stéphanie" at bounding box center [1011, 126] width 243 height 17
click at [972, 123] on textarea "+ brief Stéphanie" at bounding box center [1011, 126] width 243 height 17
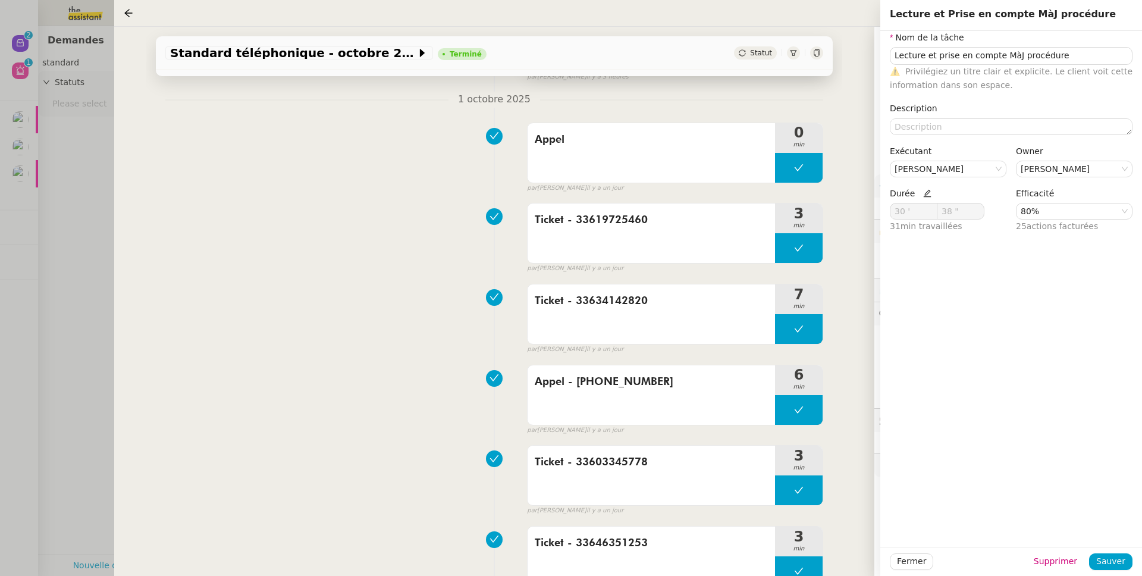
scroll to position [95, 0]
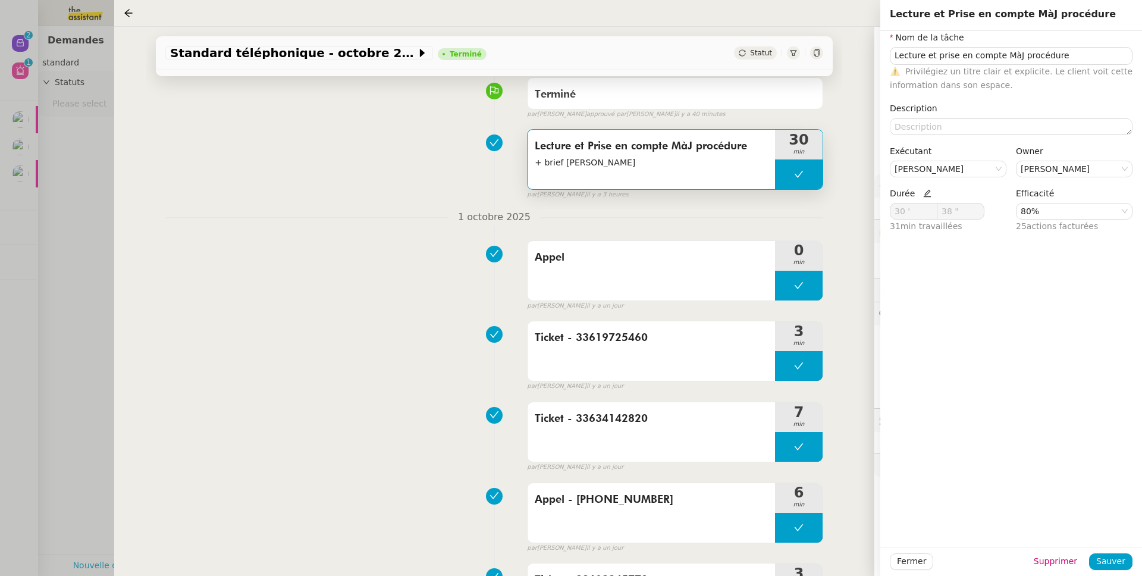
click at [42, 252] on div at bounding box center [571, 288] width 1142 height 576
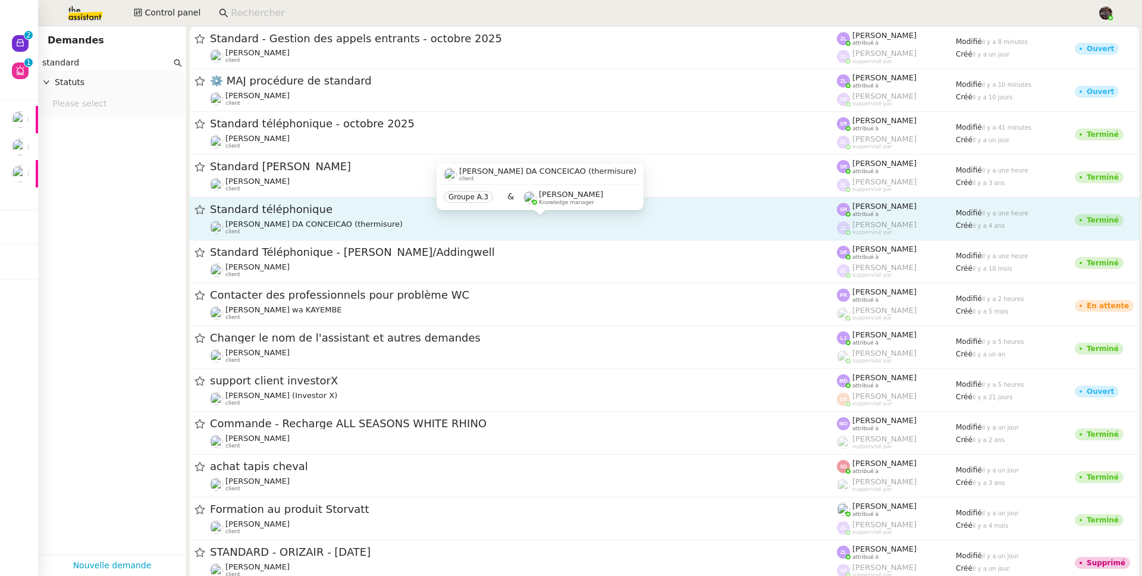
click at [433, 226] on div "Charles DA CONCEICAO (thermisure) client" at bounding box center [523, 227] width 627 height 15
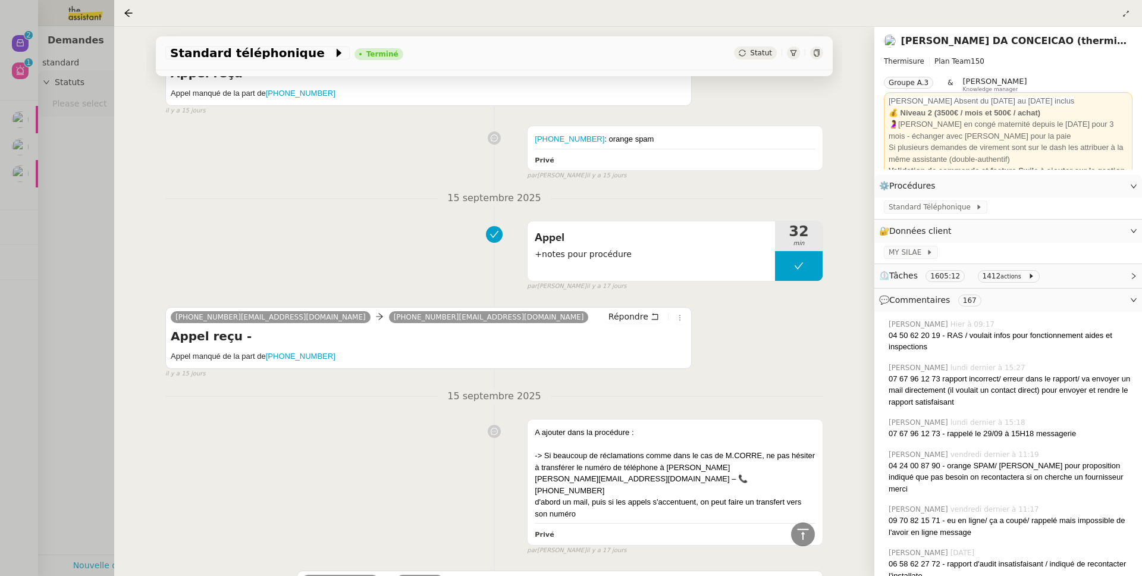
scroll to position [3932, 0]
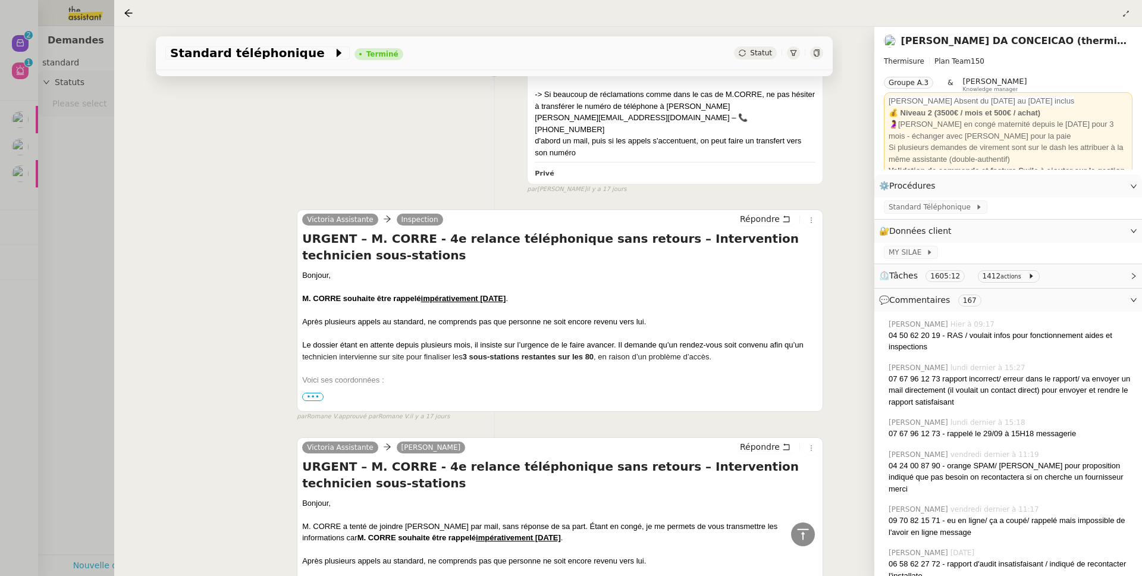
click at [37, 291] on div at bounding box center [571, 288] width 1142 height 576
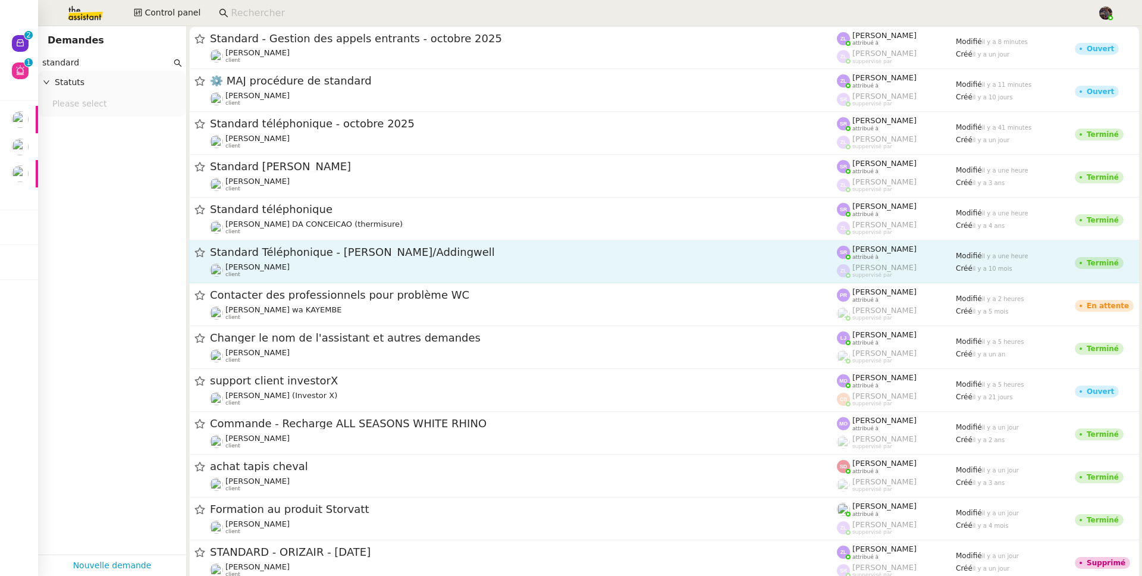
click at [309, 259] on div "Standard Téléphonique - Camille/Addingwell" at bounding box center [523, 252] width 627 height 15
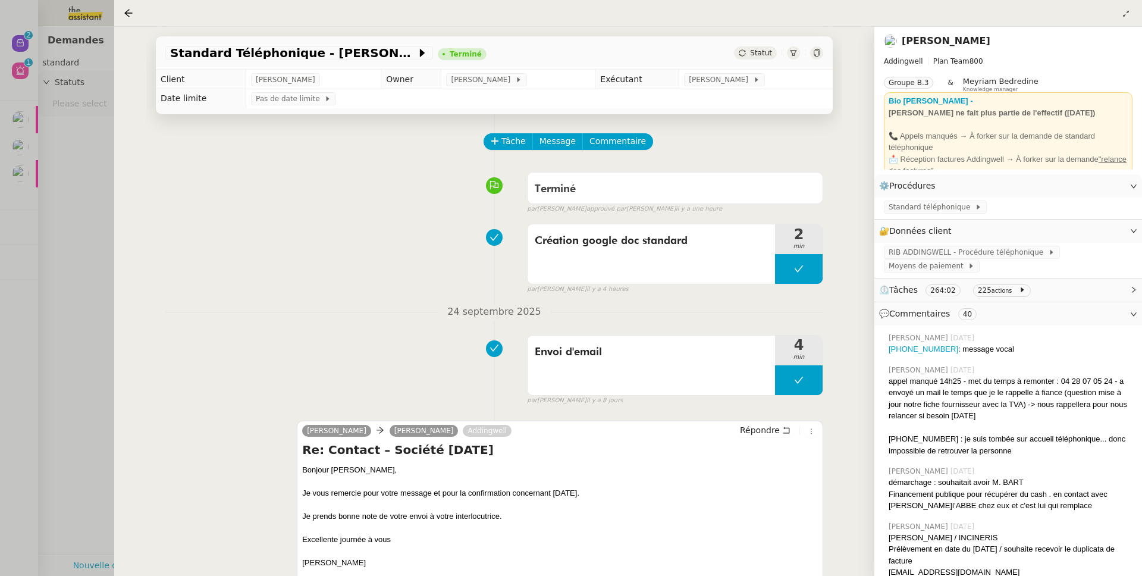
scroll to position [406, 0]
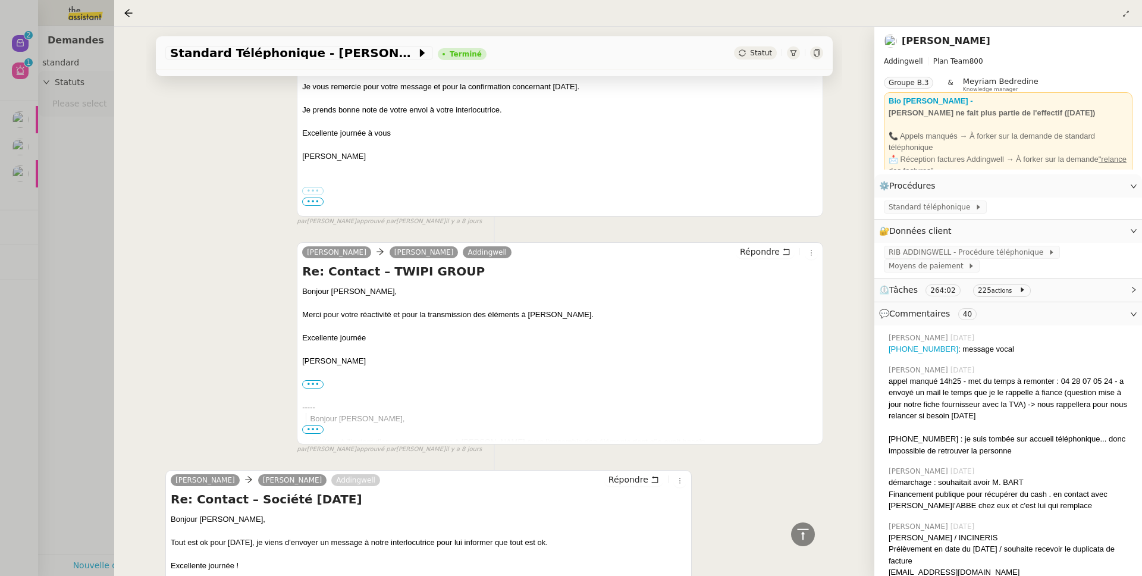
click at [45, 284] on div at bounding box center [571, 288] width 1142 height 576
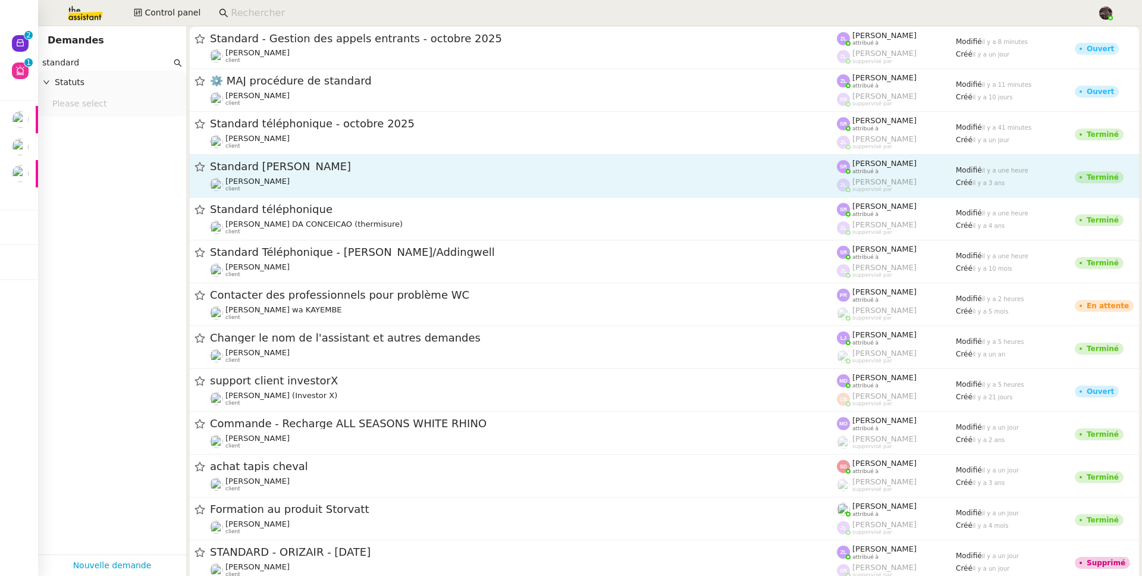
click at [255, 183] on span "Gabrielle Tavernier" at bounding box center [258, 181] width 64 height 9
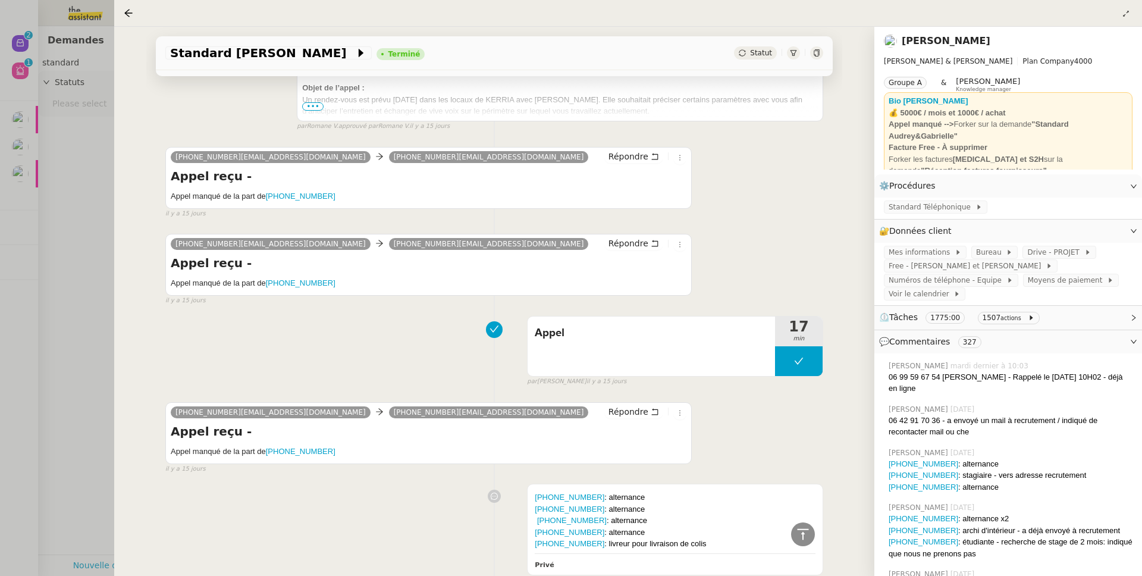
scroll to position [5078, 0]
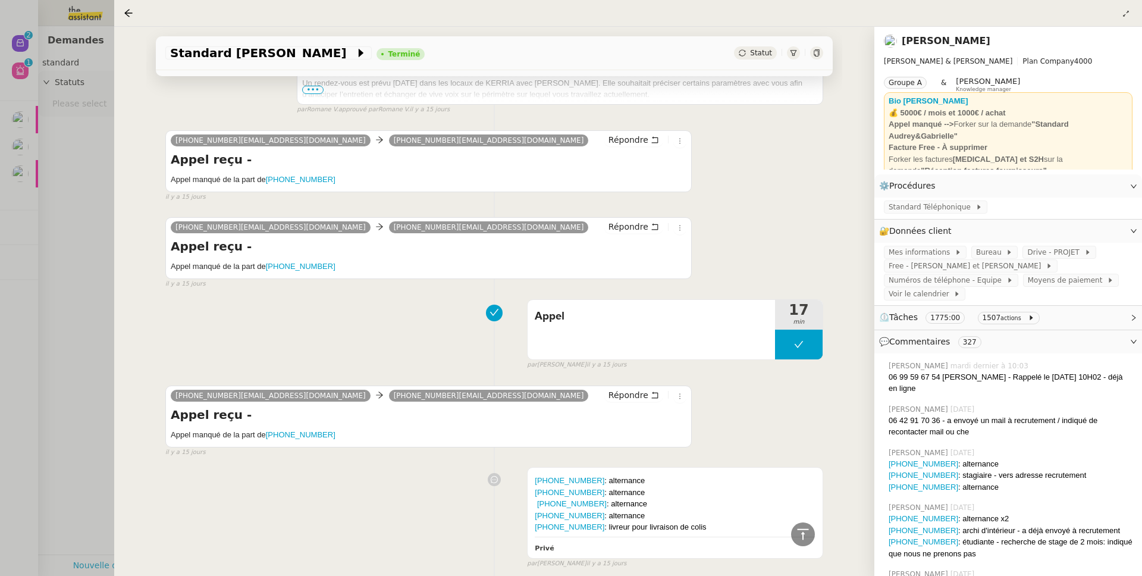
click at [115, 289] on div "Standard Audrey&Gabrielle Terminé Statut Client Gabrielle Tavernier Owner Zoé L…" at bounding box center [494, 301] width 760 height 549
click at [83, 273] on div at bounding box center [571, 288] width 1142 height 576
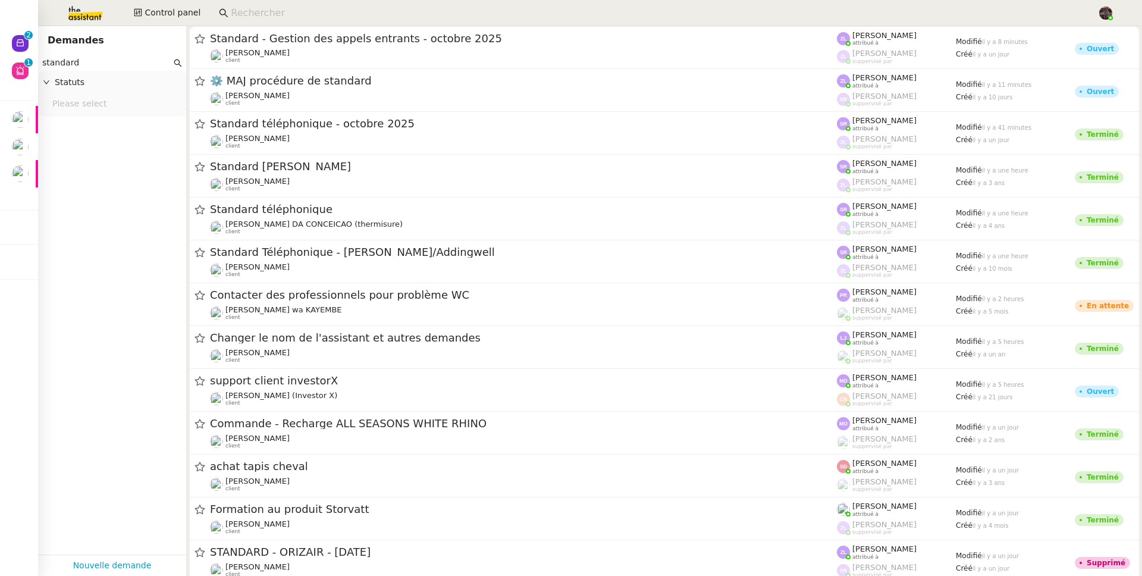
click at [109, 63] on input "standard" at bounding box center [106, 63] width 129 height 14
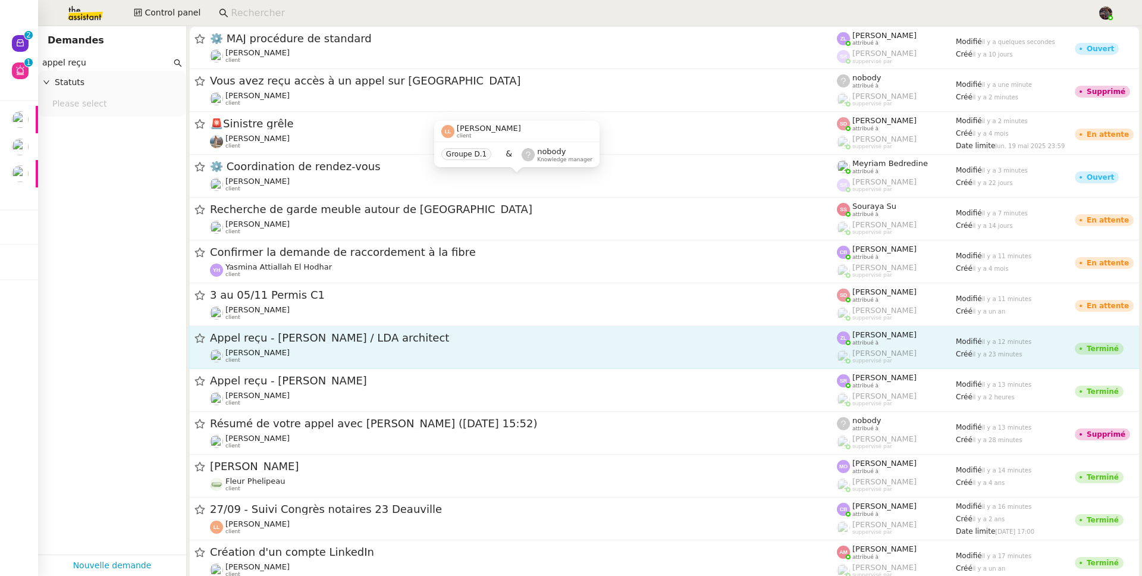
type input "appel reçu"
click at [293, 344] on div "Appel reçu - M. DEBS / LDA architect" at bounding box center [523, 338] width 627 height 15
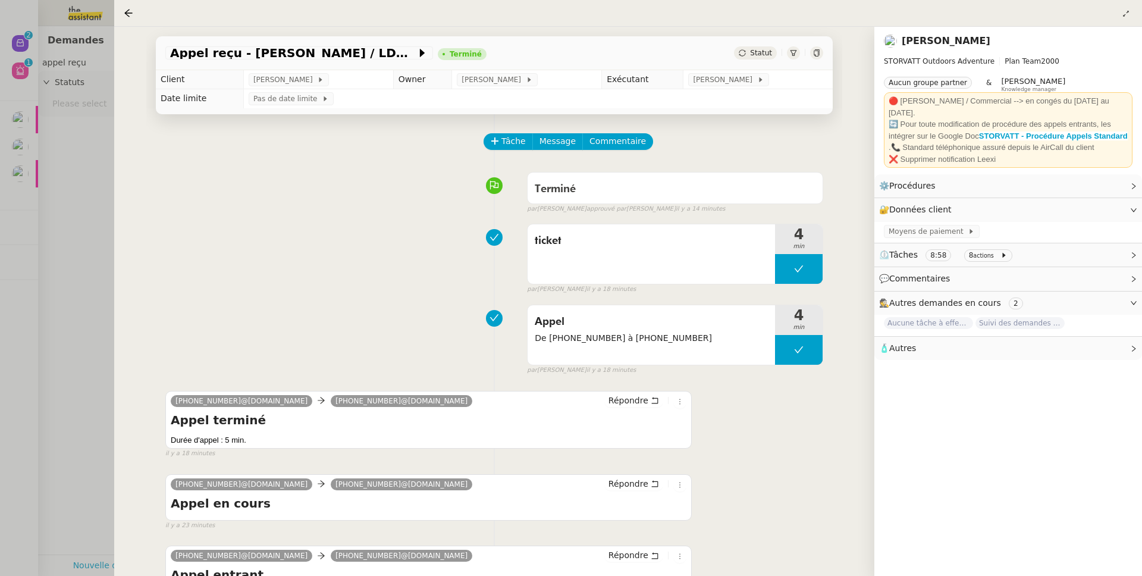
click at [94, 296] on div at bounding box center [571, 288] width 1142 height 576
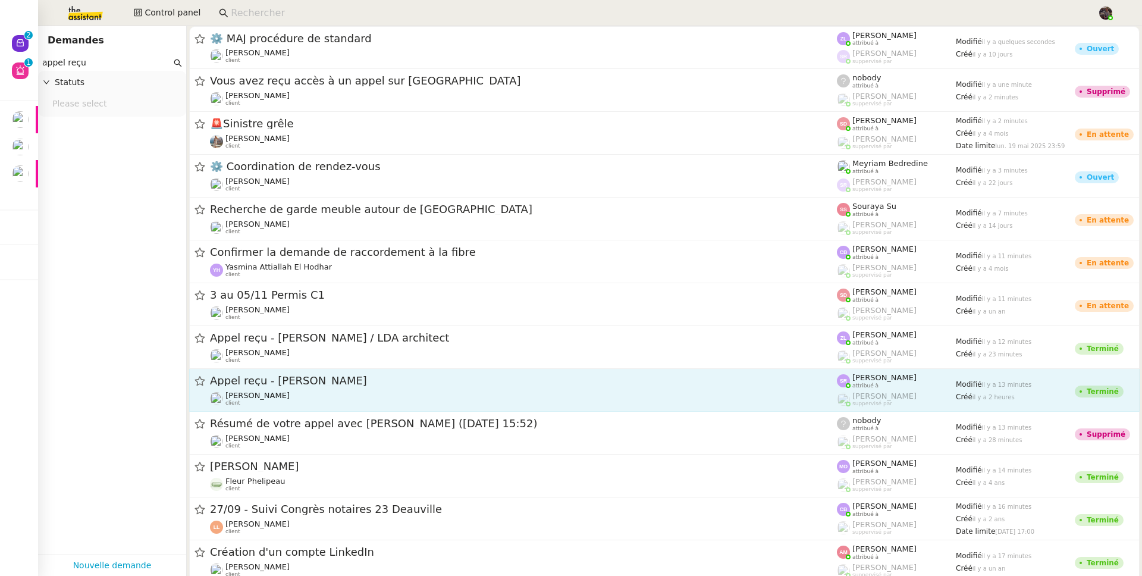
click at [283, 400] on div "Franck MUFFAT-JEANDET client" at bounding box center [258, 398] width 64 height 15
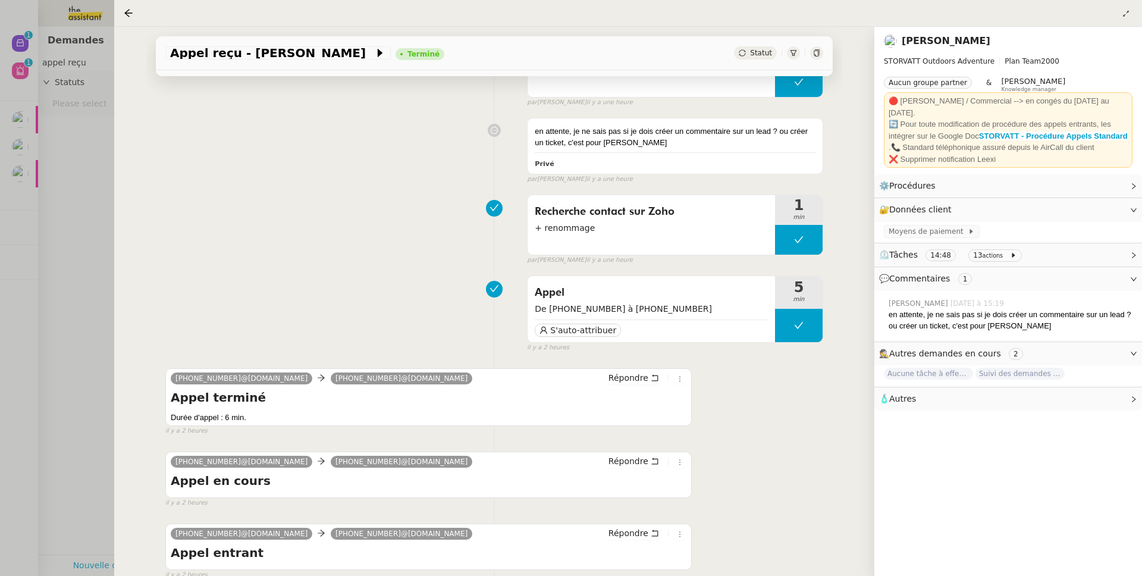
scroll to position [258, 0]
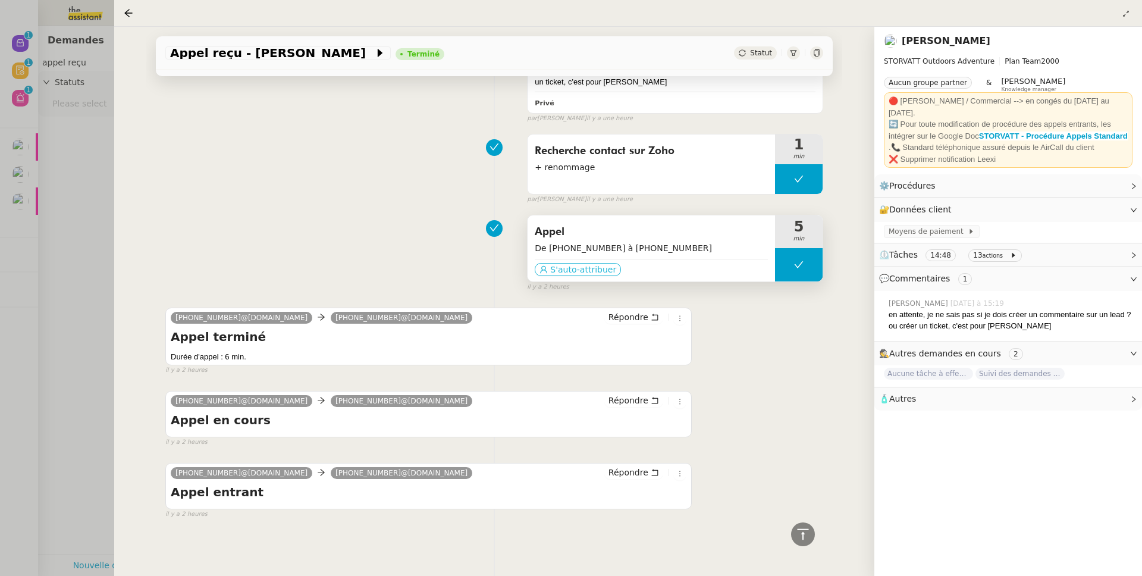
click at [593, 264] on span "S'auto-attribuer" at bounding box center [583, 270] width 66 height 12
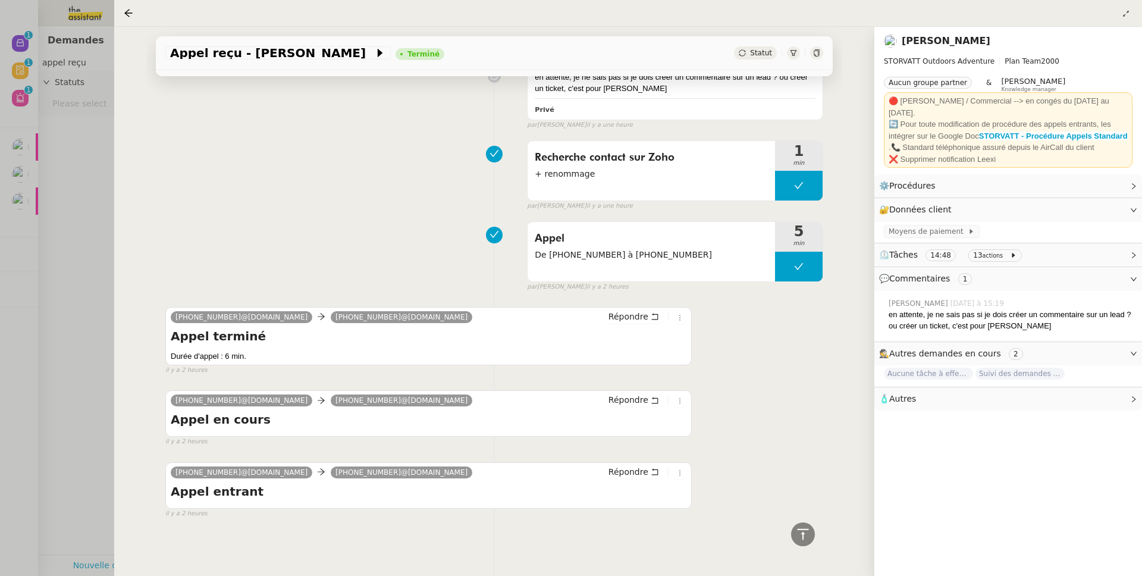
click at [77, 261] on div at bounding box center [571, 288] width 1142 height 576
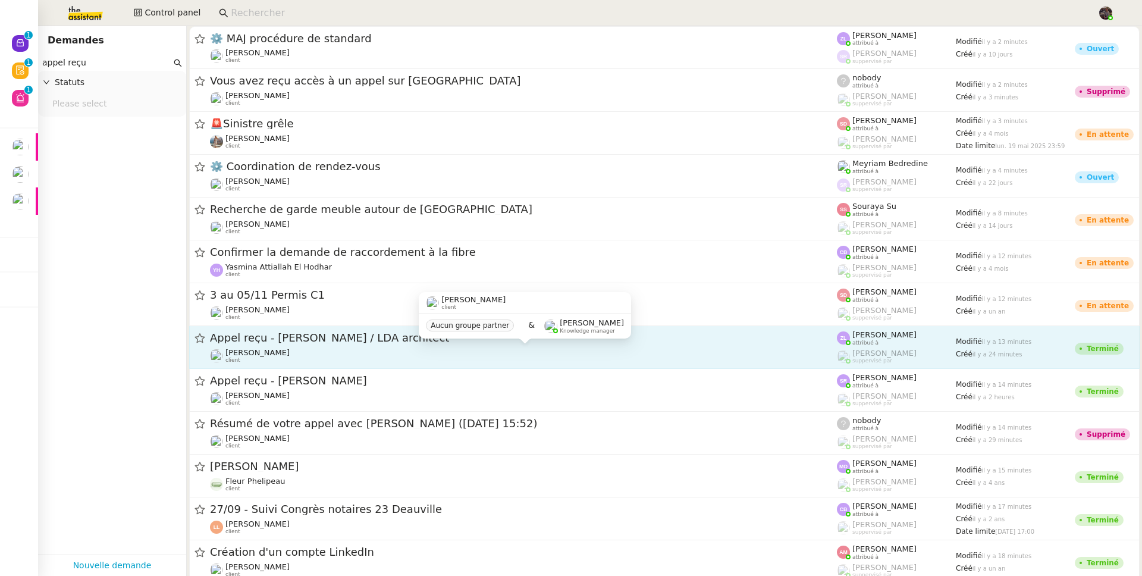
click at [290, 352] on span "Franck MUFFAT-JEANDET" at bounding box center [258, 352] width 64 height 9
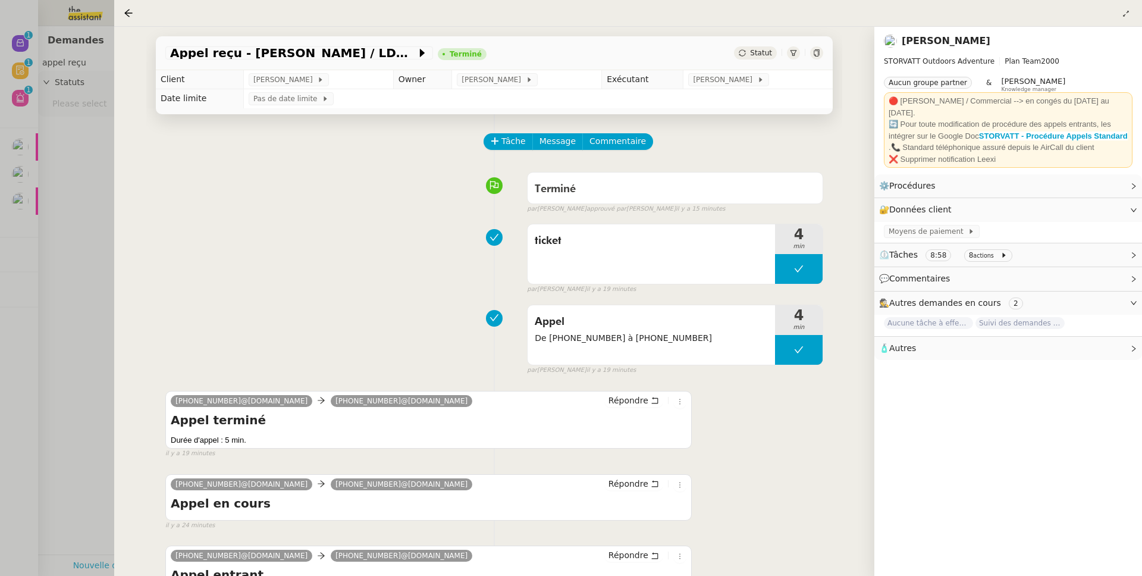
click at [57, 283] on div at bounding box center [571, 288] width 1142 height 576
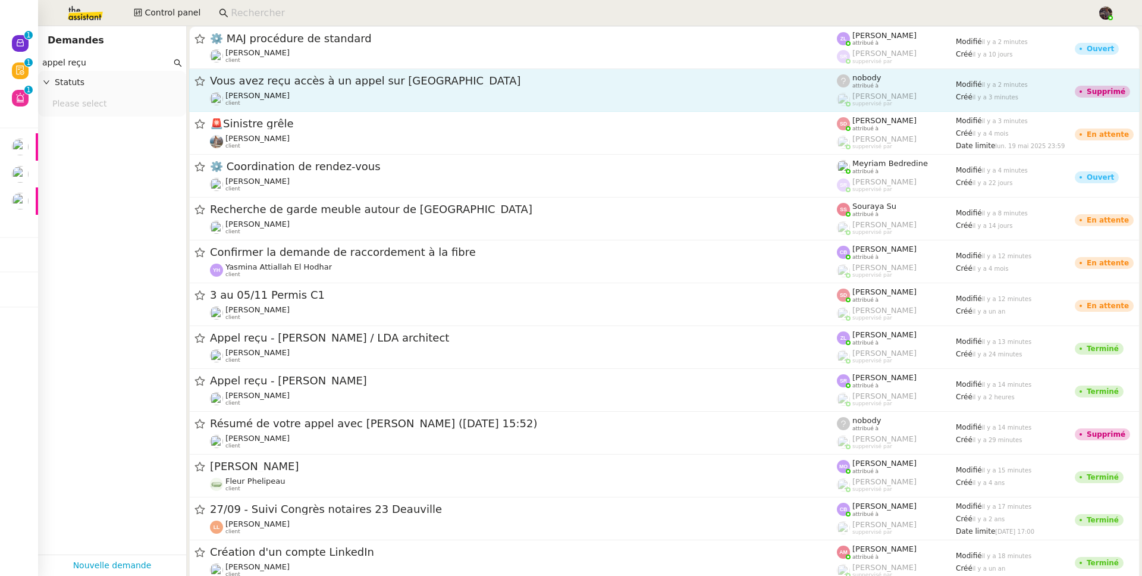
click at [281, 98] on div "Florian Parant client" at bounding box center [523, 98] width 627 height 15
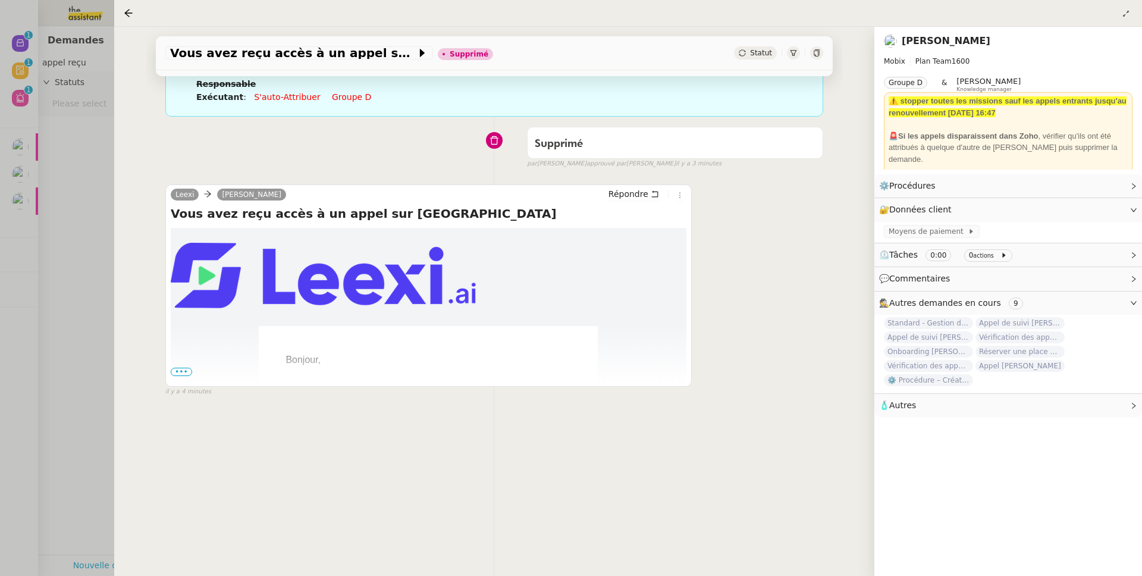
scroll to position [161, 0]
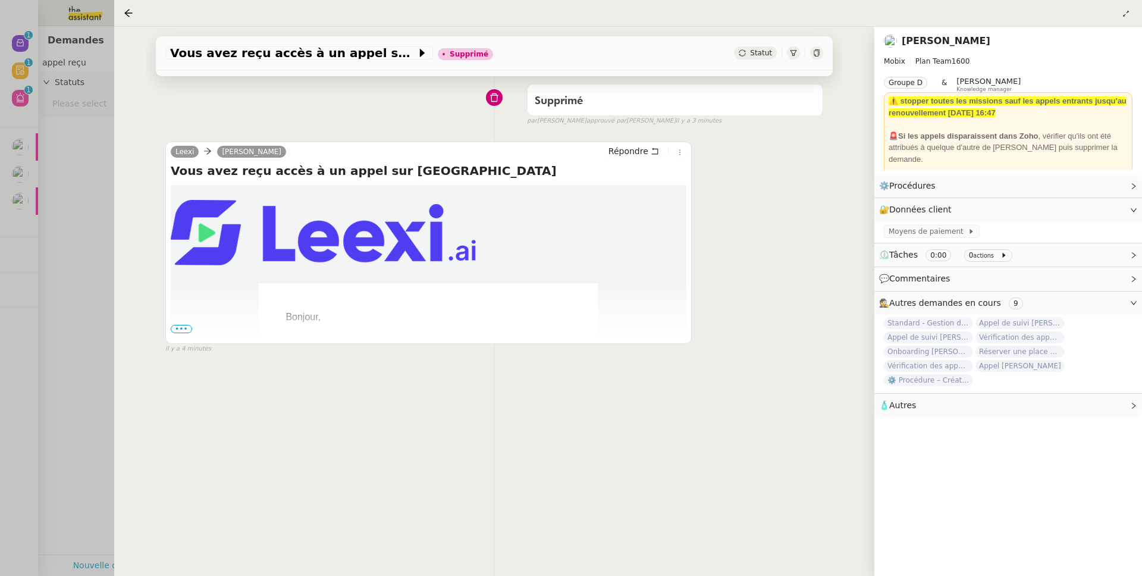
click at [101, 280] on div at bounding box center [571, 288] width 1142 height 576
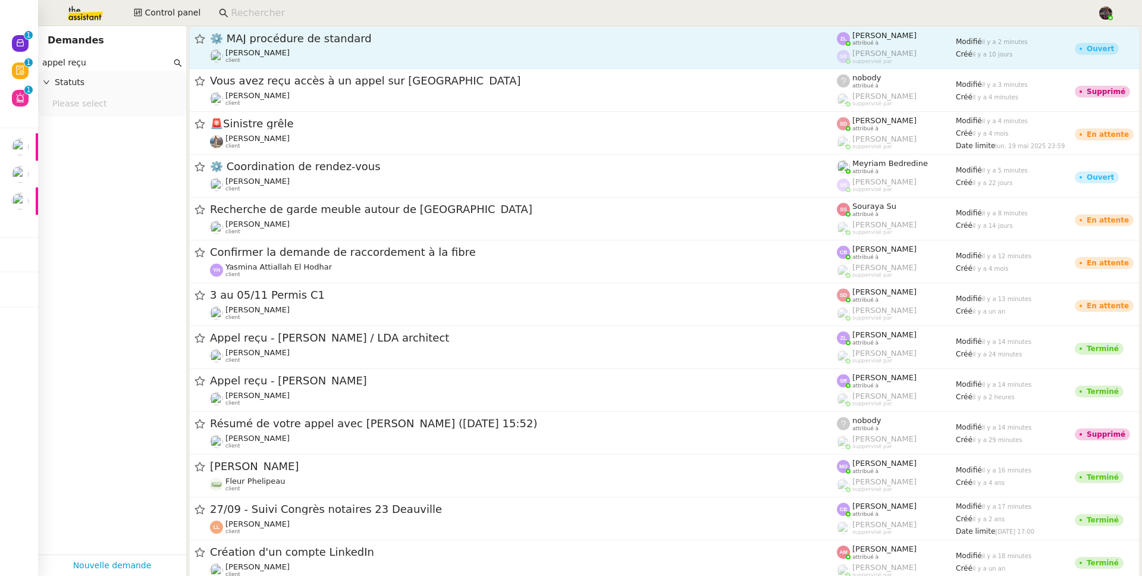
click at [270, 46] on div "⚙️ MAJ procédure de standard Thomas SOULIER client" at bounding box center [523, 48] width 627 height 32
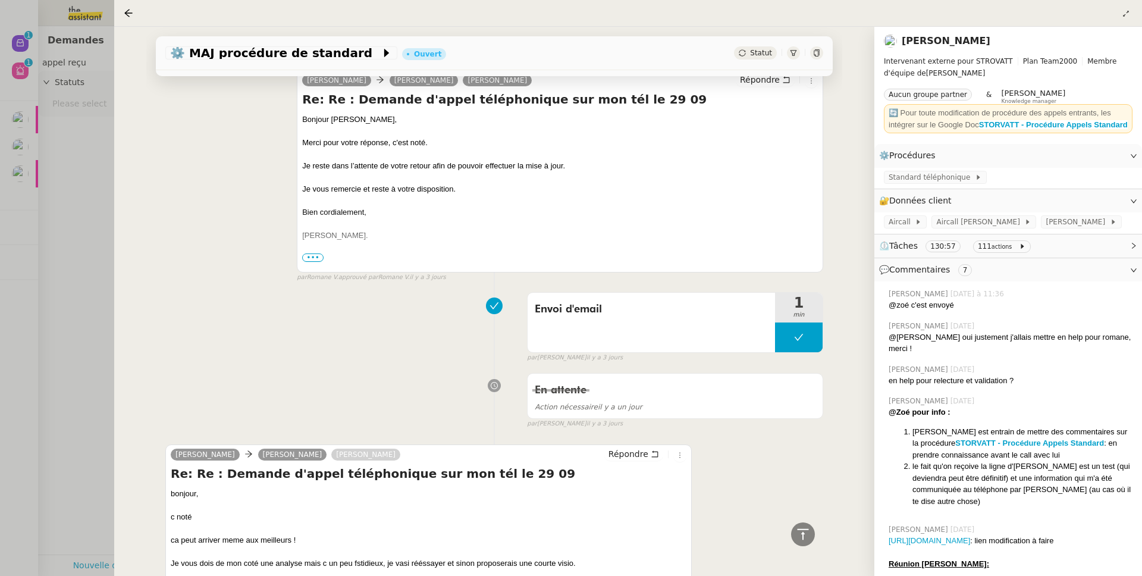
scroll to position [3235, 0]
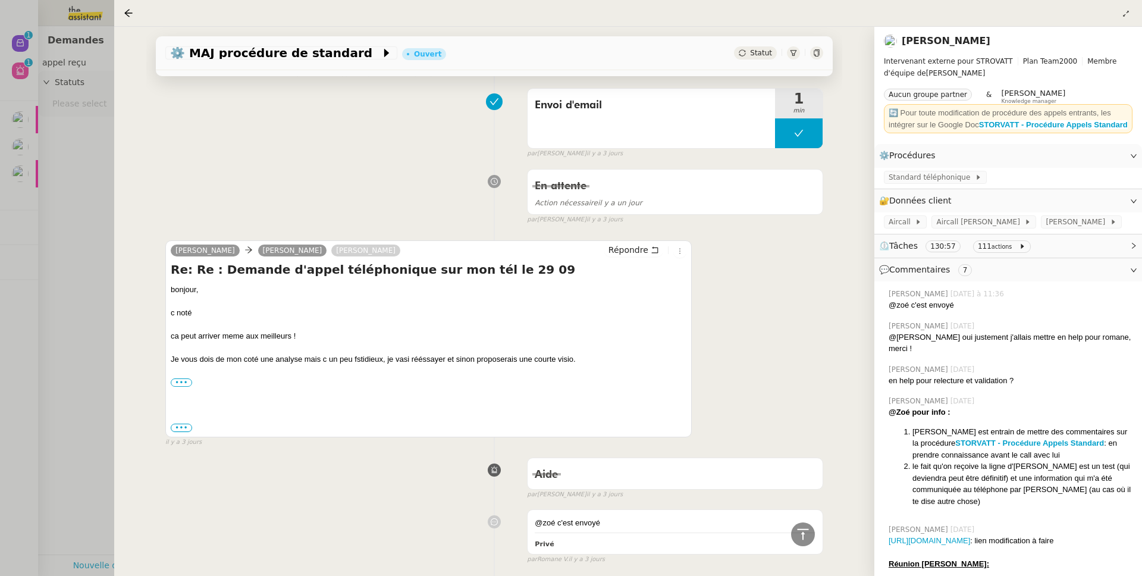
click at [104, 293] on div at bounding box center [571, 288] width 1142 height 576
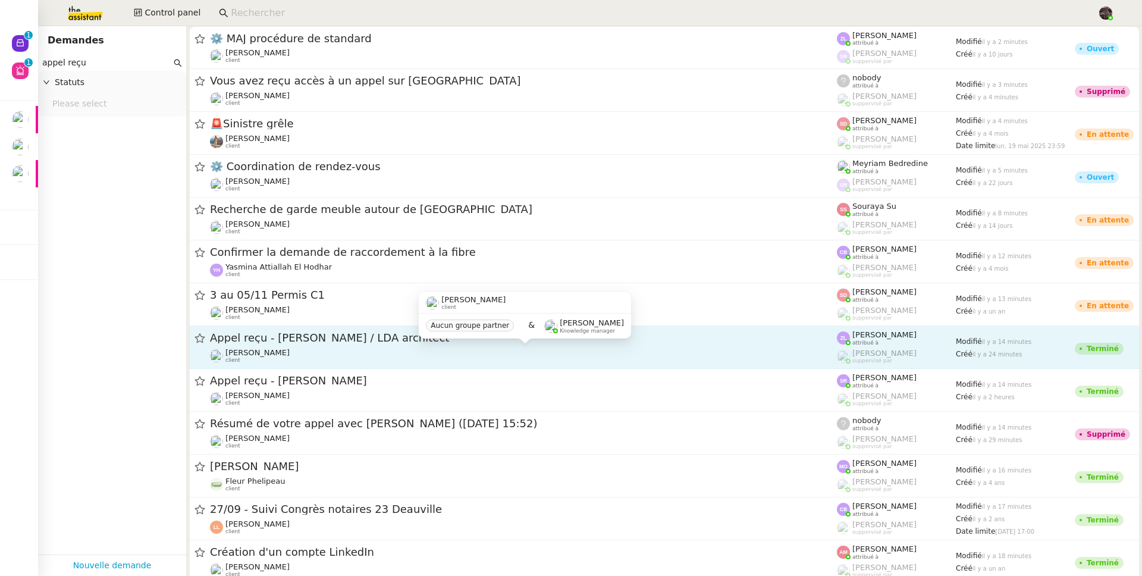
click at [290, 357] on div "Franck MUFFAT-JEANDET client" at bounding box center [258, 355] width 64 height 15
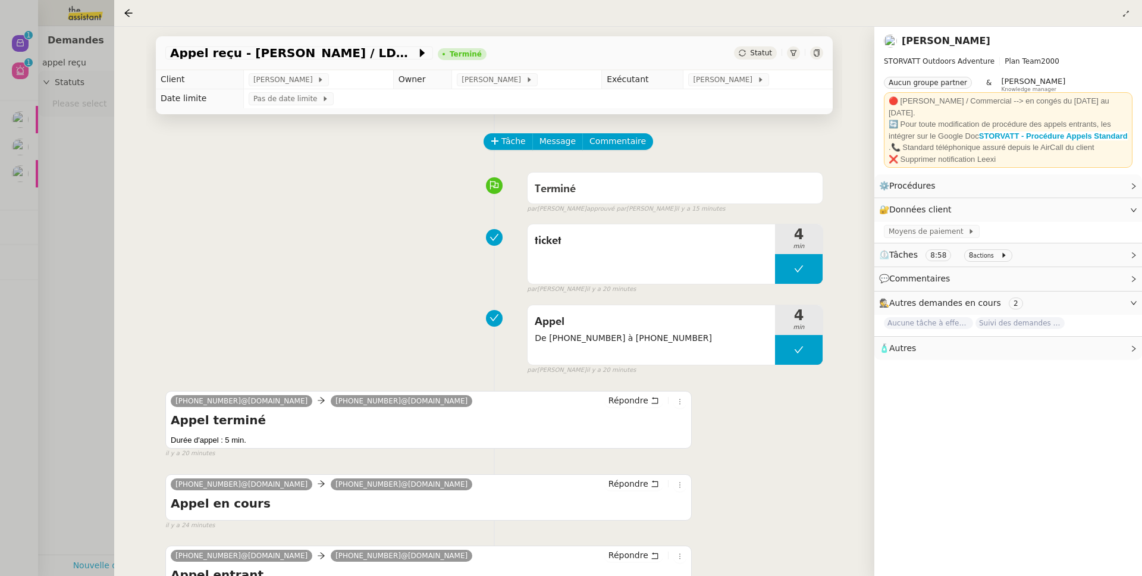
click at [115, 296] on div "Appel reçu - M. DEBS / LDA architect Terminé Statut Client Franck MUFFAT-JEANDE…" at bounding box center [494, 301] width 760 height 549
drag, startPoint x: 90, startPoint y: 304, endPoint x: 107, endPoint y: 305, distance: 16.7
click at [90, 304] on div at bounding box center [571, 288] width 1142 height 576
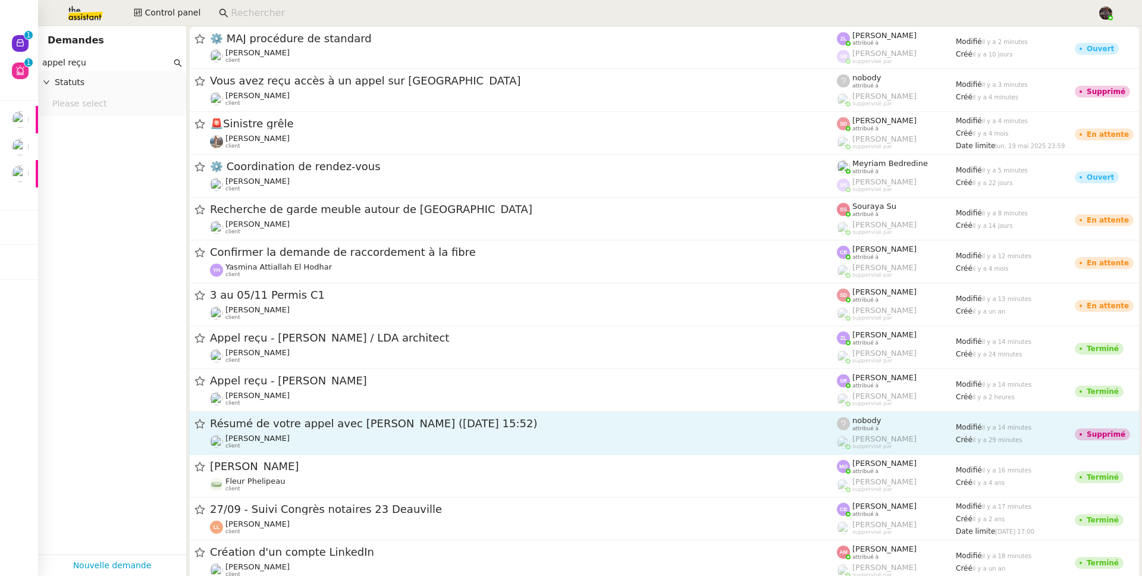
click at [365, 426] on span "Résumé de votre appel avec Owen Patay (02 octobre 2025 à 15:52)" at bounding box center [523, 423] width 627 height 11
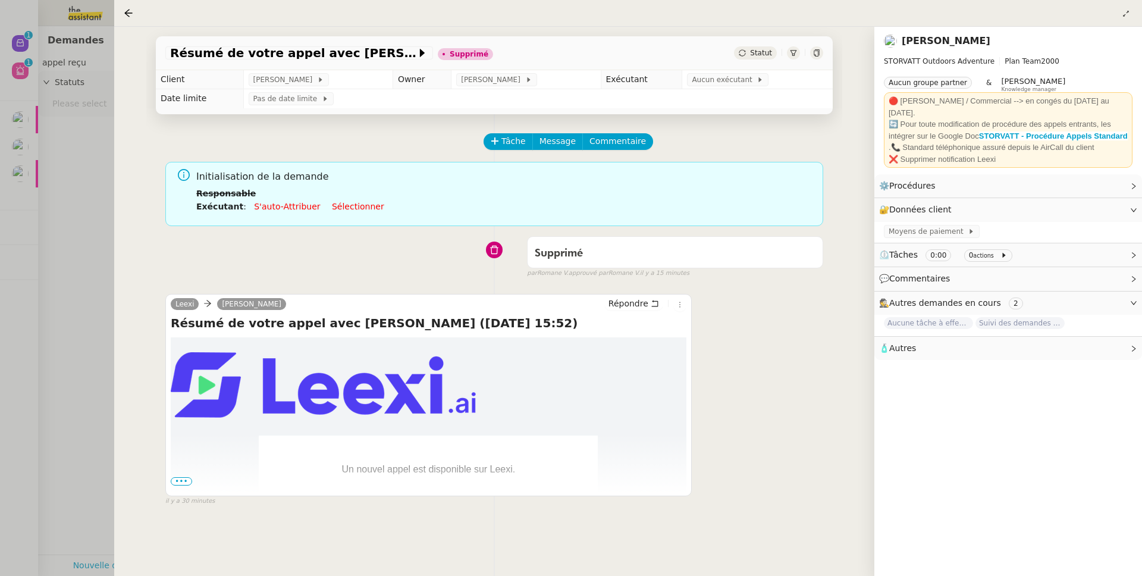
click at [187, 252] on div "Supprimé false par Romane V. approuvé par Romane V. il y a 15 minutes" at bounding box center [494, 255] width 658 height 48
click at [80, 270] on div at bounding box center [571, 288] width 1142 height 576
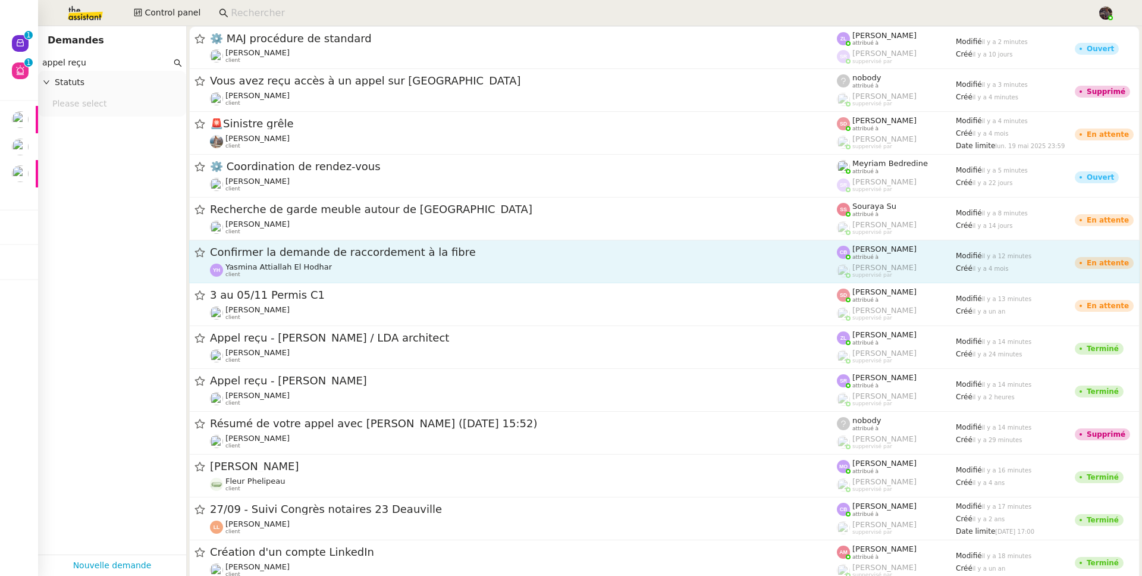
scroll to position [467, 0]
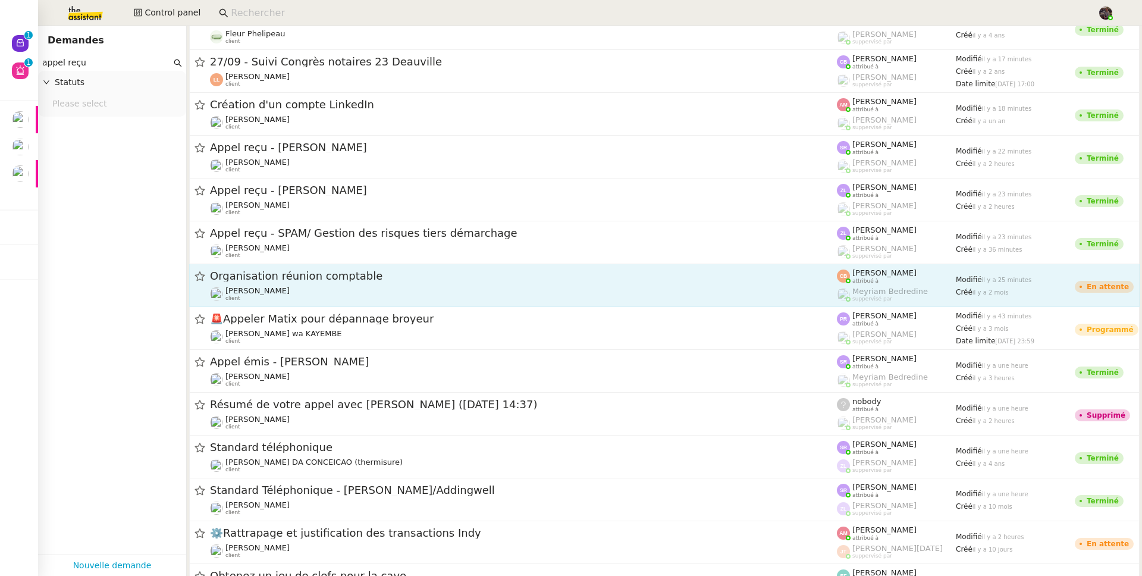
click at [308, 286] on div "Cindy Mouly-Guez client" at bounding box center [523, 293] width 627 height 15
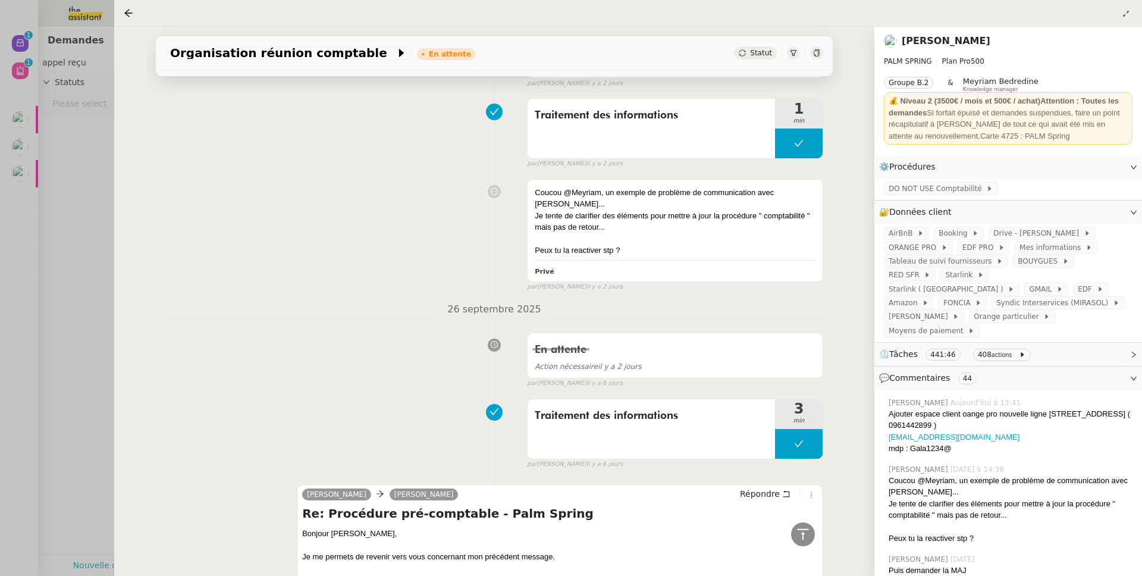
scroll to position [475, 0]
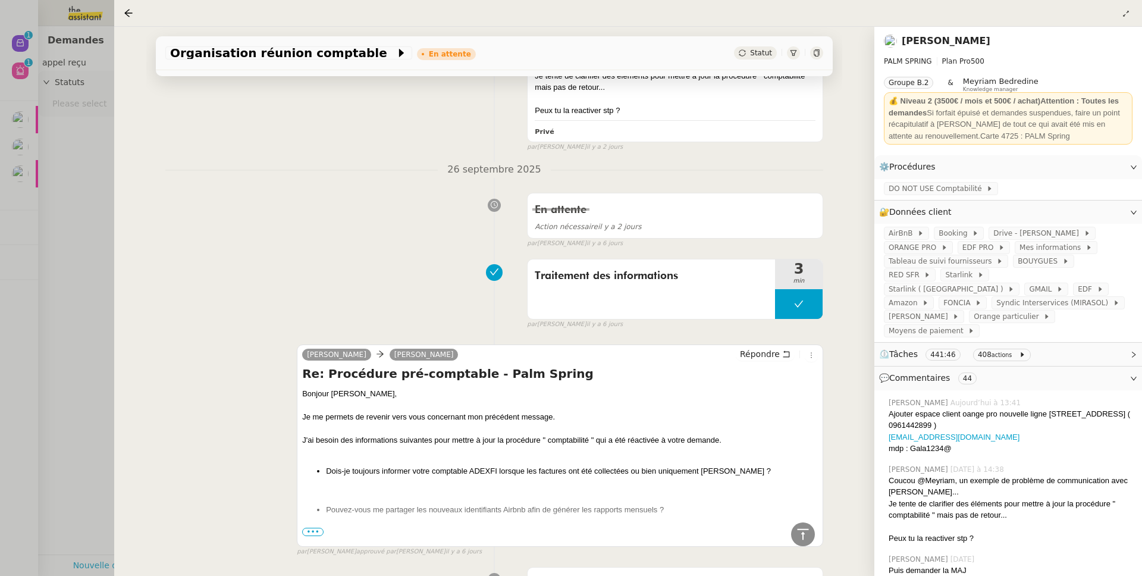
click at [115, 292] on div "Organisation réunion comptable En attente Statut Client Cindy Mouly-Guez Owner …" at bounding box center [494, 301] width 760 height 549
click at [102, 290] on div at bounding box center [571, 288] width 1142 height 576
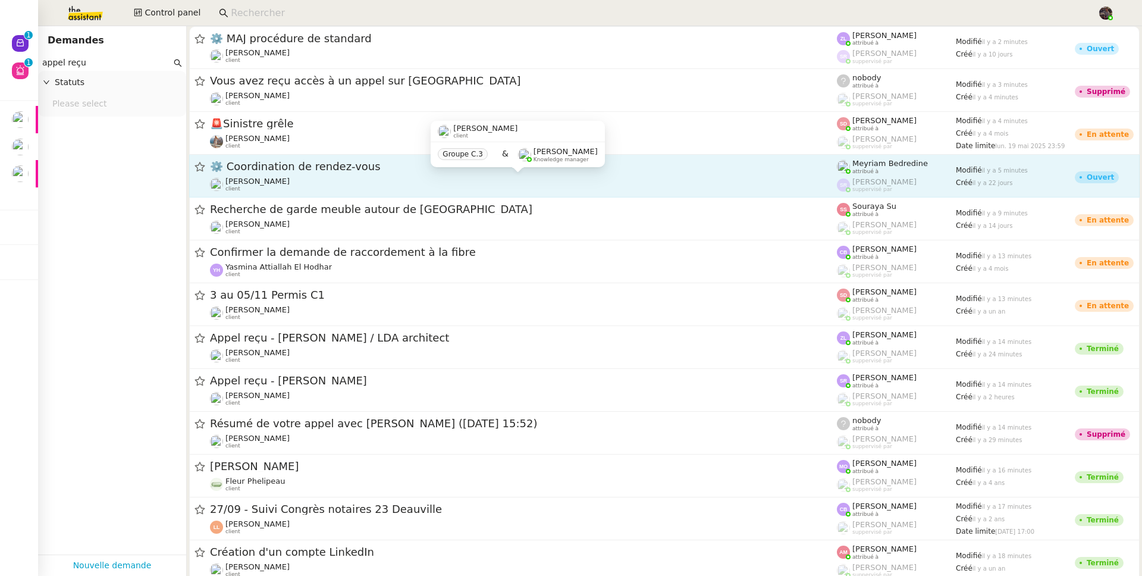
click at [281, 183] on span "Maurice N'Diaye" at bounding box center [258, 181] width 64 height 9
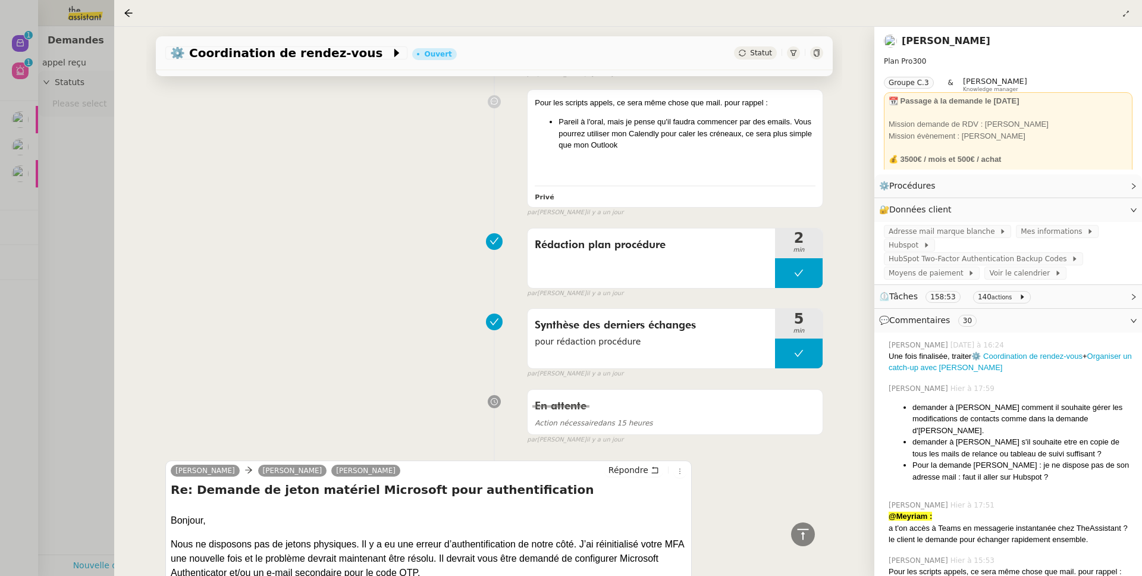
scroll to position [1216, 0]
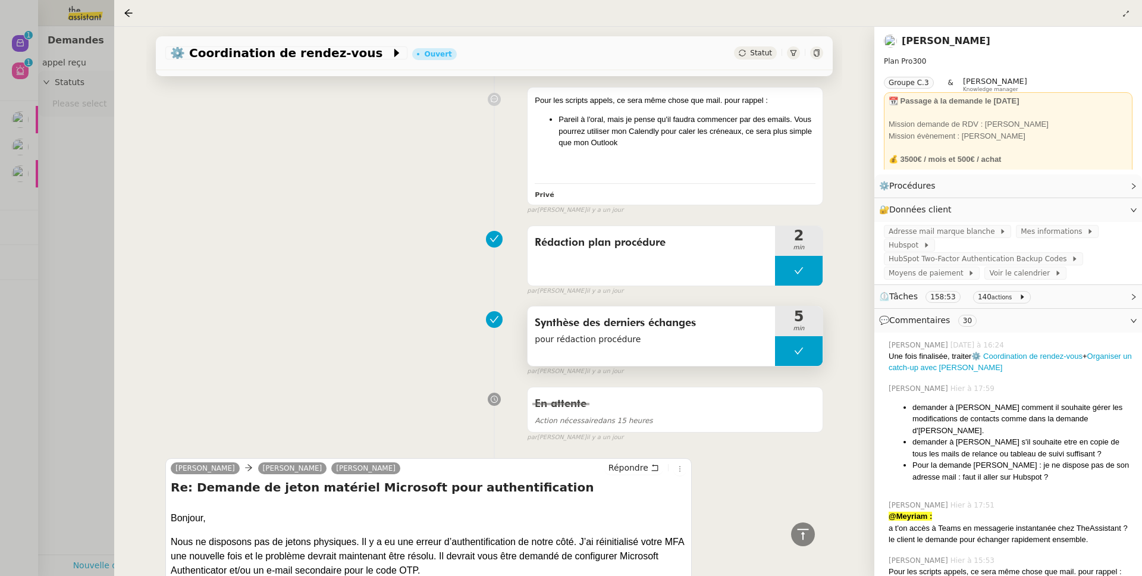
click at [540, 359] on div "Synthèse des derniers échanges pour rédaction procédure" at bounding box center [652, 336] width 248 height 60
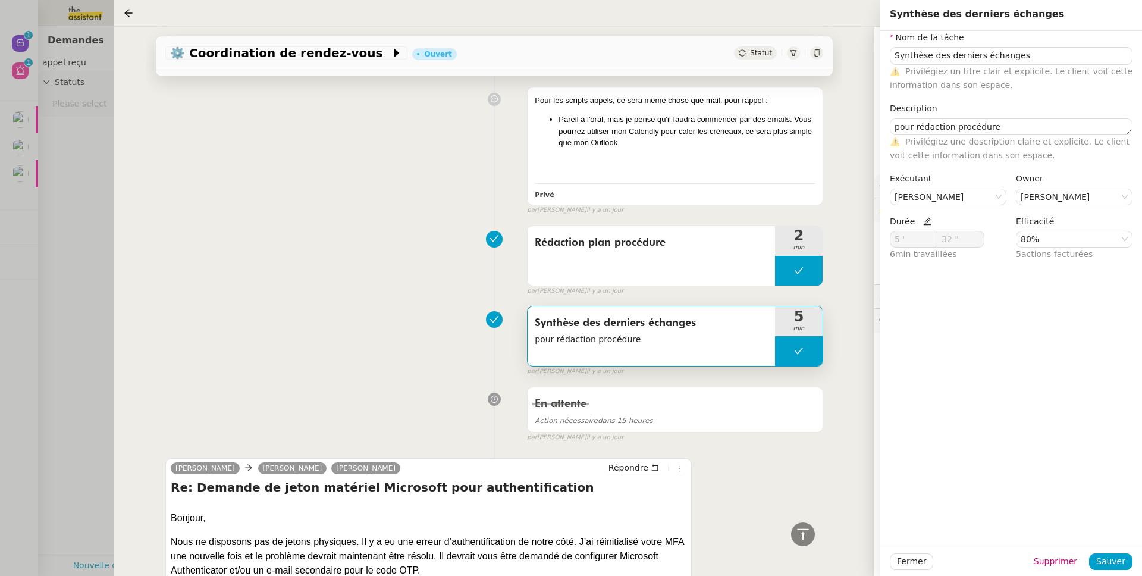
click at [261, 327] on div "Synthèse des derniers échanges pour rédaction procédure 5 min false par Stéphan…" at bounding box center [494, 338] width 658 height 76
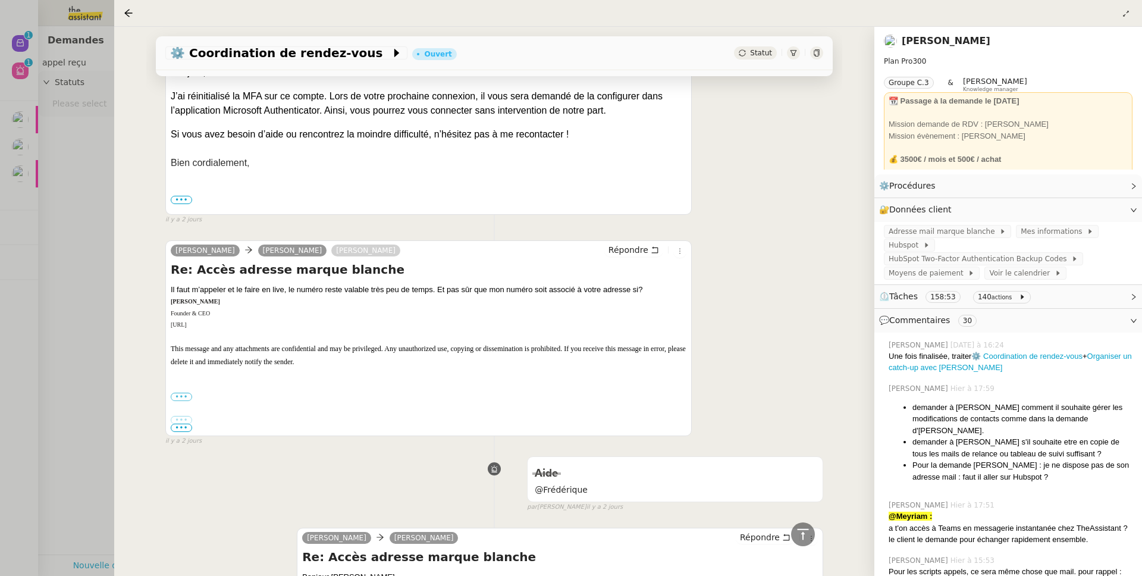
scroll to position [2940, 0]
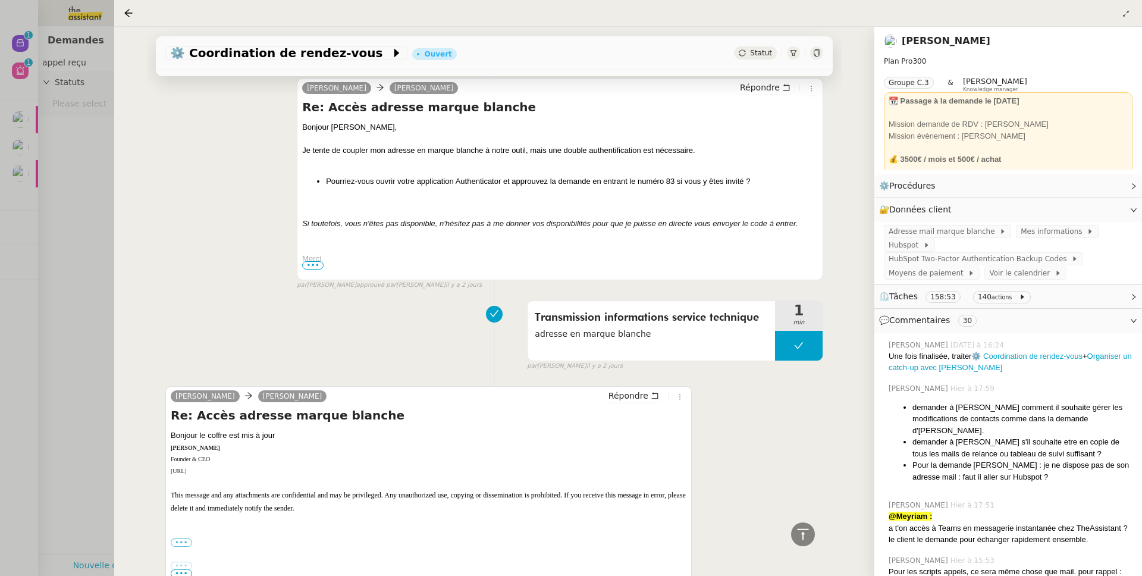
click at [28, 296] on div at bounding box center [571, 288] width 1142 height 576
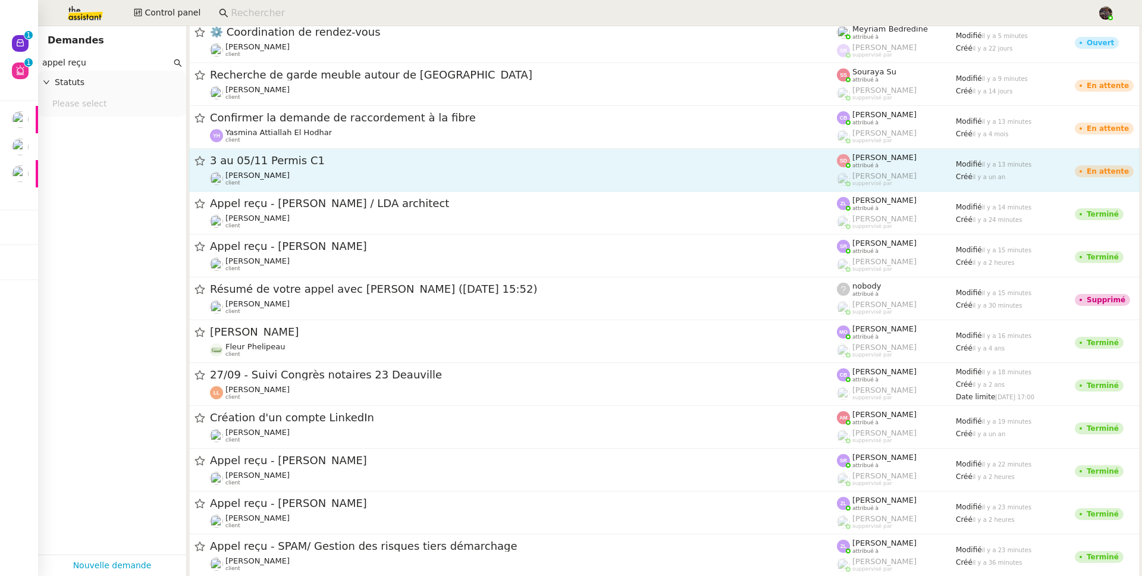
scroll to position [189, 0]
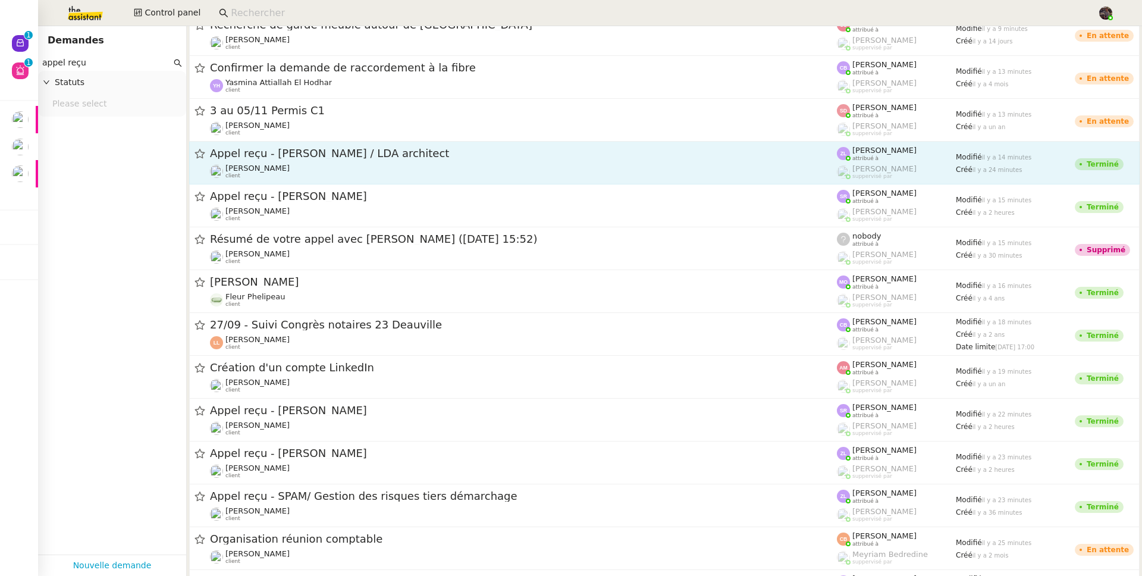
click at [276, 166] on span "Franck MUFFAT-JEANDET" at bounding box center [258, 168] width 64 height 9
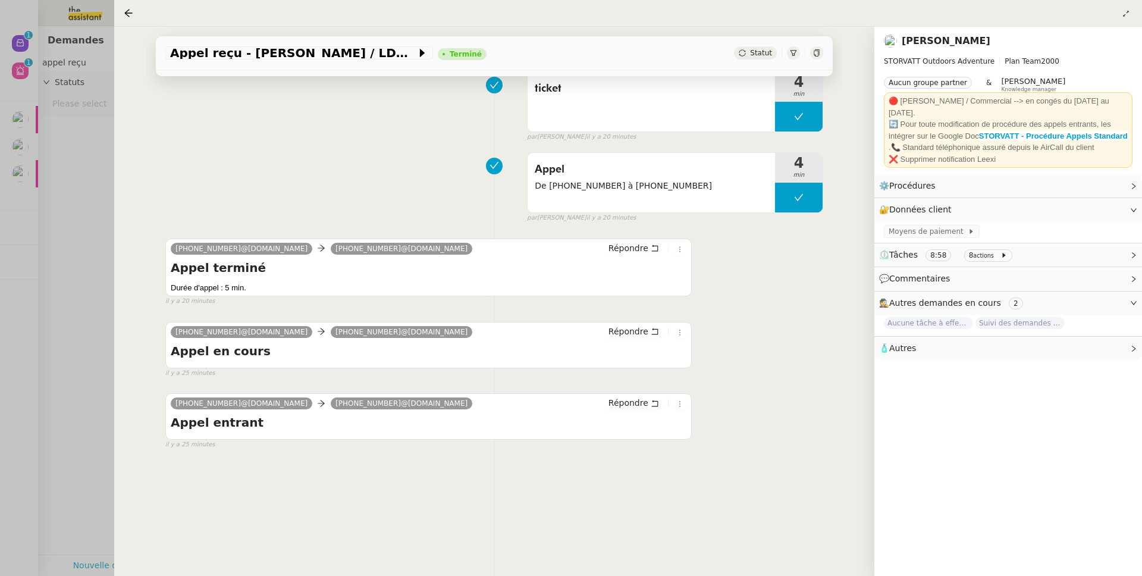
scroll to position [161, 0]
click at [85, 247] on div at bounding box center [571, 288] width 1142 height 576
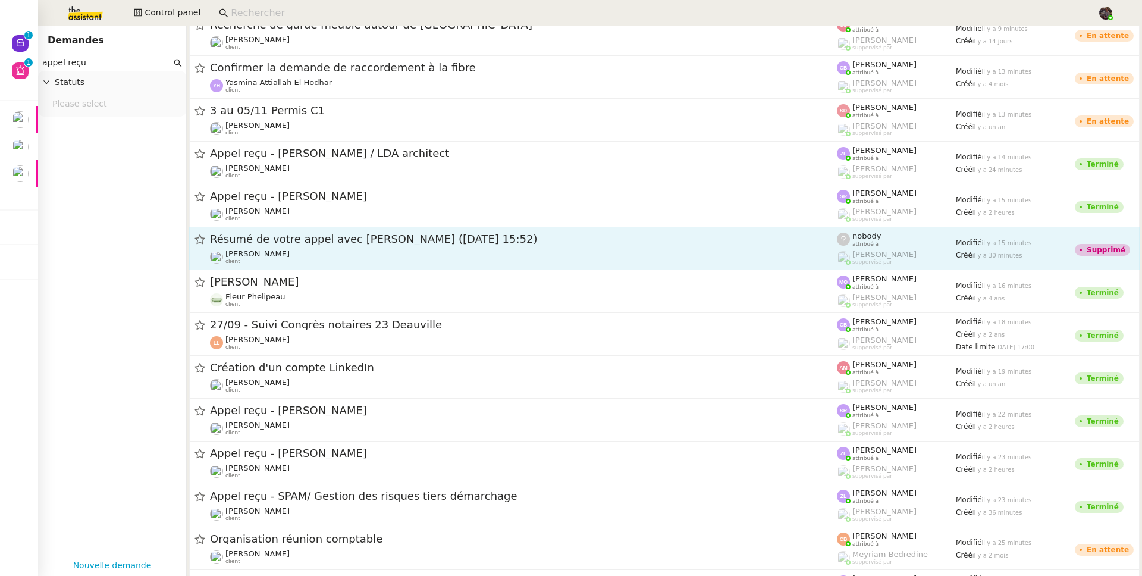
click at [290, 264] on div "Franck MUFFAT-JEANDET client" at bounding box center [258, 256] width 64 height 15
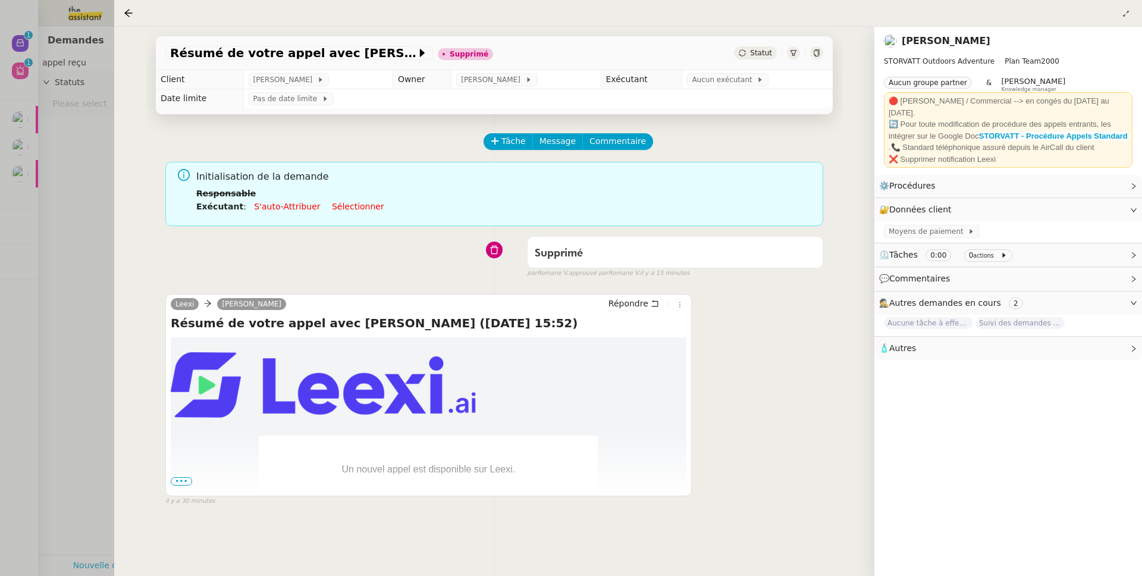
click at [71, 278] on div at bounding box center [571, 288] width 1142 height 576
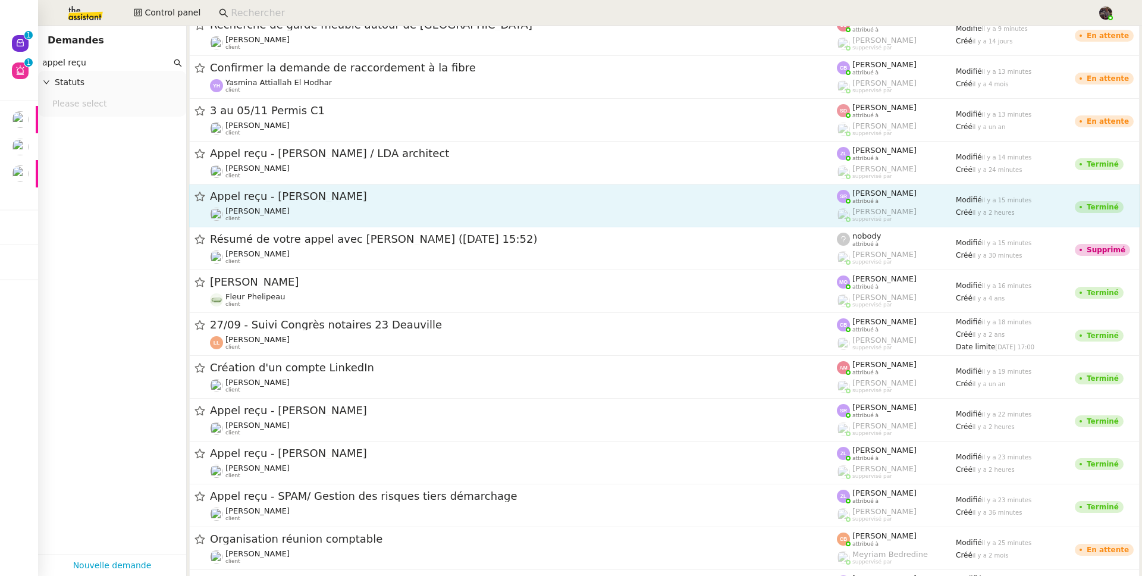
click at [384, 208] on div "Franck MUFFAT-JEANDET client" at bounding box center [523, 213] width 627 height 15
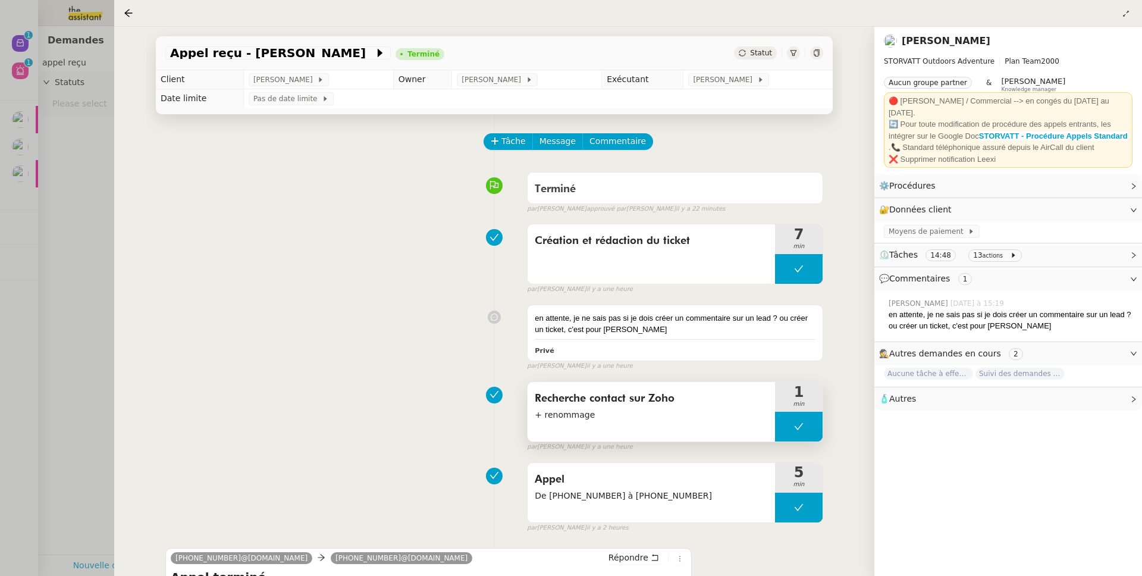
click at [584, 417] on span "+ renommage" at bounding box center [651, 415] width 233 height 14
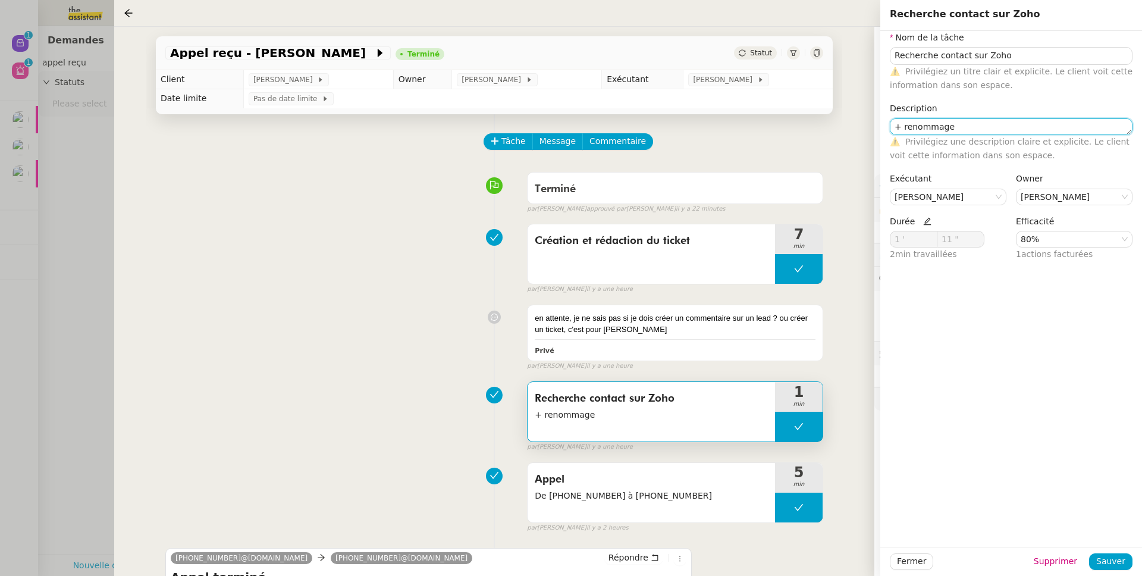
drag, startPoint x: 903, startPoint y: 126, endPoint x: 884, endPoint y: 126, distance: 19.6
click at [884, 126] on div "Nom de la tâche Recherche contact sur Zoho ⚠️ Privilégiez un titre clair et exp…" at bounding box center [1012, 151] width 262 height 240
drag, startPoint x: 904, startPoint y: 126, endPoint x: 872, endPoint y: 128, distance: 32.2
click at [872, 128] on app-ticket "Appel reçu - M. Blanc-Gonnet Terminé Statut Client Franck MUFFAT-JEANDET Owner …" at bounding box center [628, 301] width 1028 height 549
click at [947, 134] on textarea "+ renommage" at bounding box center [1011, 126] width 243 height 17
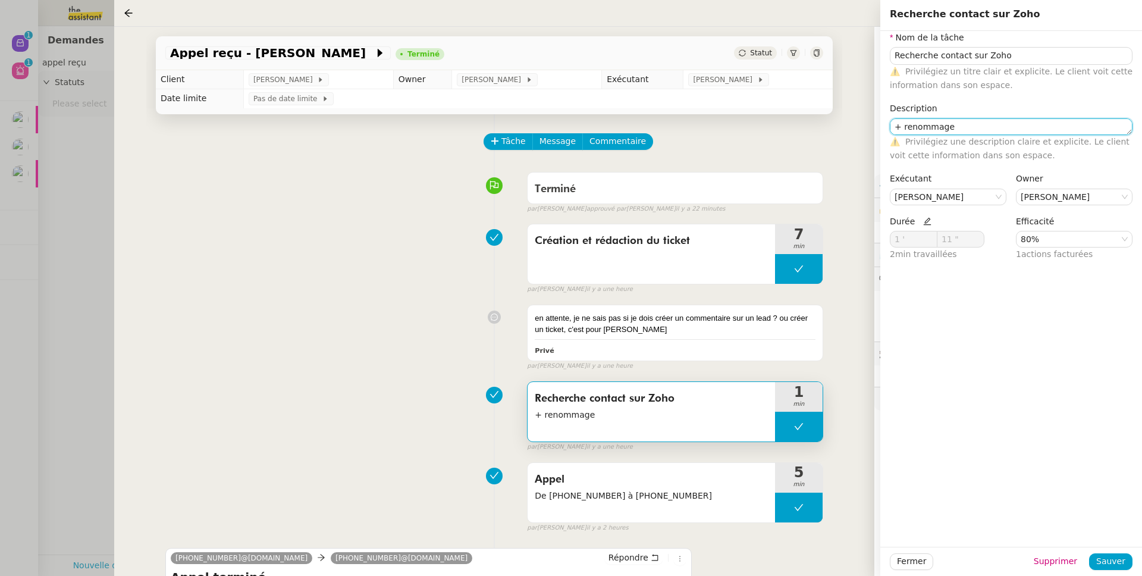
click at [947, 134] on textarea "+ renommage" at bounding box center [1011, 126] width 243 height 17
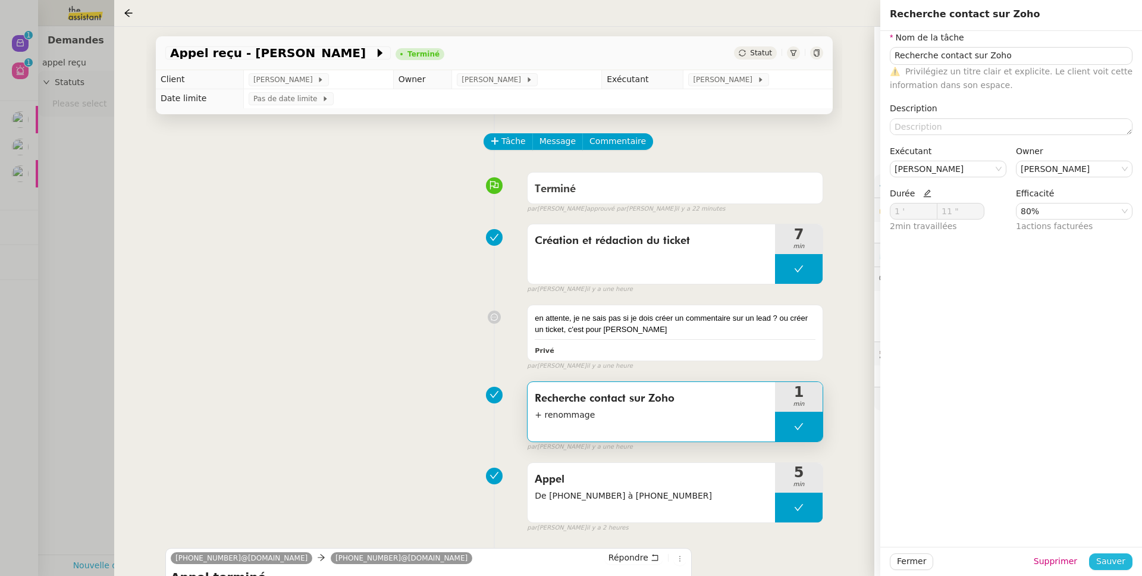
click at [1110, 566] on span "Sauver" at bounding box center [1111, 562] width 29 height 14
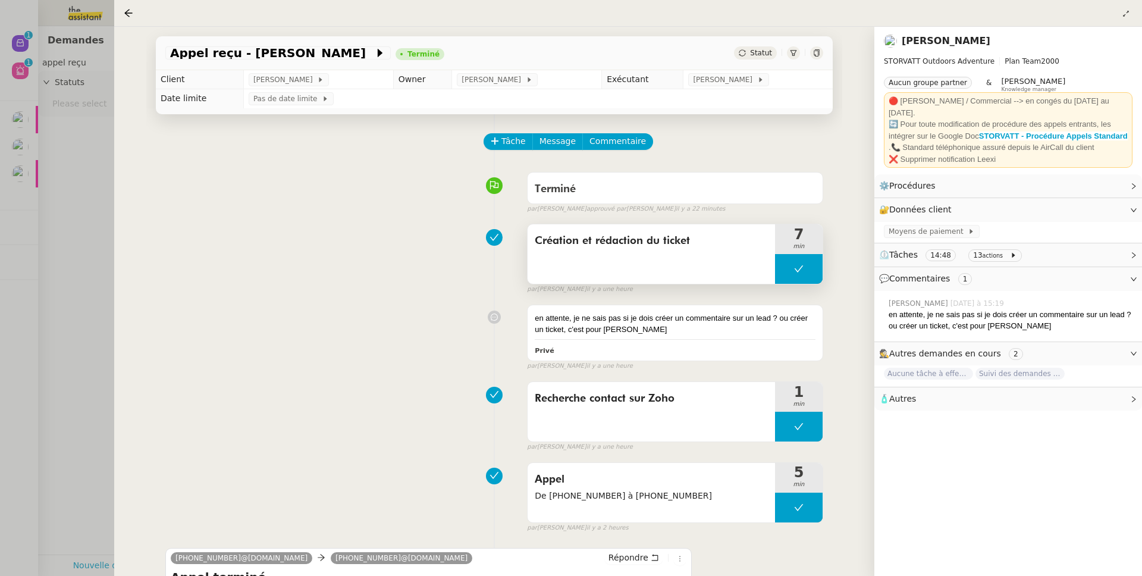
click at [671, 252] on div "Création et rédaction du ticket" at bounding box center [652, 254] width 248 height 60
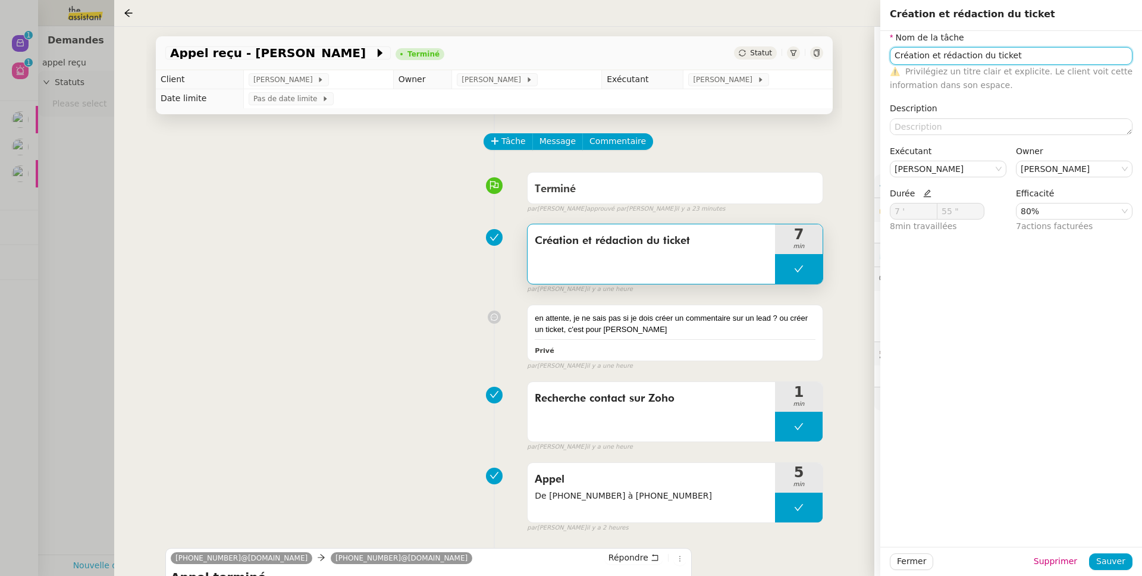
click at [958, 60] on input "Création et rédaction du ticket" at bounding box center [1011, 55] width 243 height 17
type input "Création du ticket"
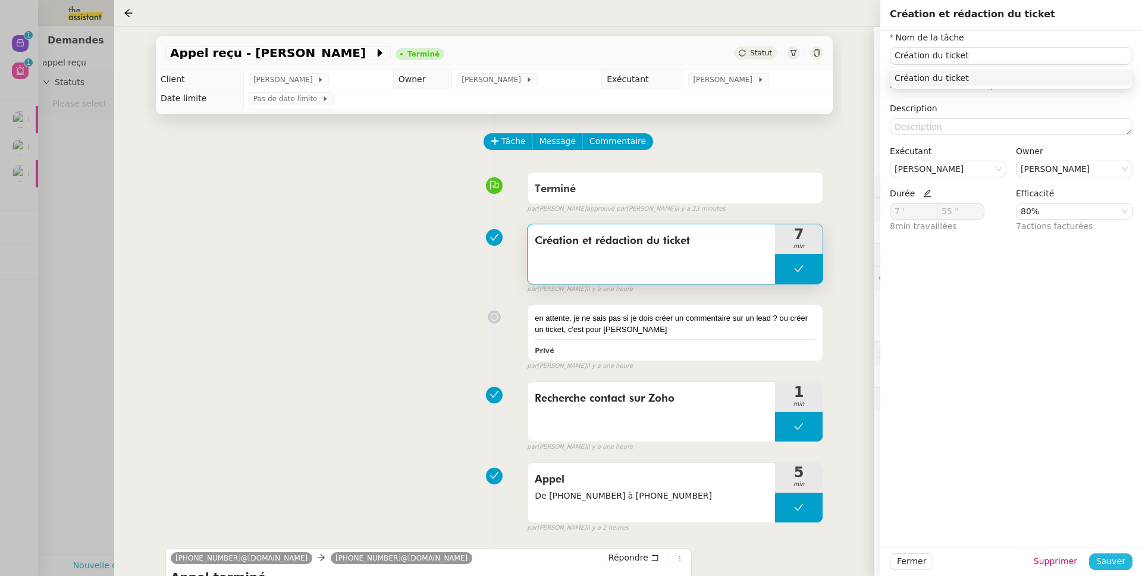
click at [1125, 556] on span "Sauver" at bounding box center [1111, 562] width 29 height 14
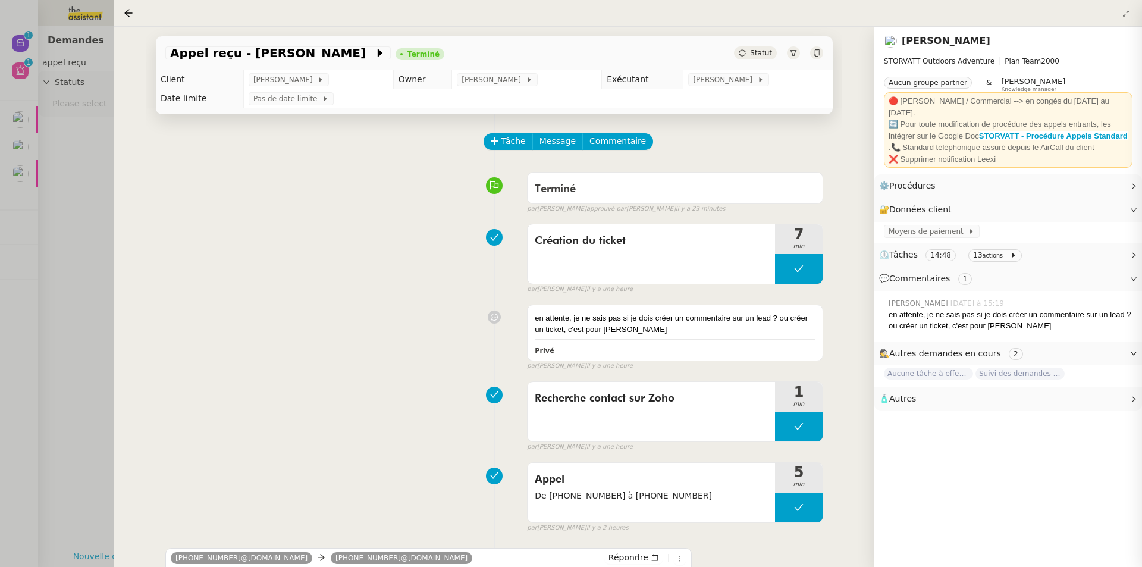
click at [340, 353] on div "en attente, je ne sais pas si je dois créer un commentaire sur un lead ? ou cré…" at bounding box center [494, 335] width 658 height 72
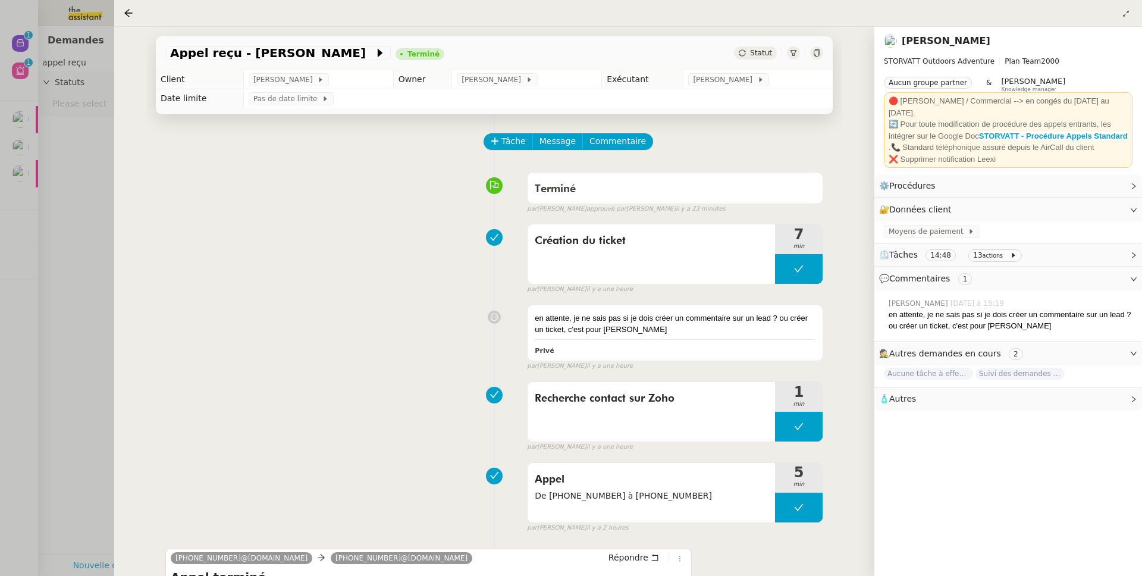
click at [793, 53] on icon at bounding box center [793, 52] width 7 height 7
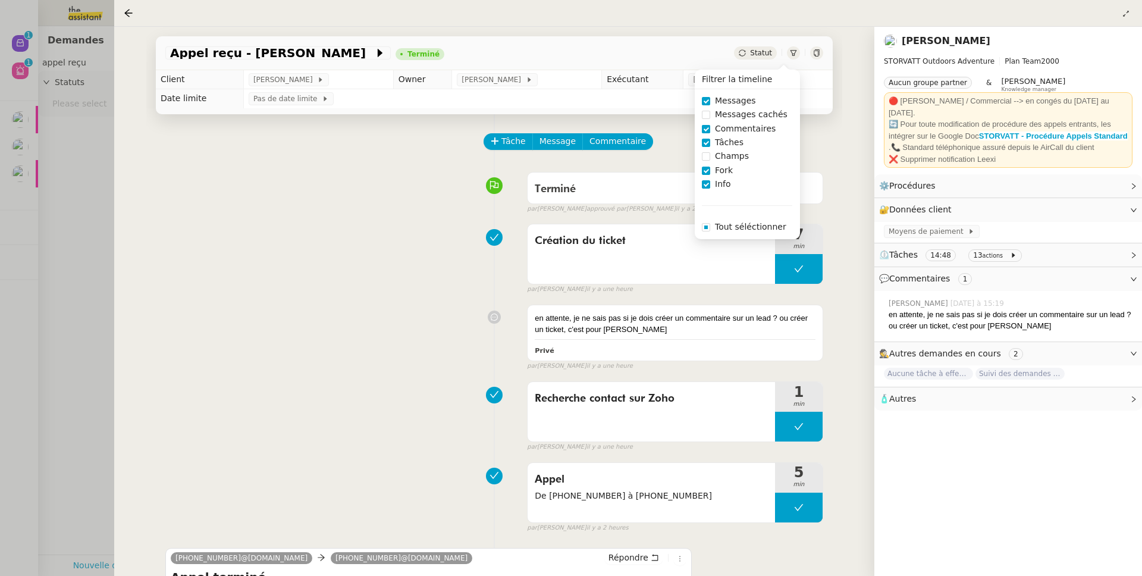
click at [728, 127] on span "Commentaires" at bounding box center [745, 129] width 70 height 14
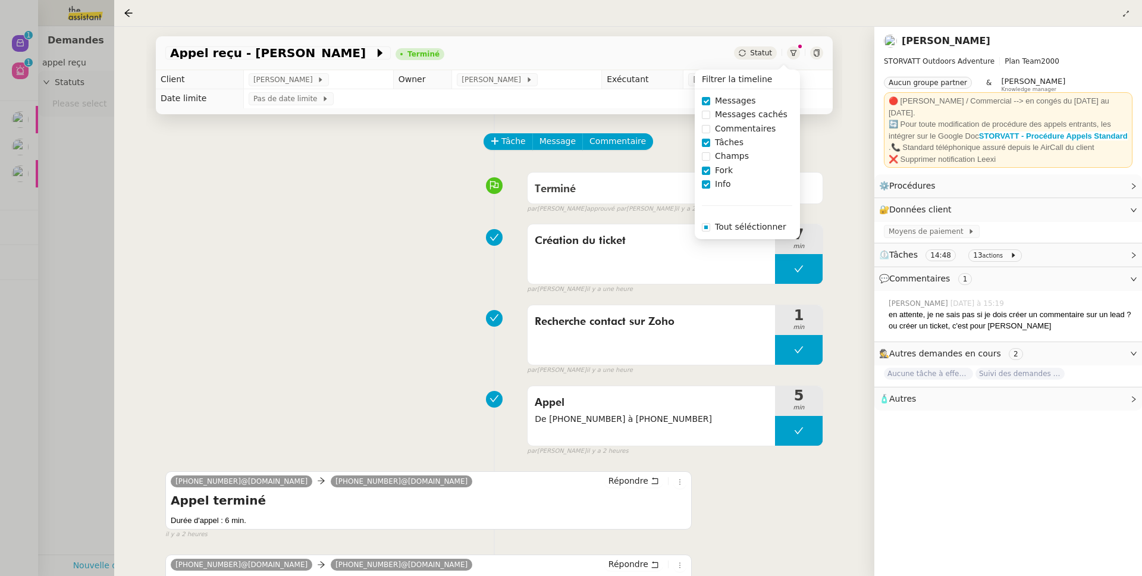
click at [367, 266] on div "Création du ticket 7 min false par Stéphanie R. il y a une heure" at bounding box center [494, 256] width 658 height 76
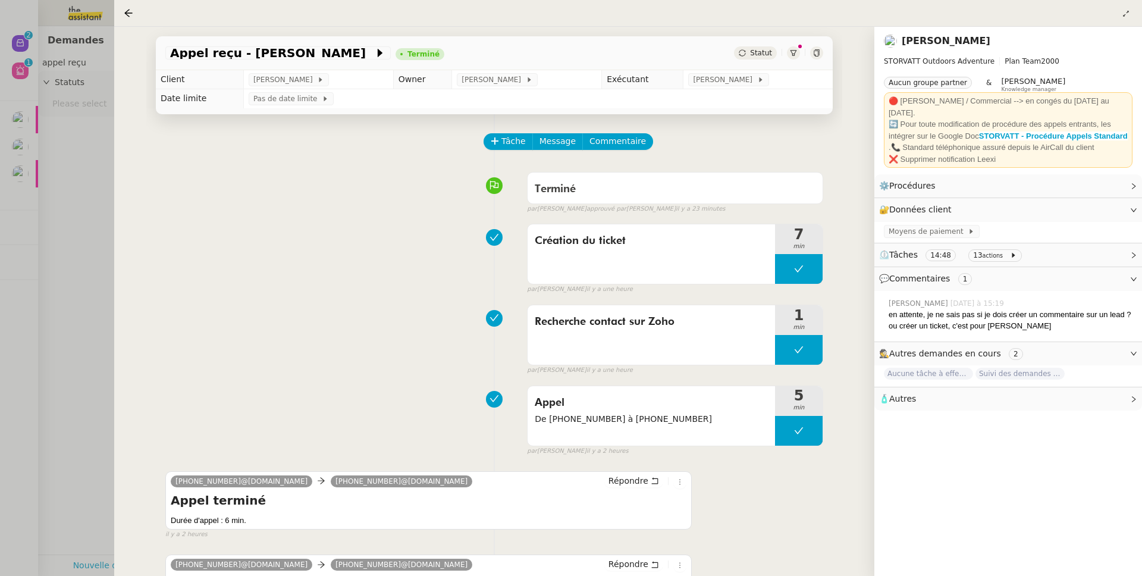
click at [55, 317] on div at bounding box center [571, 288] width 1142 height 576
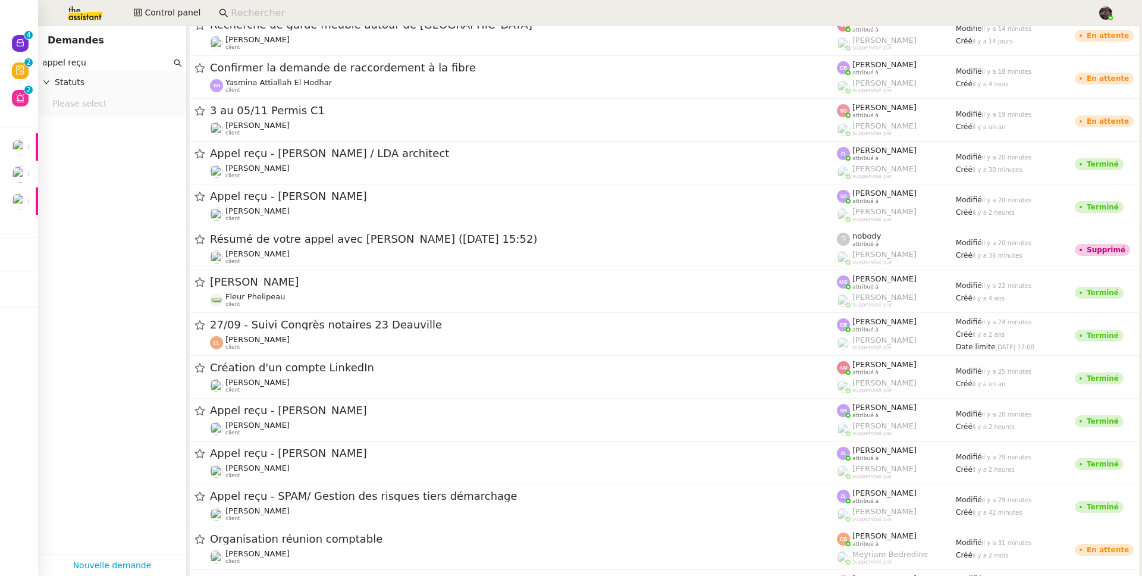
click at [324, 12] on input at bounding box center [658, 13] width 855 height 16
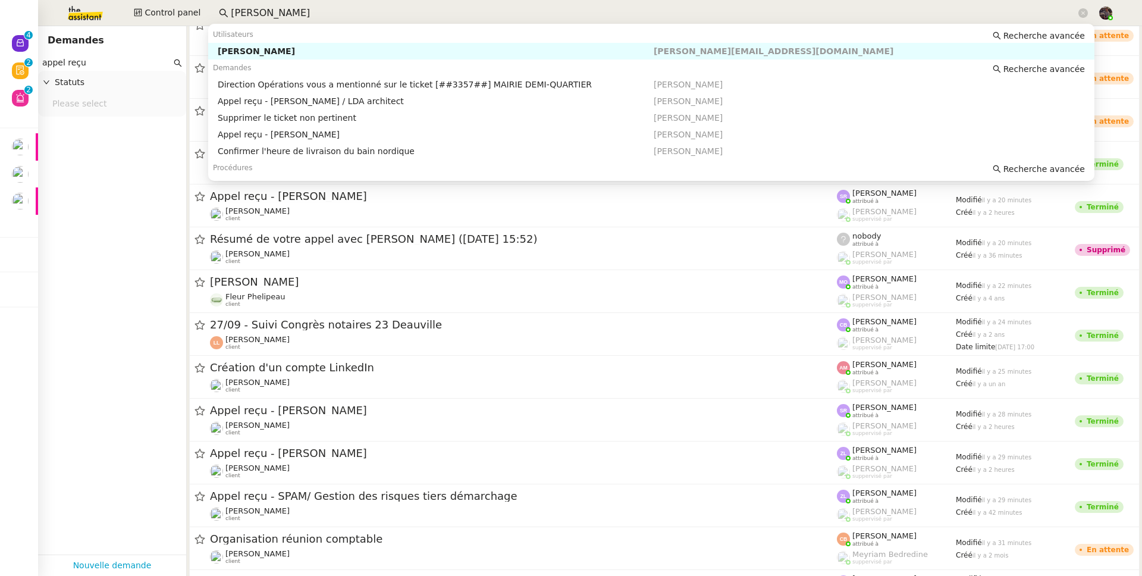
click at [324, 57] on nz-auto-option "Franck MUFFAT-JEANDET franck.jeandet@storvatt.fr" at bounding box center [651, 51] width 887 height 17
type input "frank muffat"
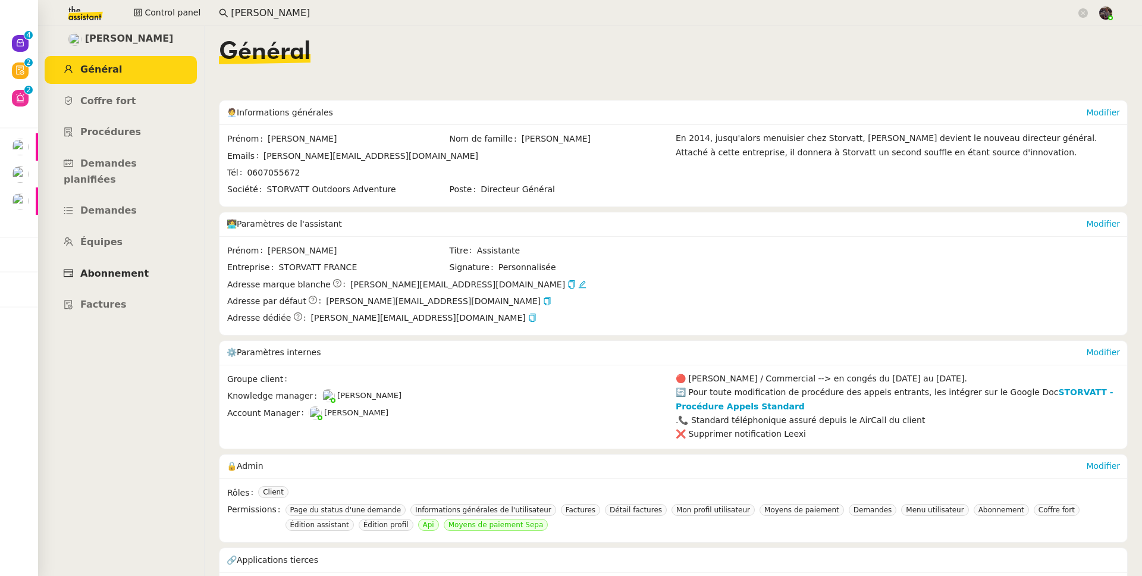
click at [129, 260] on link "Abonnement" at bounding box center [121, 274] width 152 height 28
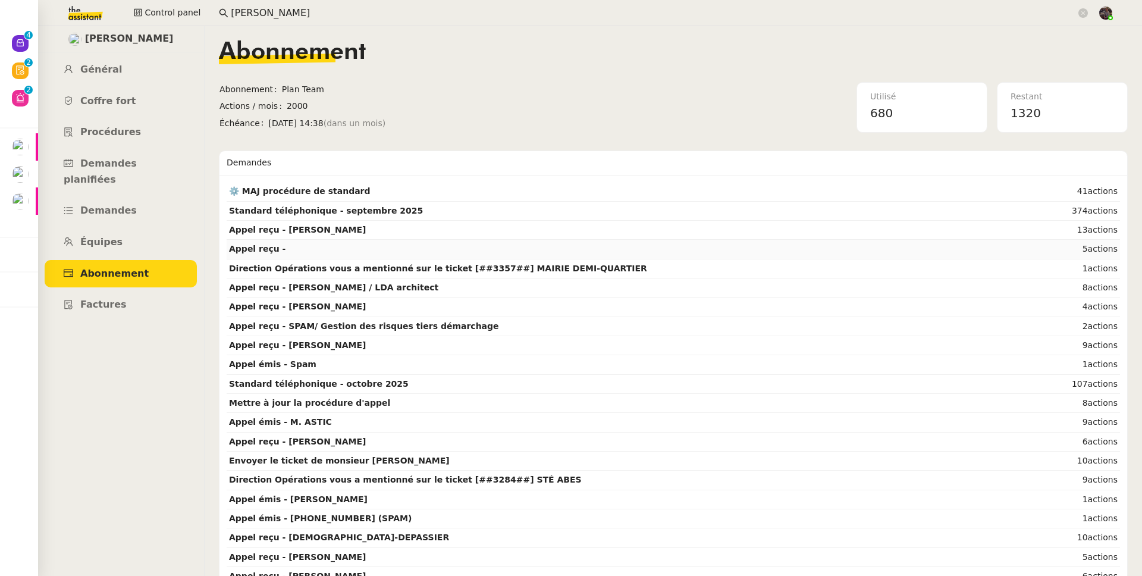
click at [270, 251] on strong "Appel reçu -" at bounding box center [257, 249] width 57 height 10
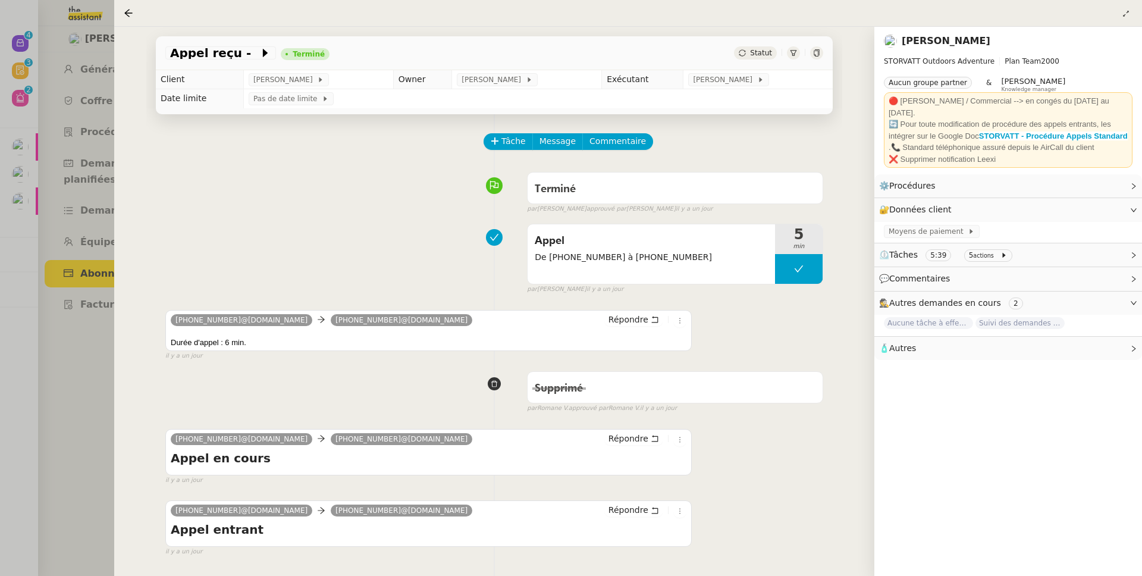
click at [39, 365] on div at bounding box center [571, 288] width 1142 height 576
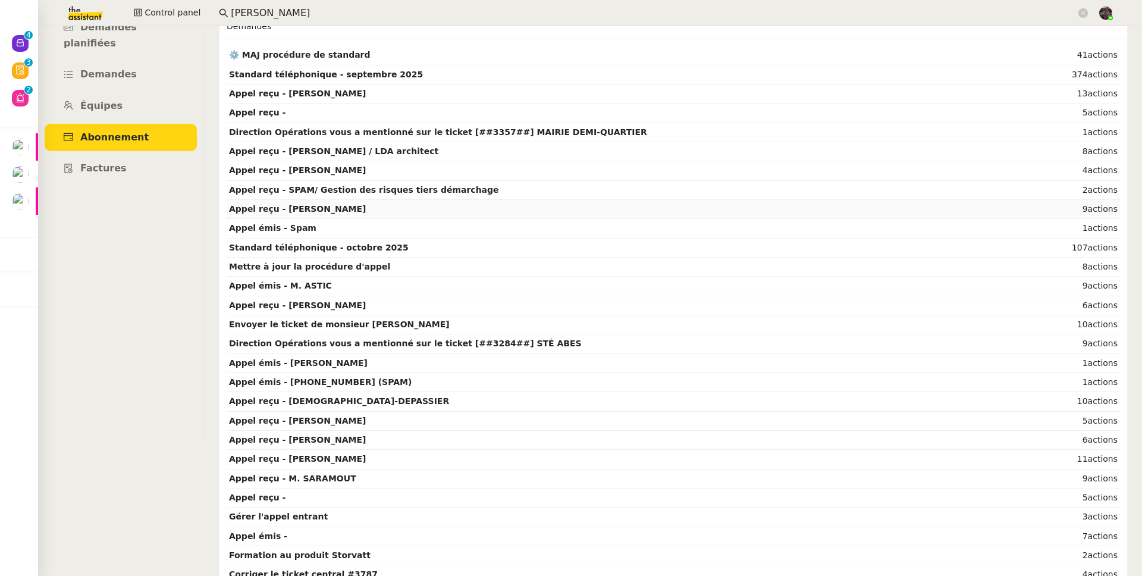
scroll to position [198, 0]
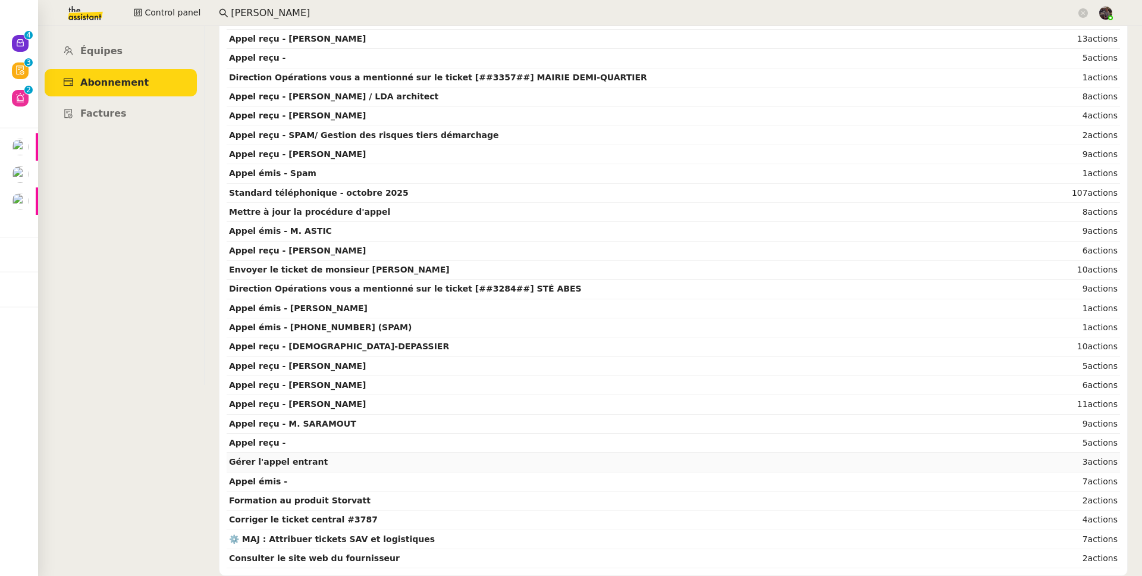
click at [274, 458] on strong "Gérer l'appel entrant" at bounding box center [278, 462] width 99 height 10
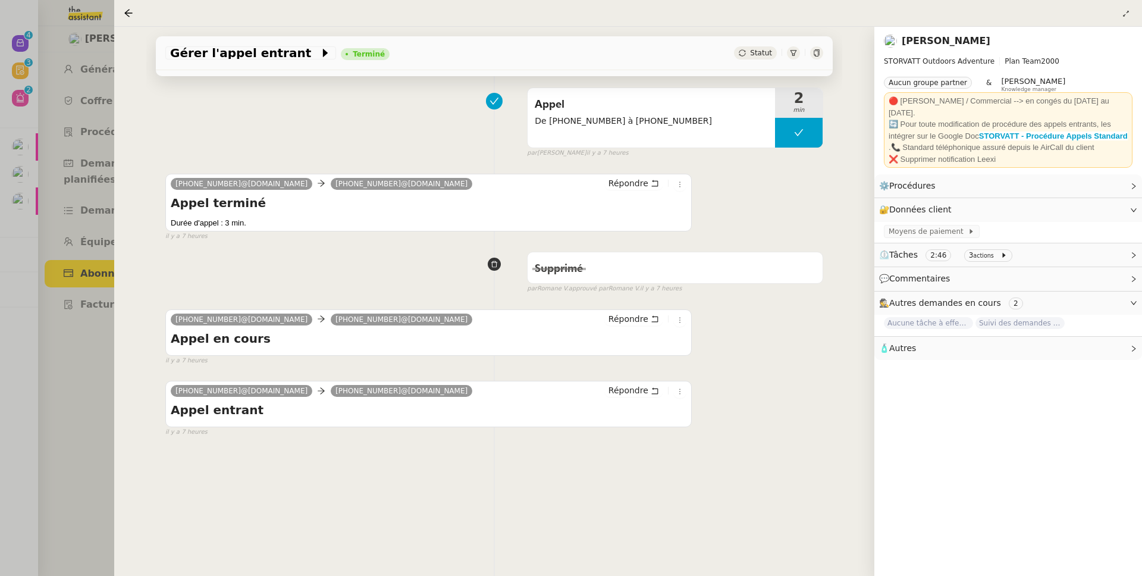
scroll to position [147, 0]
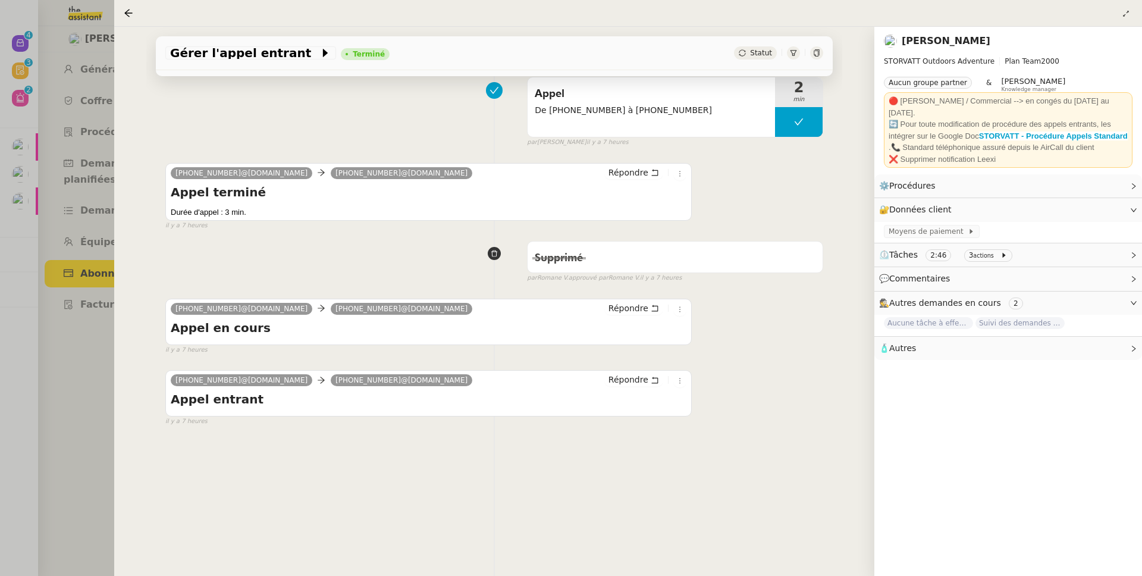
click at [54, 397] on div at bounding box center [571, 288] width 1142 height 576
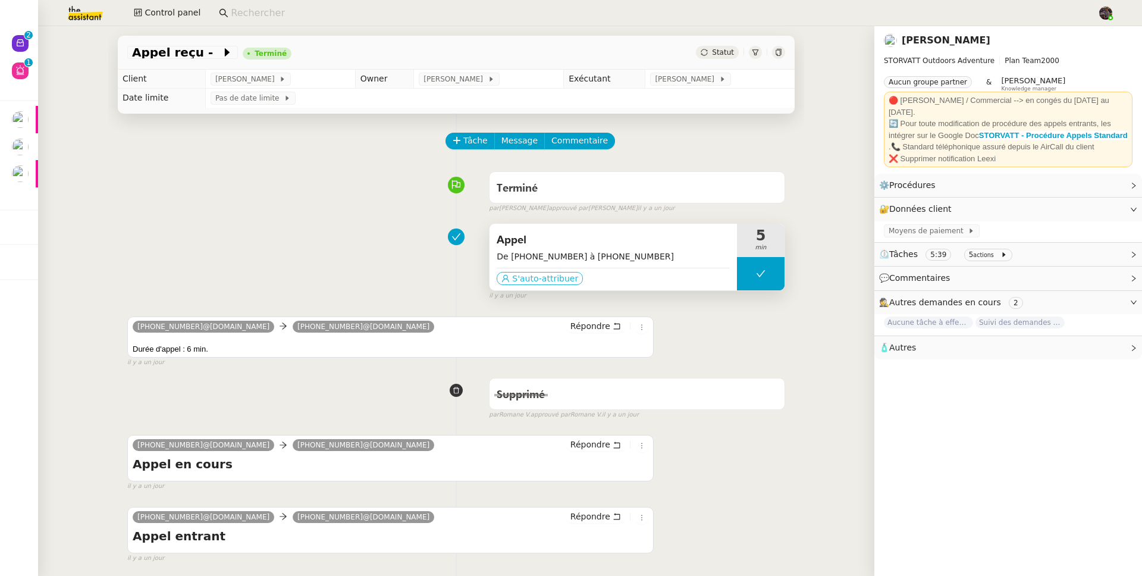
click at [524, 276] on span "S'auto-attribuer" at bounding box center [545, 279] width 66 height 12
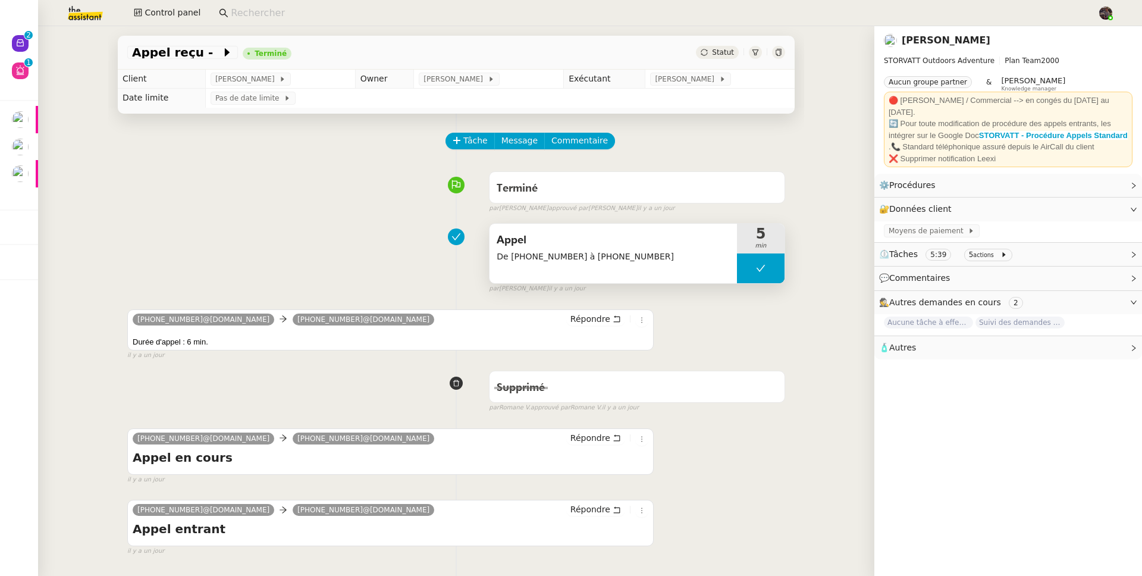
click at [283, 255] on div "Appel De +33 6 34 14 28 20 à +33 4 85 80 04 03 5 min false par Bert C. il y a u…" at bounding box center [456, 256] width 658 height 76
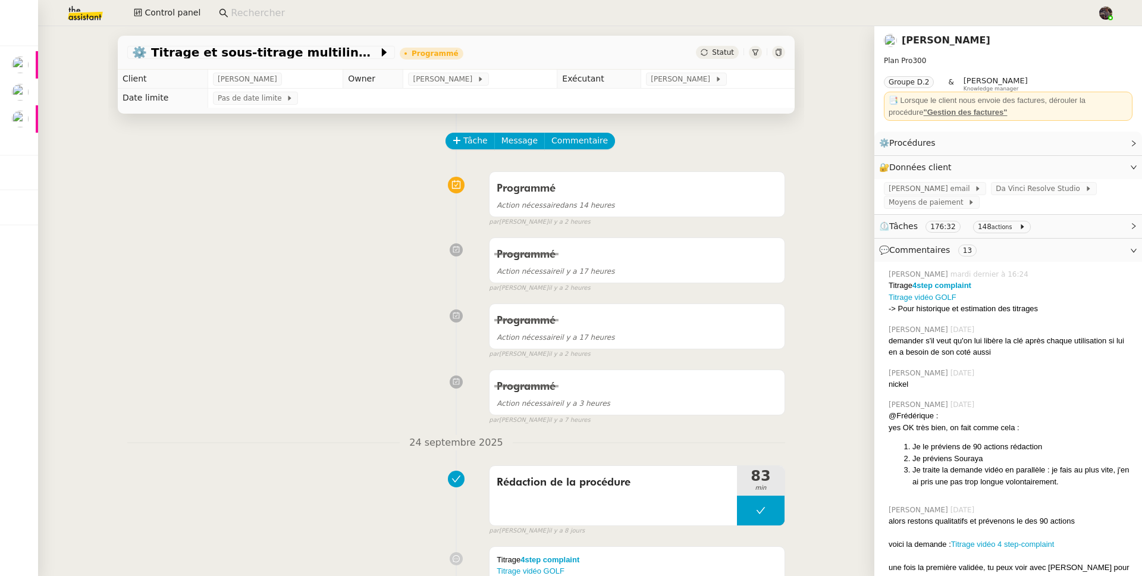
click at [929, 39] on link "[PERSON_NAME]" at bounding box center [946, 40] width 89 height 11
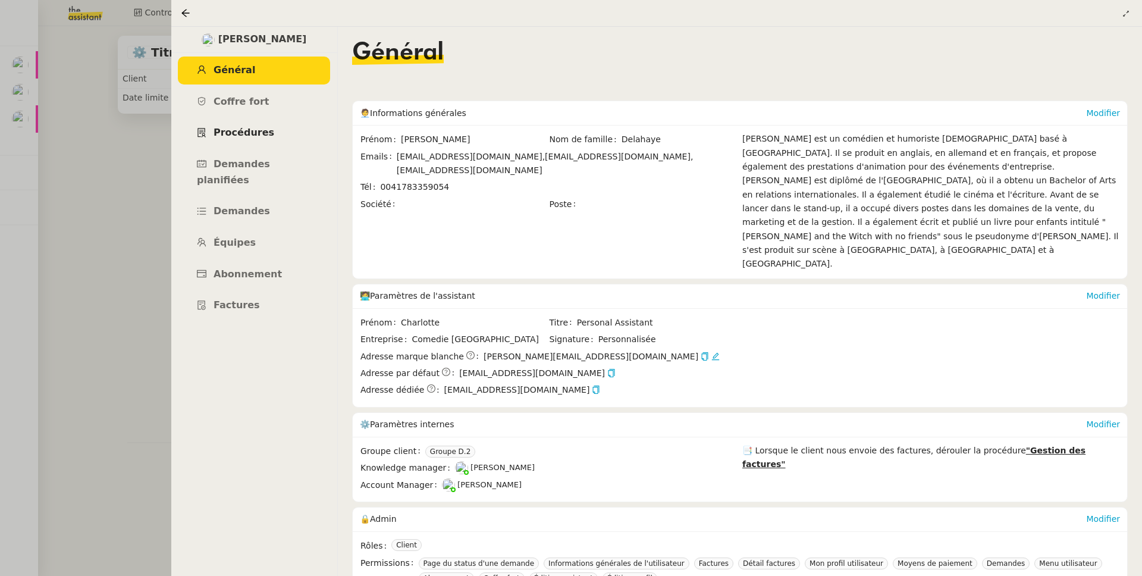
click at [273, 131] on link "Procédures" at bounding box center [254, 133] width 152 height 28
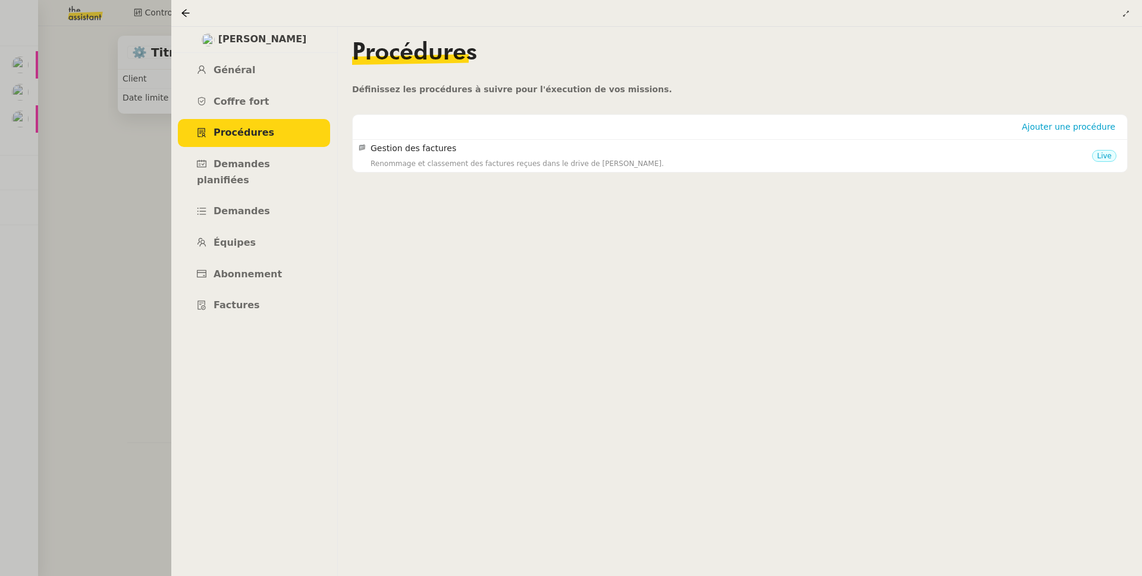
click at [182, 242] on ul "Général Coffre fort Procédures Demandes planifiées Demandes Équipes Abonnement …" at bounding box center [254, 188] width 167 height 263
click at [130, 258] on div at bounding box center [571, 288] width 1142 height 576
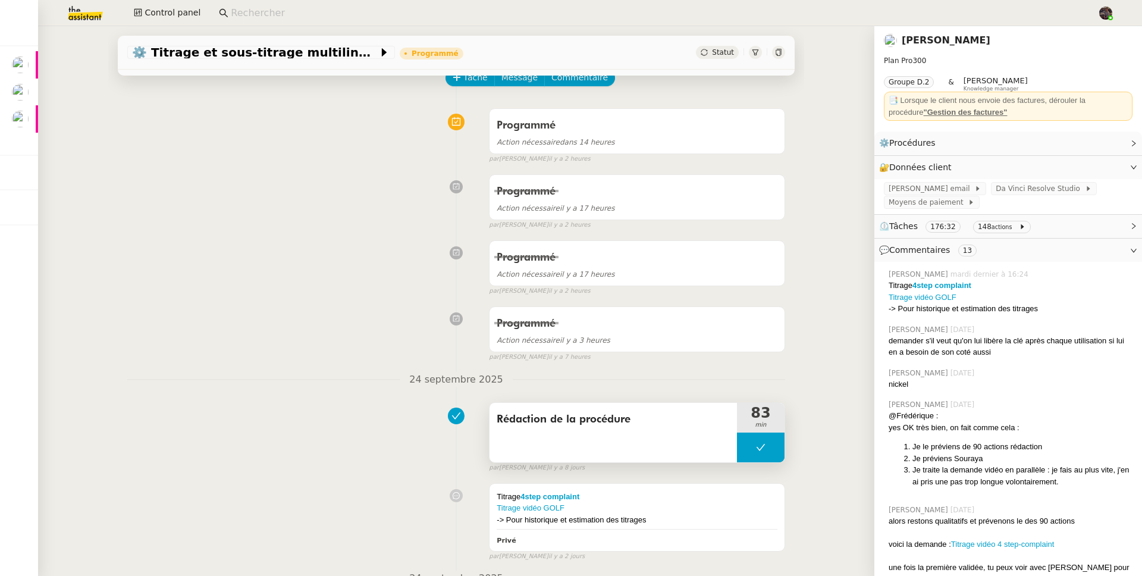
scroll to position [69, 0]
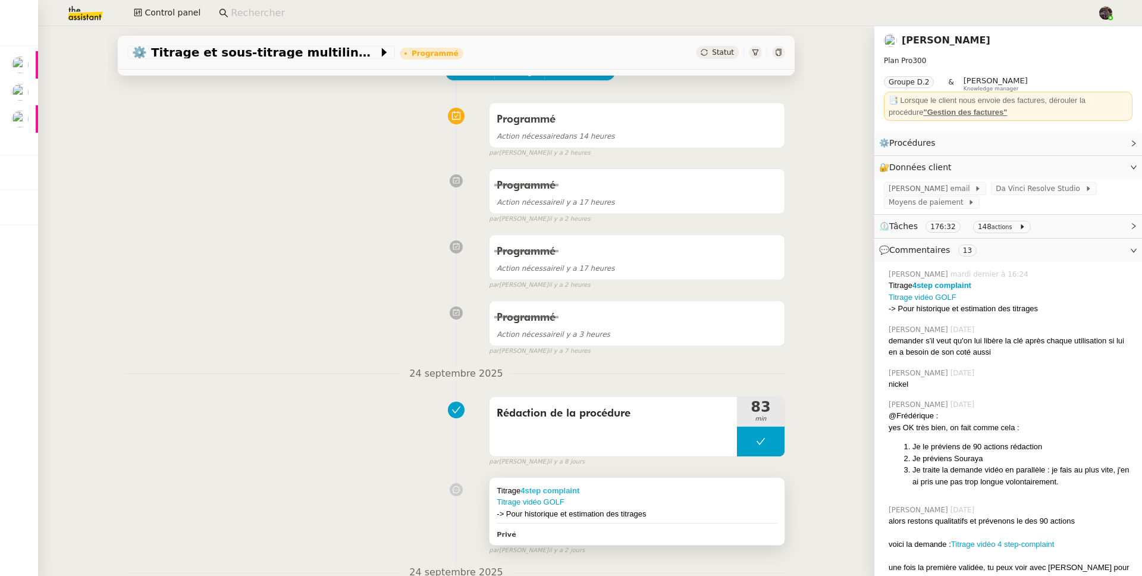
click at [555, 495] on strong "4step complaint" at bounding box center [550, 490] width 59 height 9
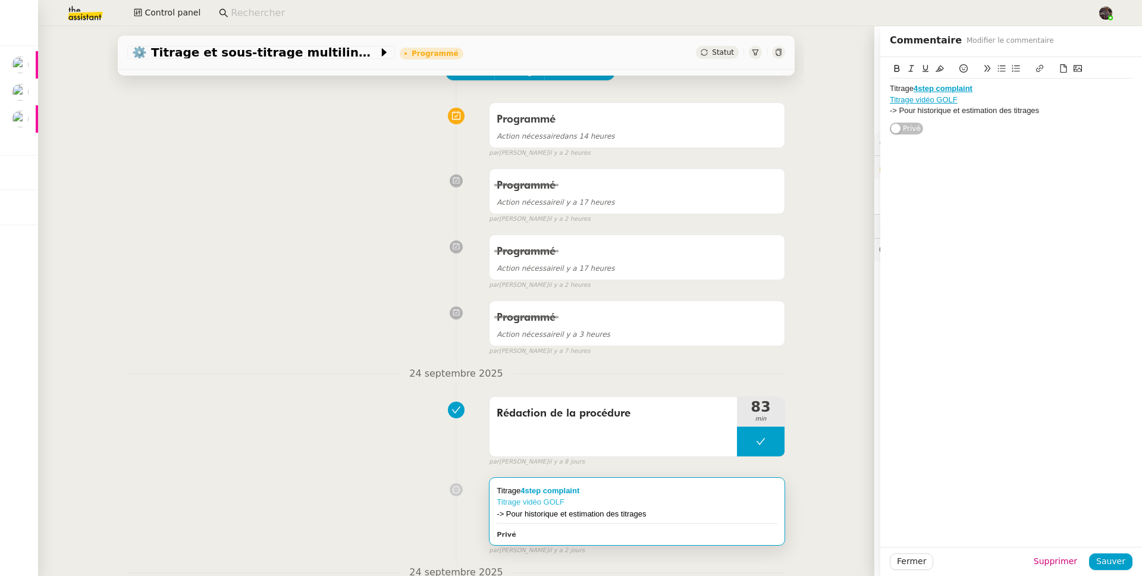
click at [528, 505] on link "Titrage vidéo GOLF" at bounding box center [531, 501] width 68 height 9
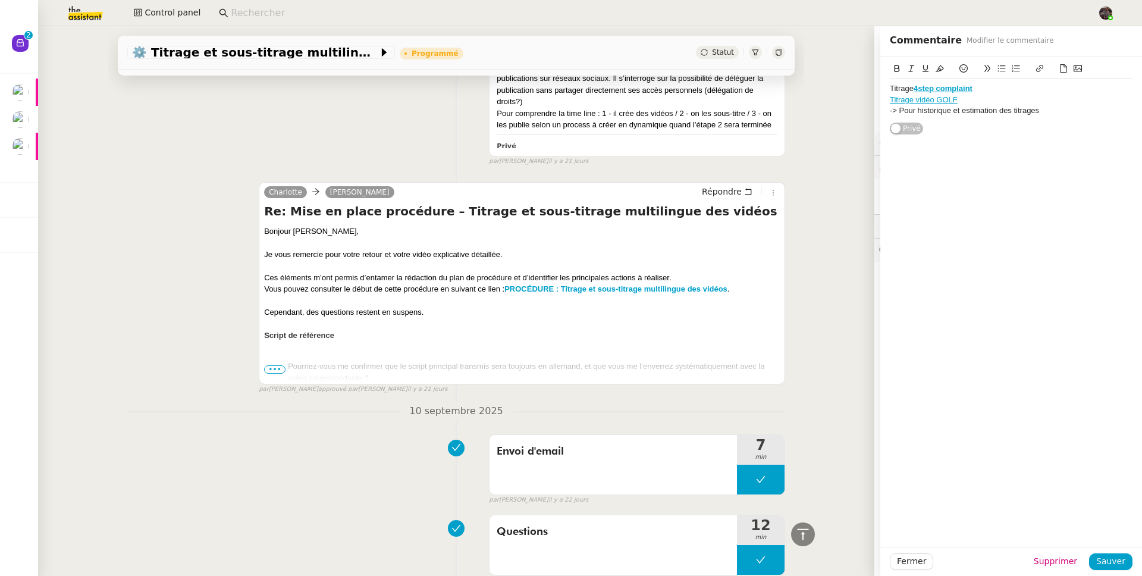
scroll to position [3608, 0]
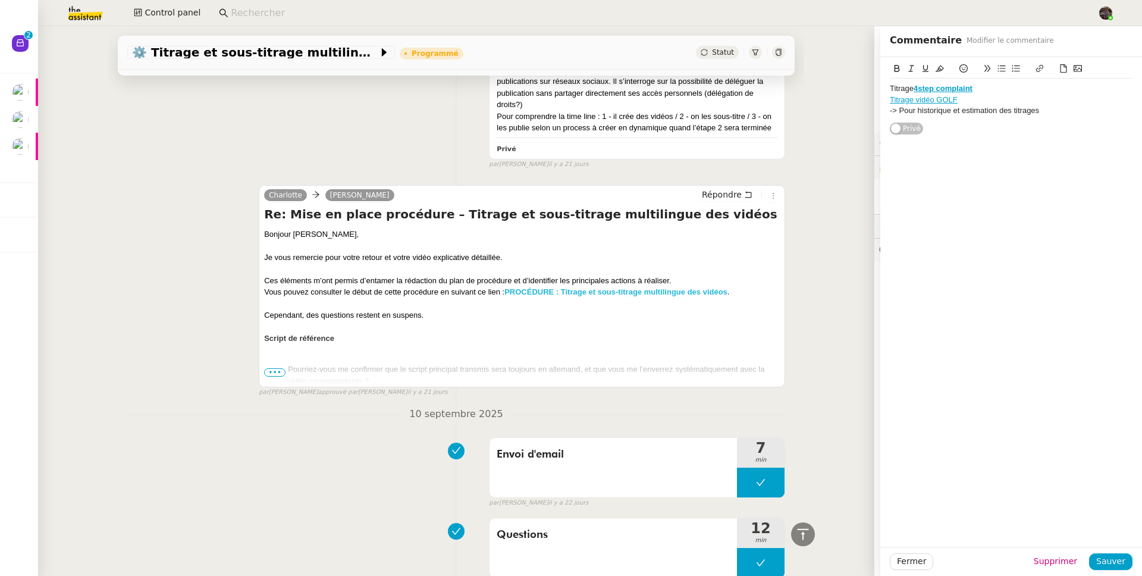
click at [532, 287] on strong "PROCÉDURE : Titrage et sous-titrage multilingue des vidéos" at bounding box center [616, 291] width 223 height 9
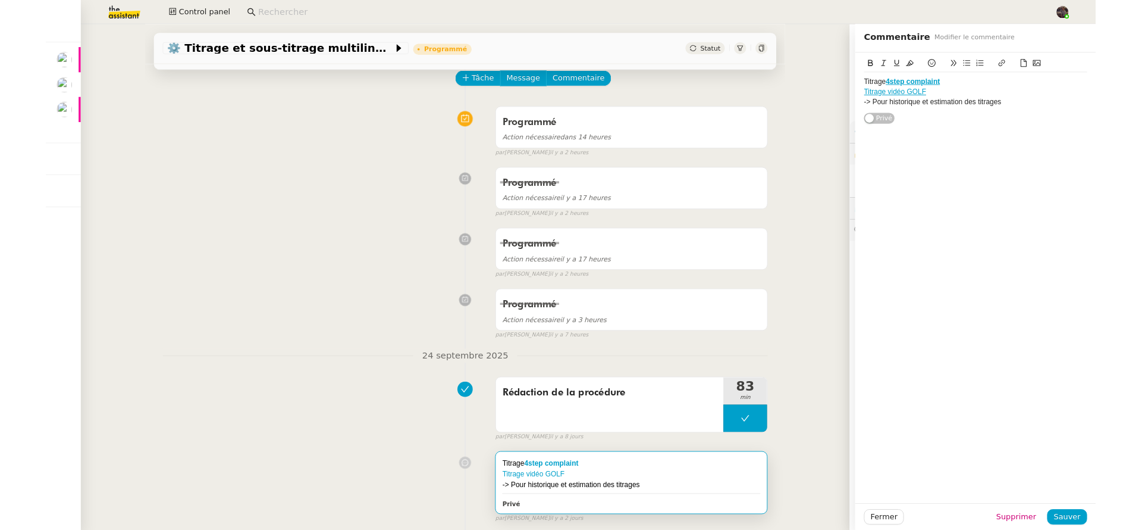
scroll to position [0, 0]
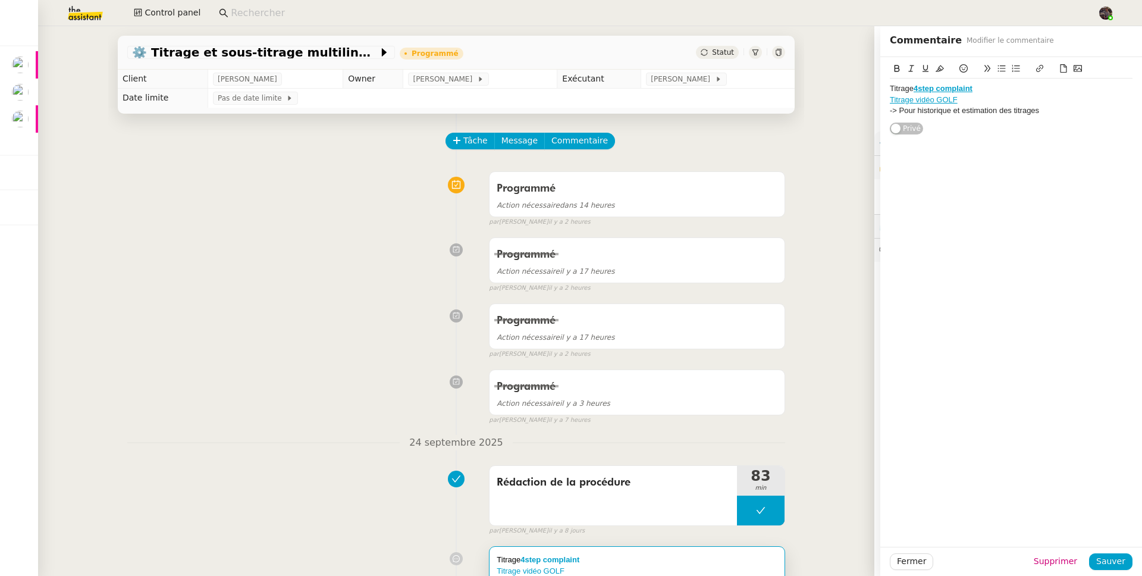
click at [246, 202] on div "Programmé Action nécessaire dans 14 heures false par Stéphanie R. il y a 2 heur…" at bounding box center [456, 196] width 658 height 61
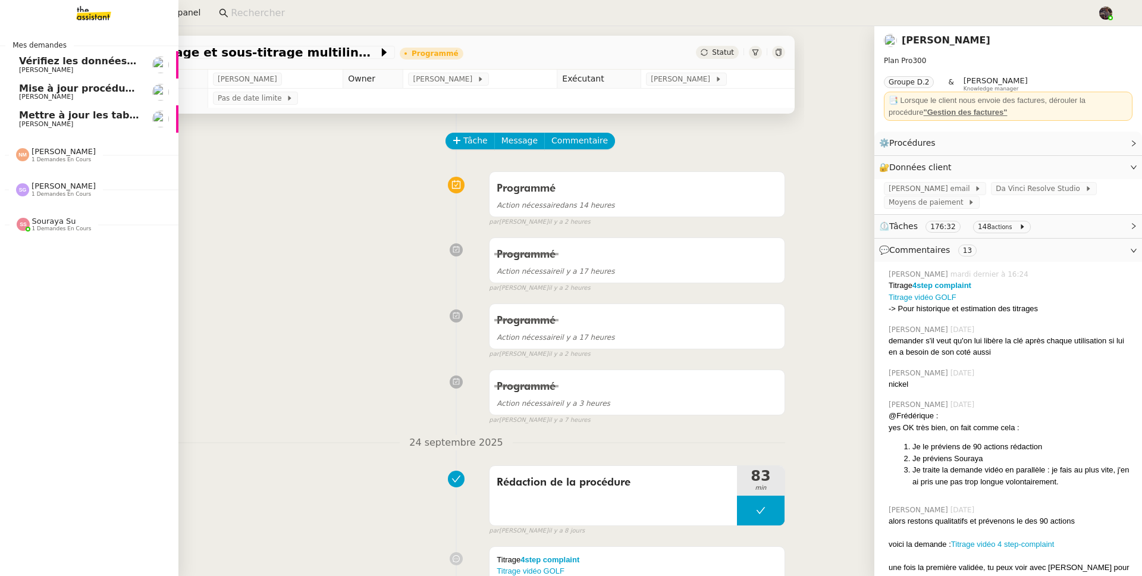
click at [14, 73] on link "Vérifiez les données TDB Gestion MPAF Guillaume Farina" at bounding box center [89, 64] width 179 height 27
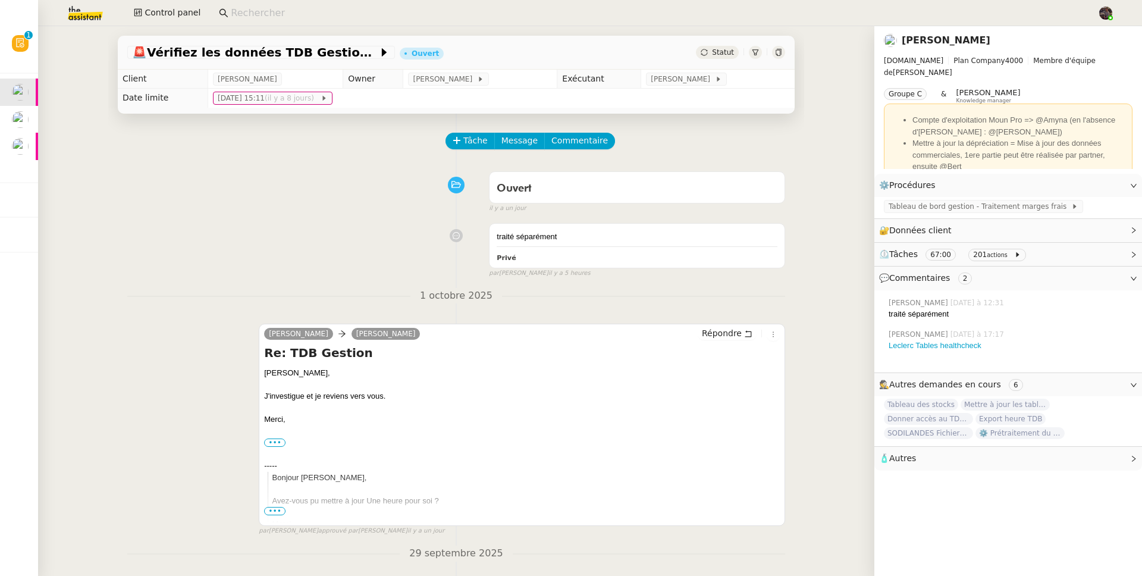
click at [246, 183] on div "Ouvert false il y a un jour" at bounding box center [456, 190] width 658 height 48
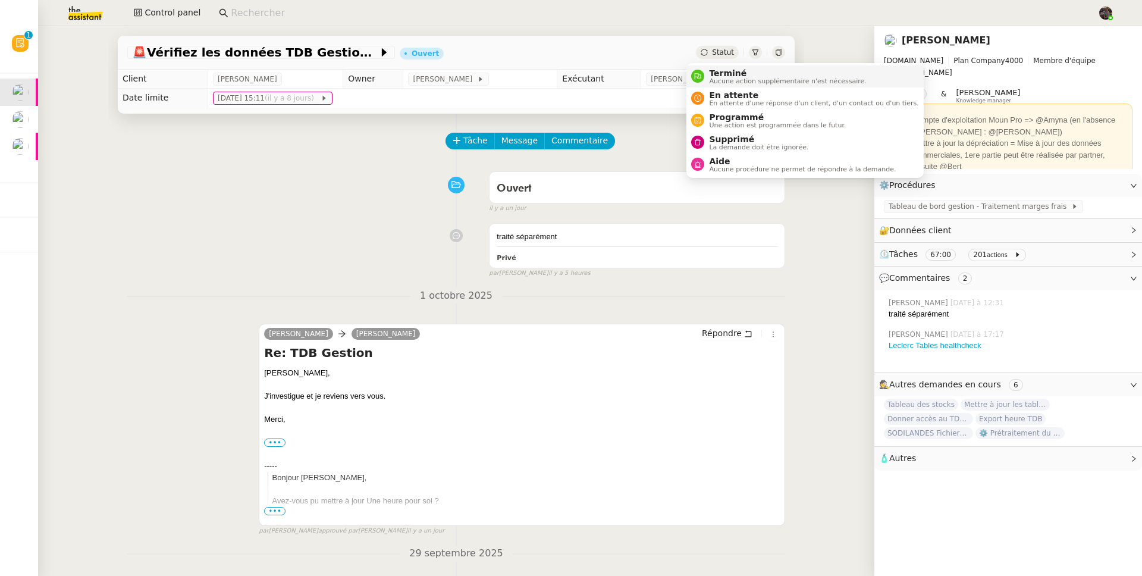
click at [717, 72] on span "Terminé" at bounding box center [787, 73] width 157 height 10
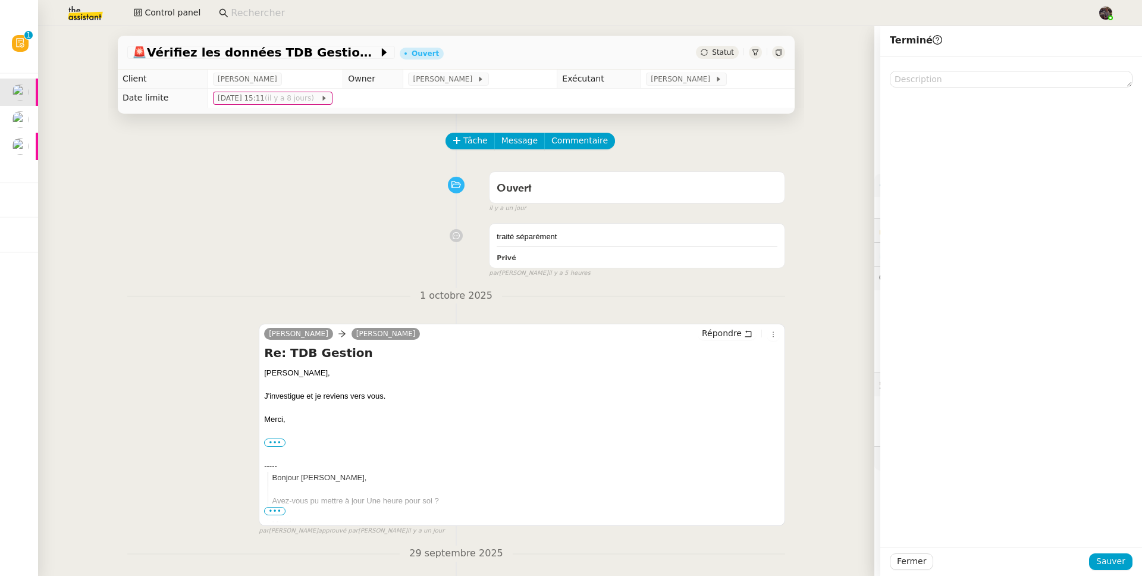
click at [1098, 547] on div "Fermer Sauver" at bounding box center [1012, 561] width 262 height 29
click at [1107, 558] on span "Sauver" at bounding box center [1111, 562] width 29 height 14
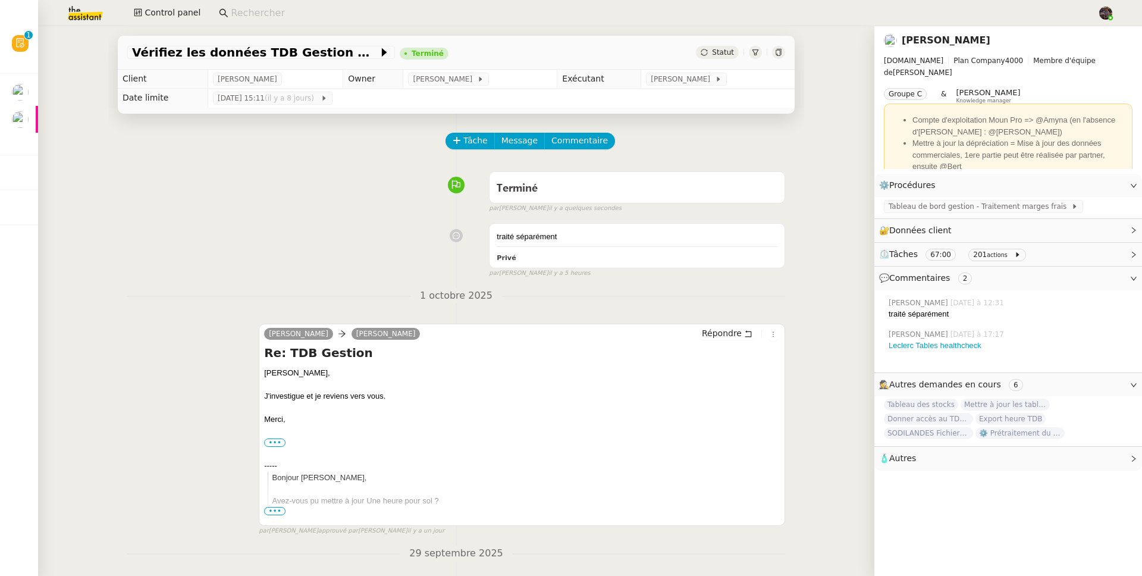
click at [84, 19] on img at bounding box center [76, 13] width 92 height 26
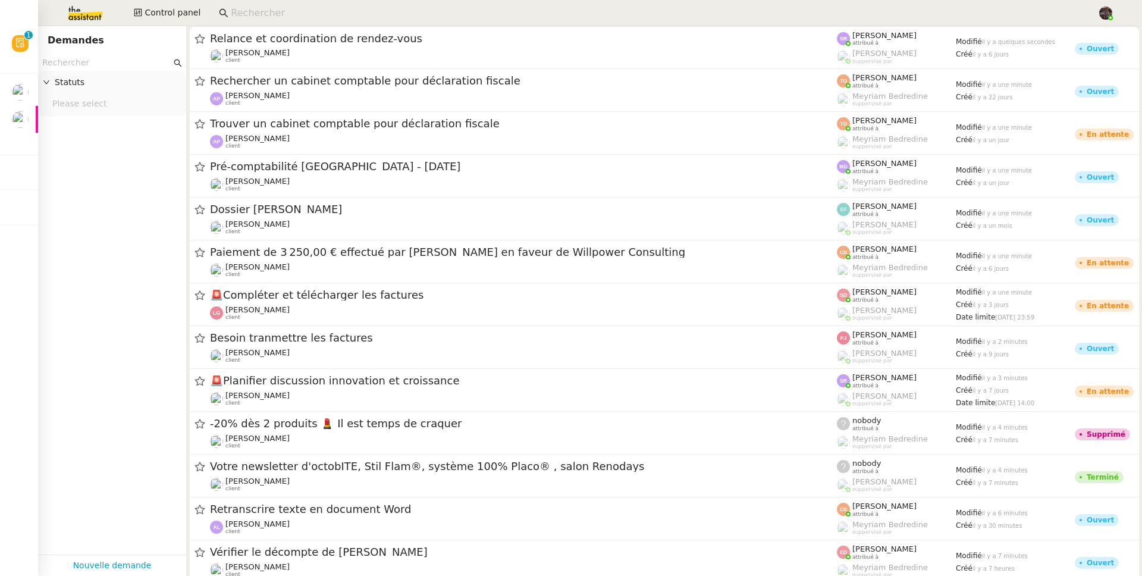
click at [102, 15] on img at bounding box center [76, 13] width 92 height 26
click at [265, 9] on input at bounding box center [658, 13] width 855 height 16
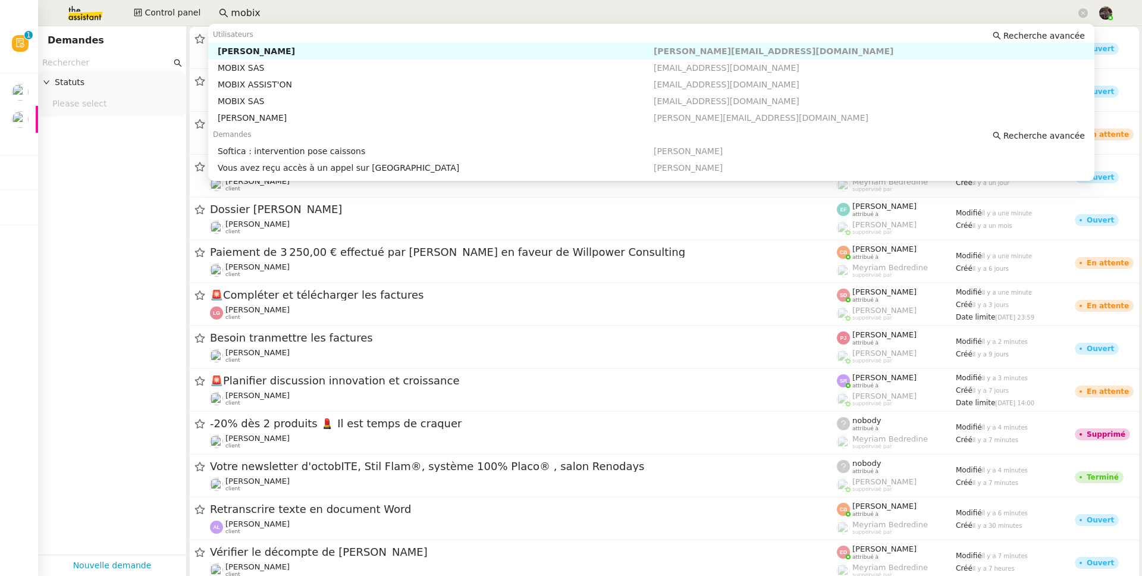
click at [292, 54] on div "Florian Parant" at bounding box center [436, 51] width 436 height 11
type input "mobix"
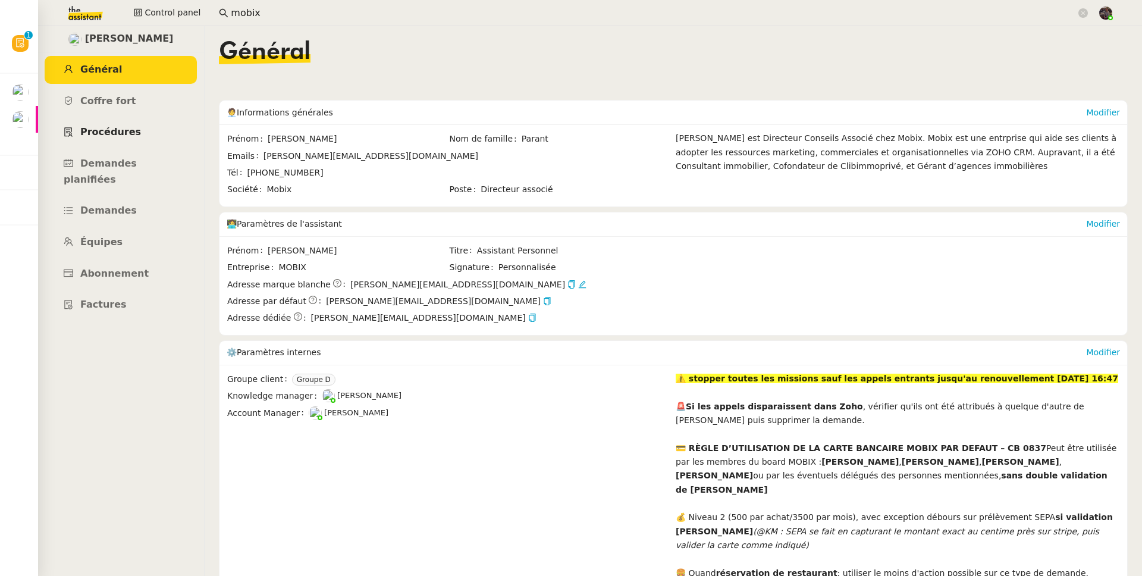
click at [114, 130] on span "Procédures" at bounding box center [110, 131] width 61 height 11
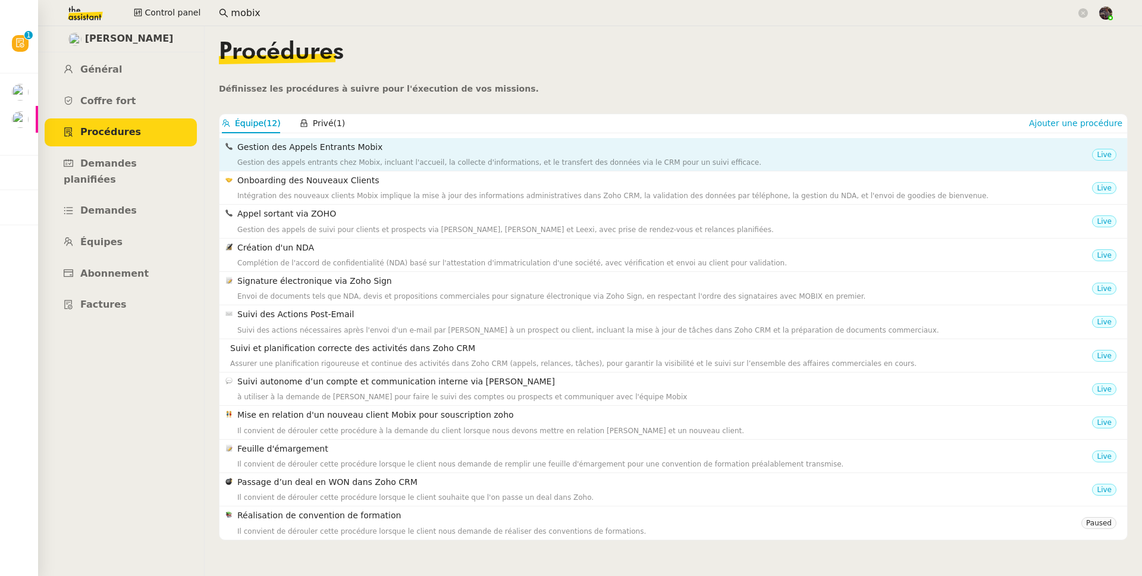
click at [380, 155] on div "Gestion des Appels Entrants Mobix Gestion des appels entrants chez Mobix, inclu…" at bounding box center [664, 154] width 855 height 28
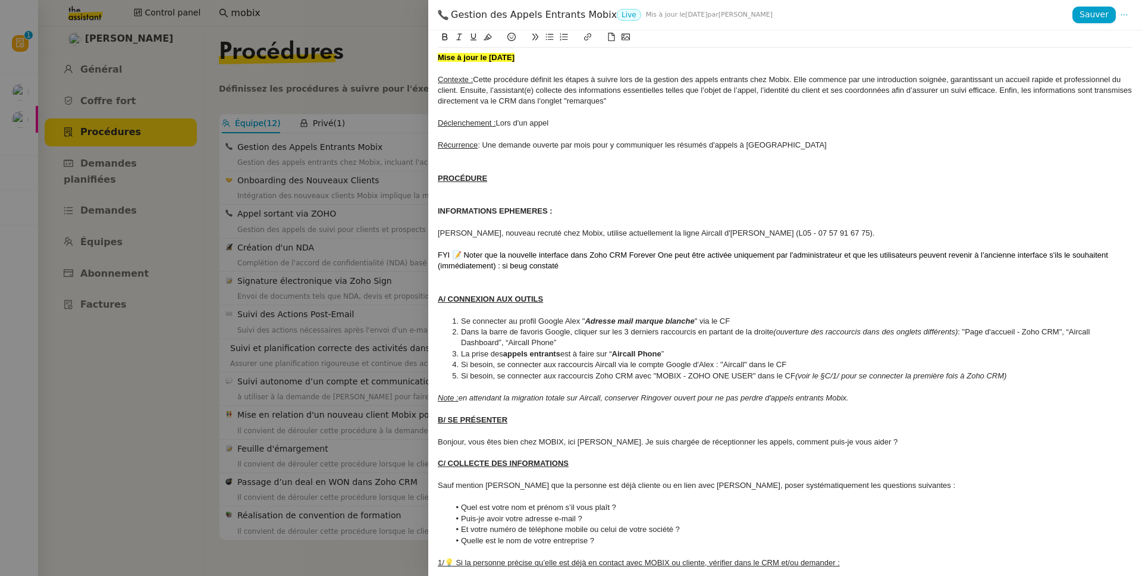
click at [298, 212] on div at bounding box center [571, 288] width 1142 height 576
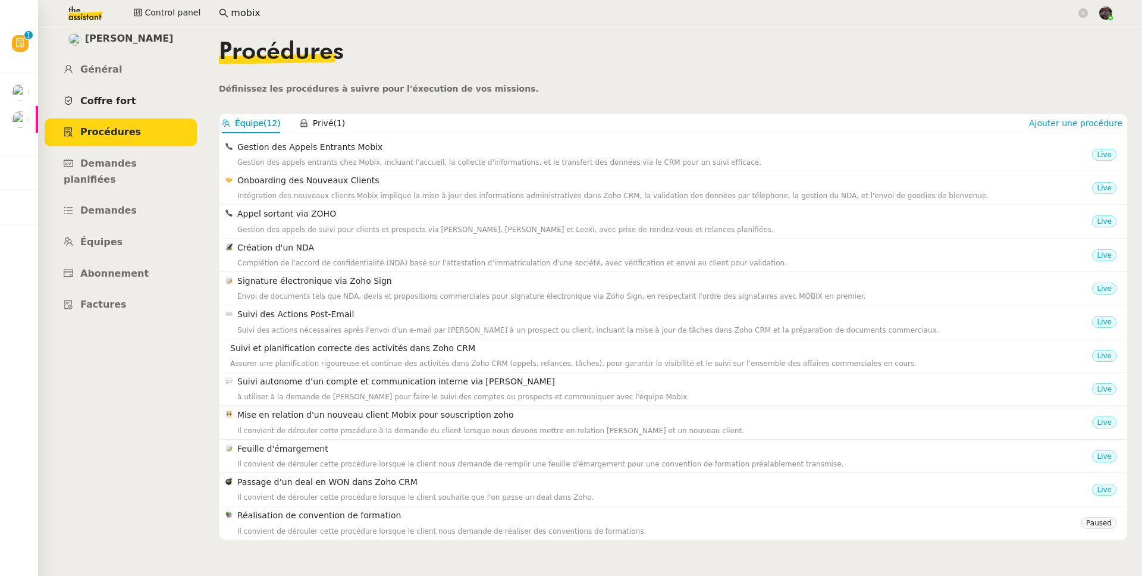
click at [147, 91] on link "Coffre fort" at bounding box center [121, 101] width 152 height 28
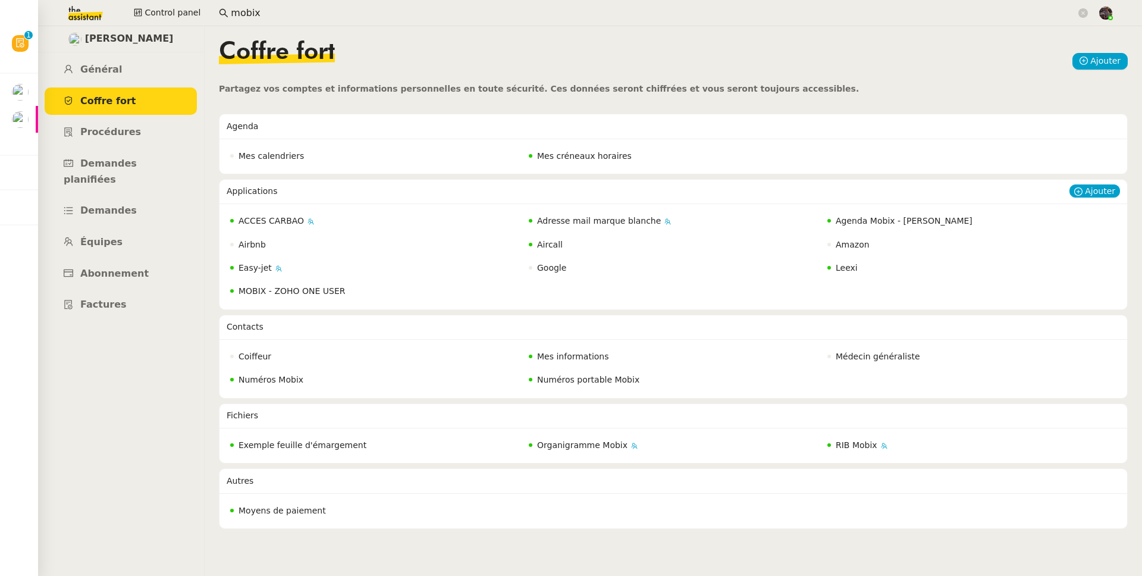
click at [544, 245] on span "Aircall" at bounding box center [550, 245] width 26 height 10
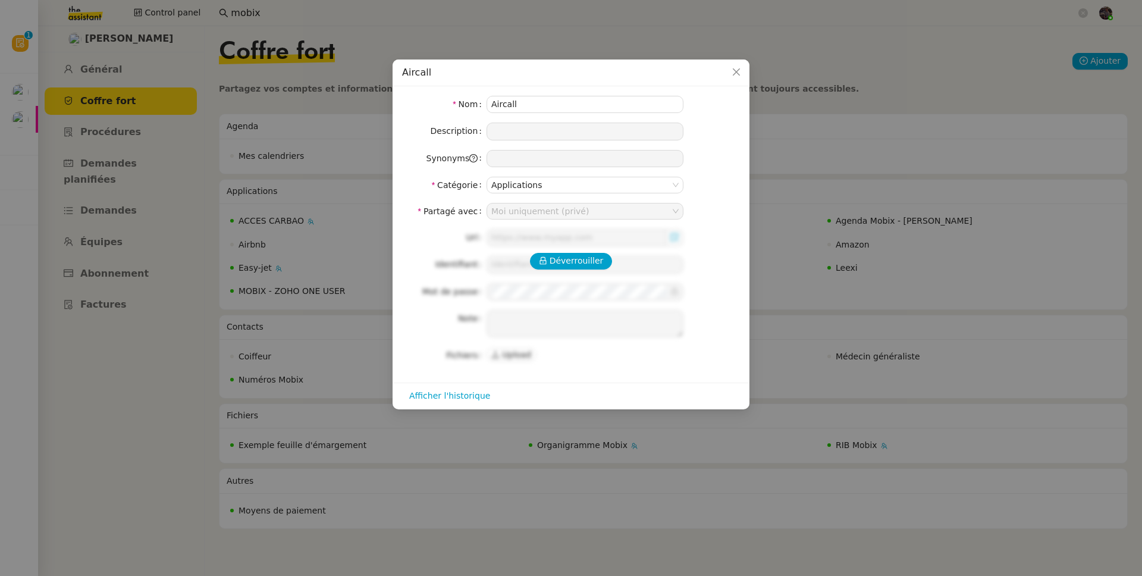
click at [605, 249] on div "Déverrouiller Url Identifiant Mot de passe Note Fichiers Upload" at bounding box center [571, 296] width 338 height 134
click at [581, 264] on span "Déverrouiller" at bounding box center [577, 261] width 54 height 14
type input "alex@mobix.fr"
type textarea "Utilisation compte Google Alex Mobix"
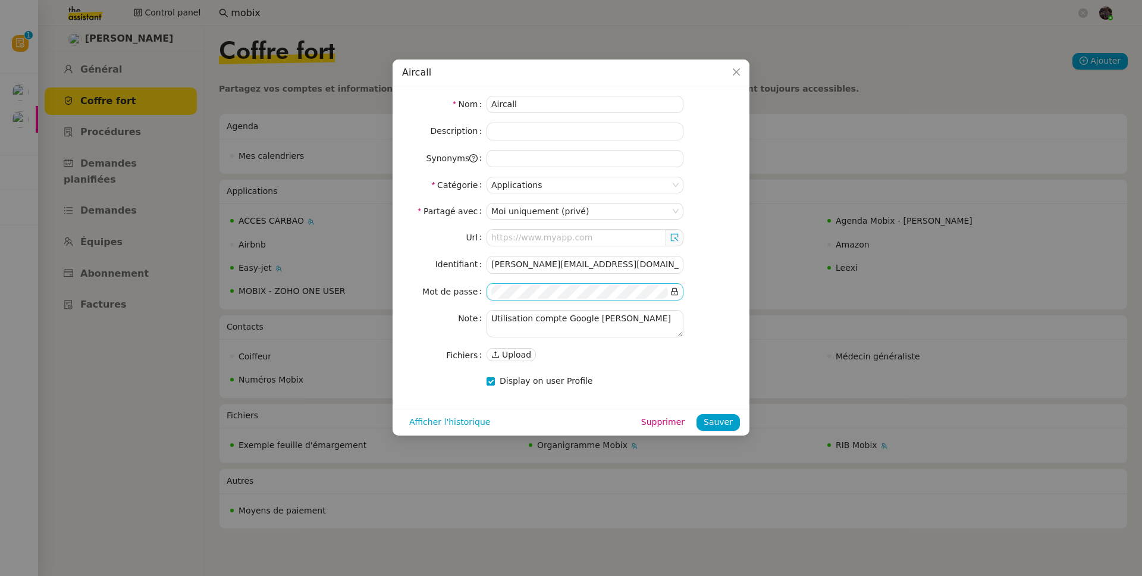
click at [675, 296] on span at bounding box center [675, 292] width 8 height 14
click at [677, 291] on icon at bounding box center [675, 292] width 7 height 8
click at [449, 267] on label "Identifiant" at bounding box center [461, 264] width 51 height 17
click at [302, 262] on nz-modal-container "Aircall Nom Aircall Description Synonyms Catégorie Applications Partagé avec Mo…" at bounding box center [571, 288] width 1142 height 576
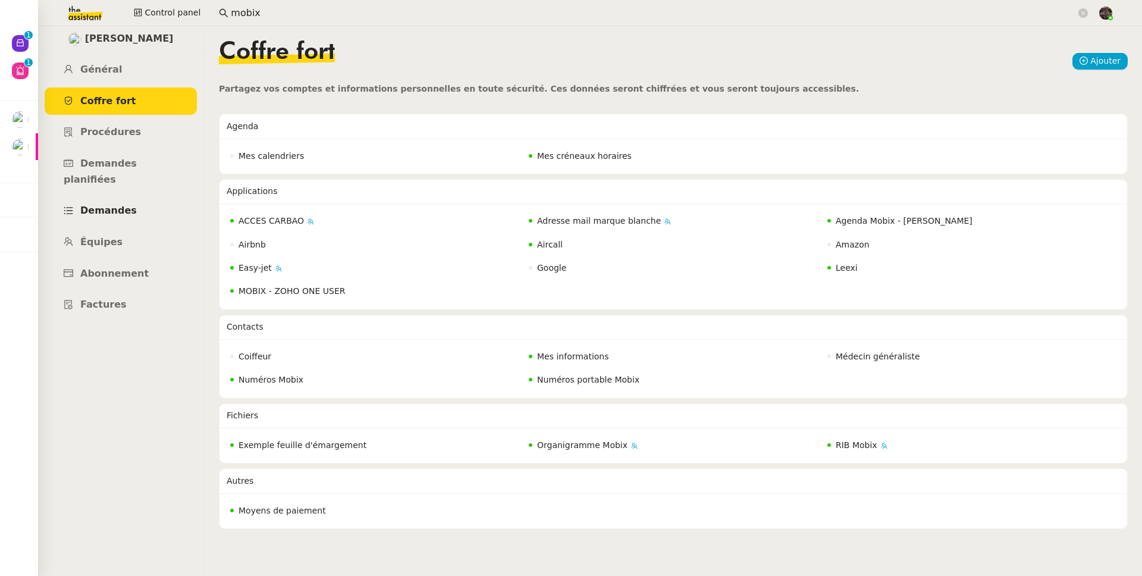
click at [96, 197] on link "Demandes" at bounding box center [121, 211] width 152 height 28
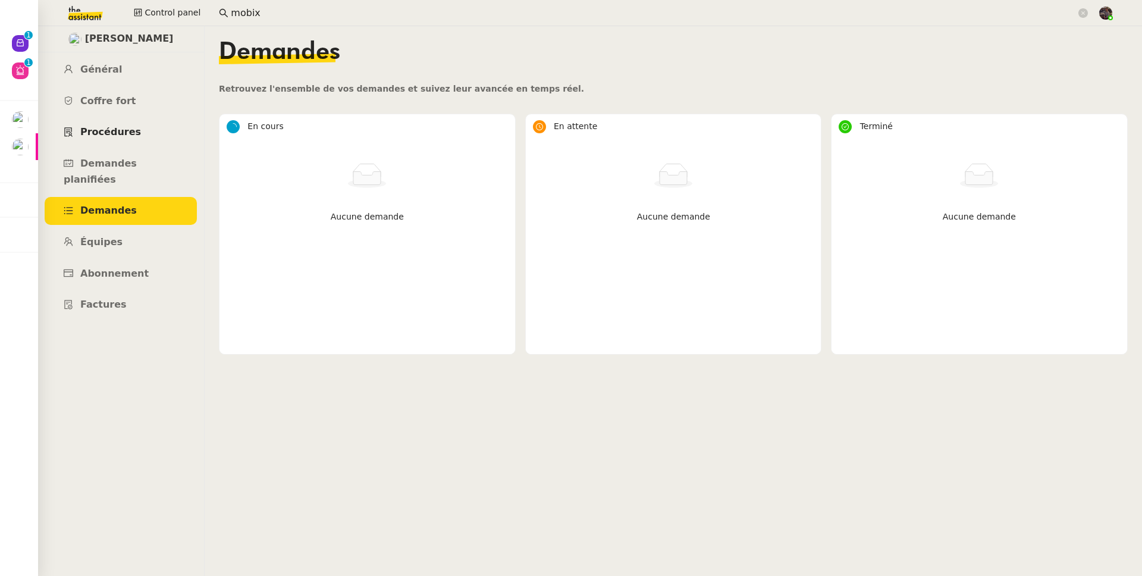
click at [115, 136] on span "Procédures" at bounding box center [110, 131] width 61 height 11
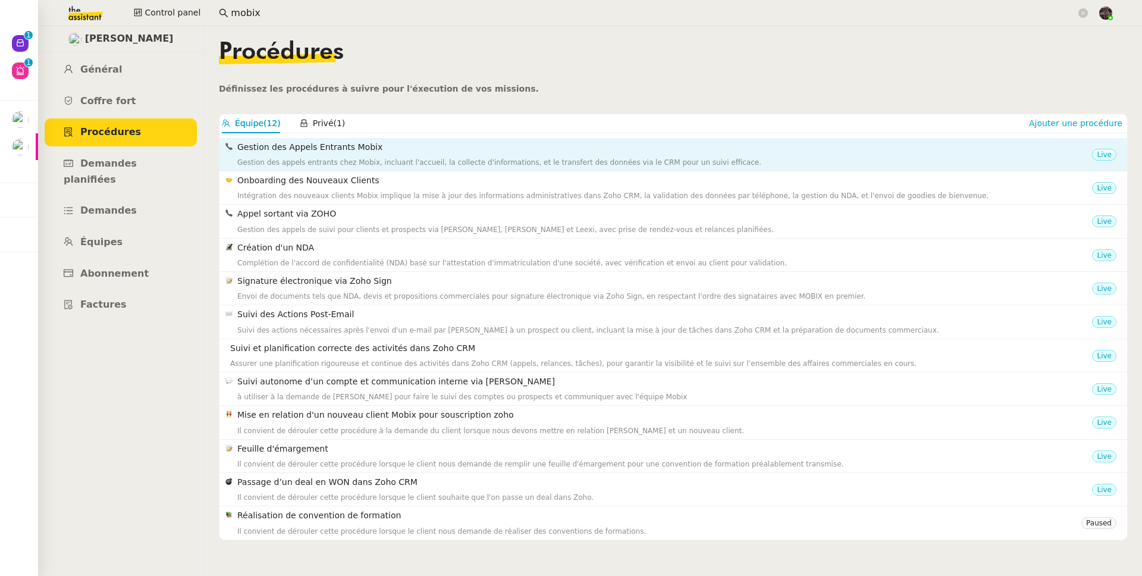
click at [367, 150] on h4 "Gestion des Appels Entrants Mobix" at bounding box center [664, 147] width 855 height 14
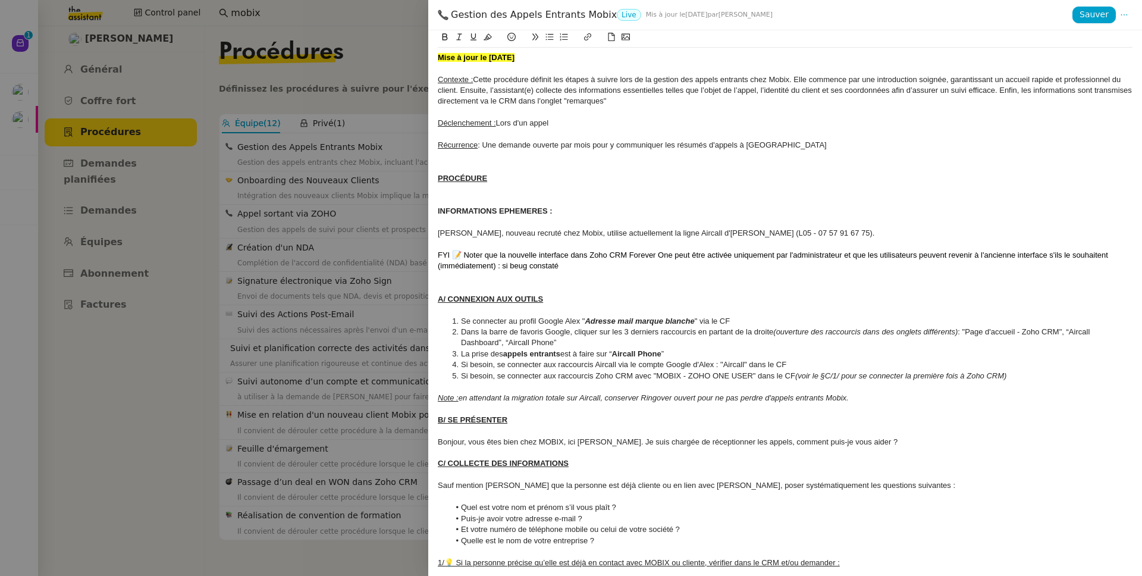
click at [635, 355] on strong "Aircall Phone" at bounding box center [636, 353] width 49 height 9
drag, startPoint x: 635, startPoint y: 355, endPoint x: 666, endPoint y: 357, distance: 31.0
click at [666, 357] on li "La prise des appels entrants est à faire sur “ Aircall Phone ”" at bounding box center [792, 354] width 684 height 11
click at [257, 355] on div at bounding box center [571, 288] width 1142 height 576
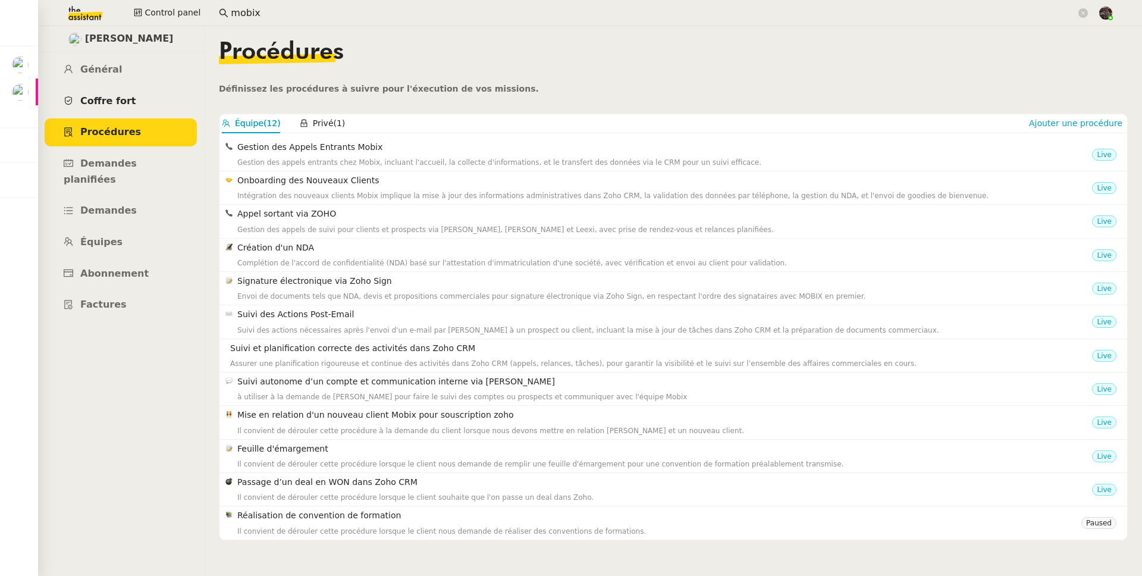
click at [122, 95] on span "Coffre fort" at bounding box center [108, 100] width 56 height 11
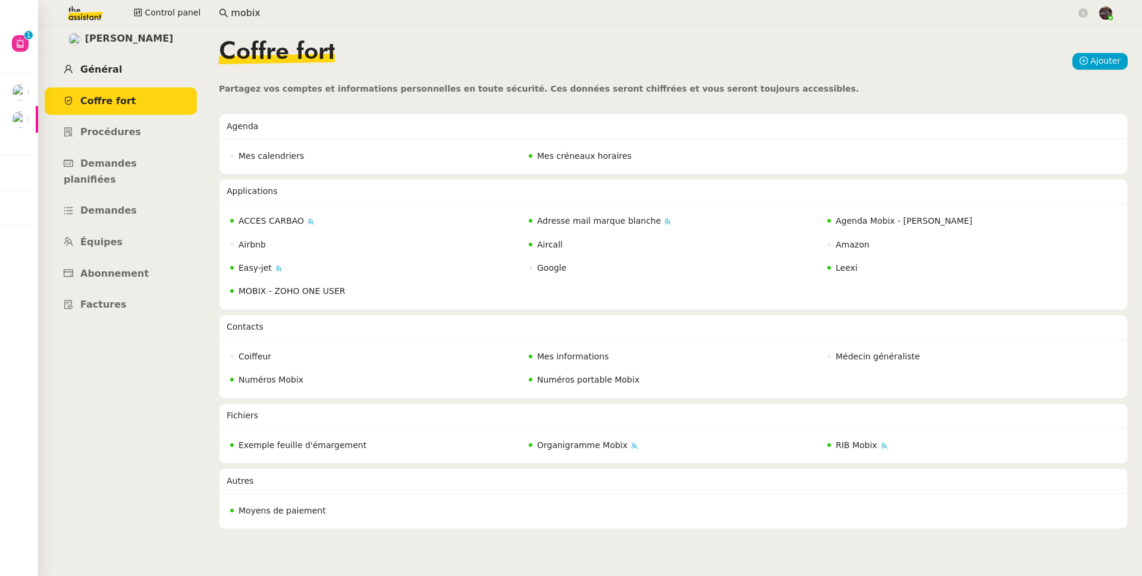
click at [126, 57] on link "Général" at bounding box center [121, 70] width 152 height 28
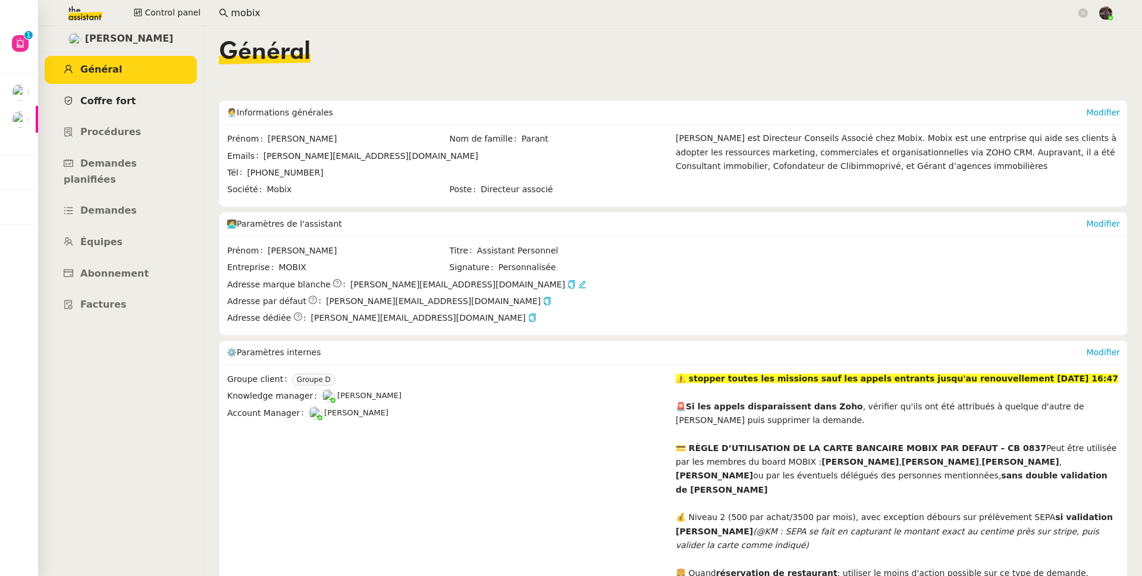
click at [133, 96] on link "Coffre fort" at bounding box center [121, 101] width 152 height 28
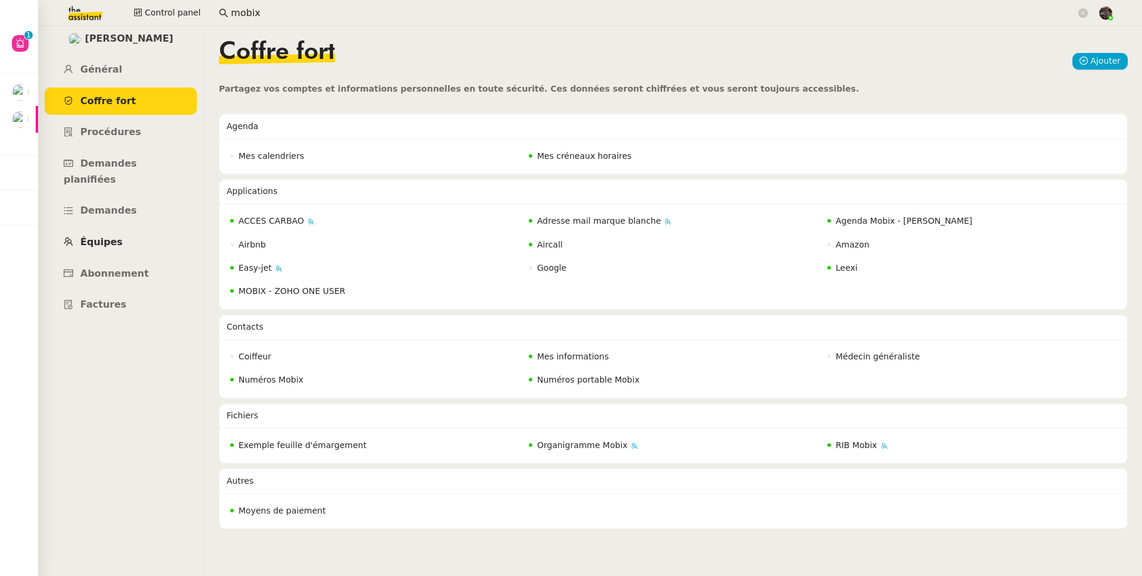
click at [118, 232] on link "Équipes" at bounding box center [121, 242] width 152 height 28
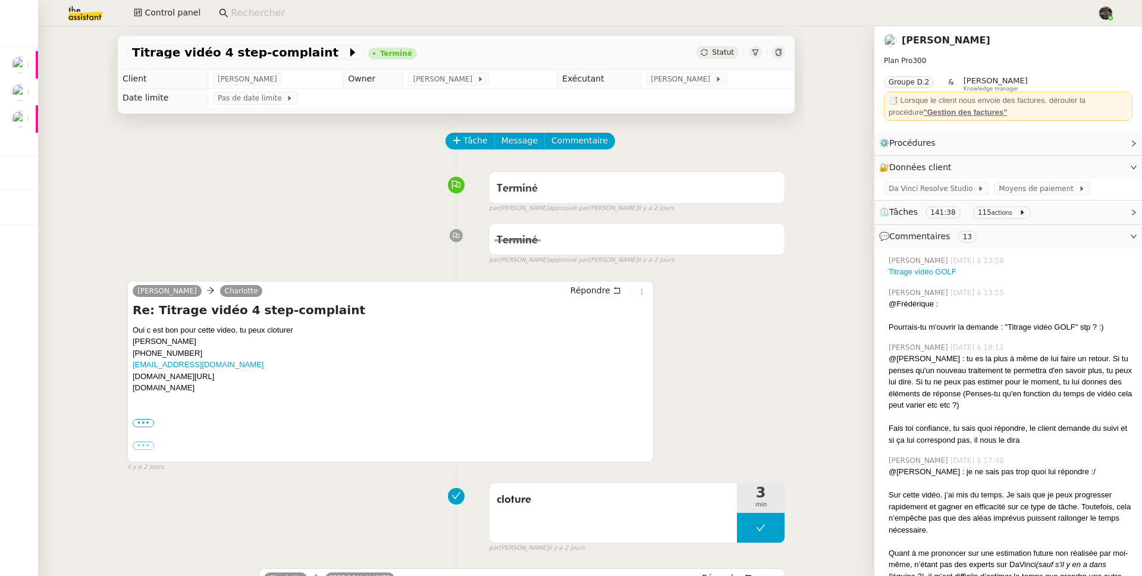
click at [94, 19] on img at bounding box center [76, 13] width 92 height 26
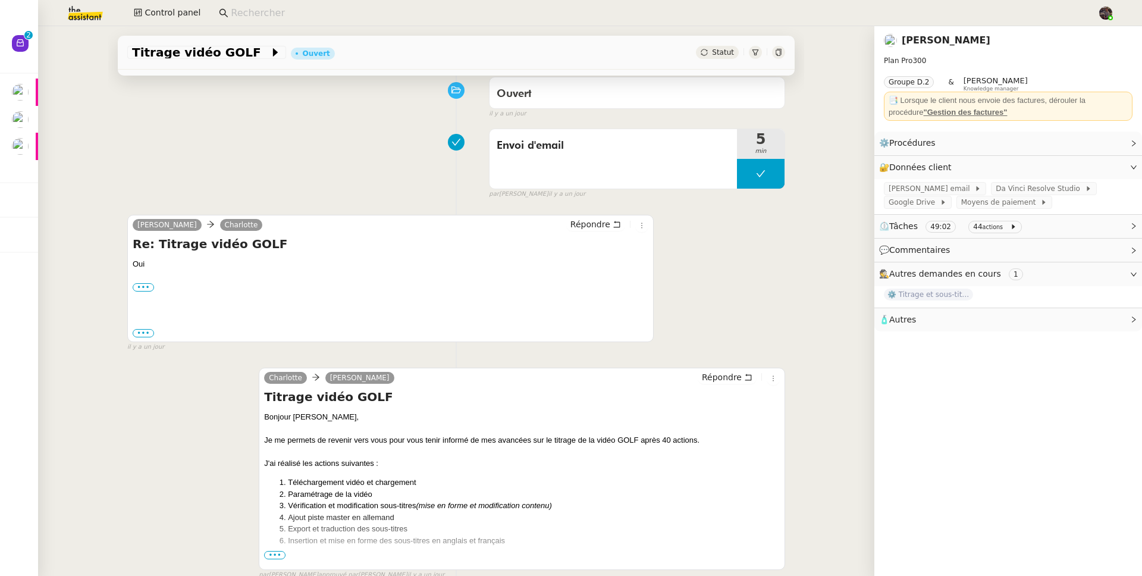
scroll to position [95, 0]
click at [273, 546] on ol "Téléchargement vidéo et chargement Paramétrage de la vidéo Vérification et modi…" at bounding box center [522, 511] width 516 height 70
click at [272, 551] on div "Bonjour [PERSON_NAME], Je me permets de revenir vers vous pour vous tenir infor…" at bounding box center [522, 562] width 516 height 302
click at [270, 556] on span "•••" at bounding box center [274, 554] width 21 height 8
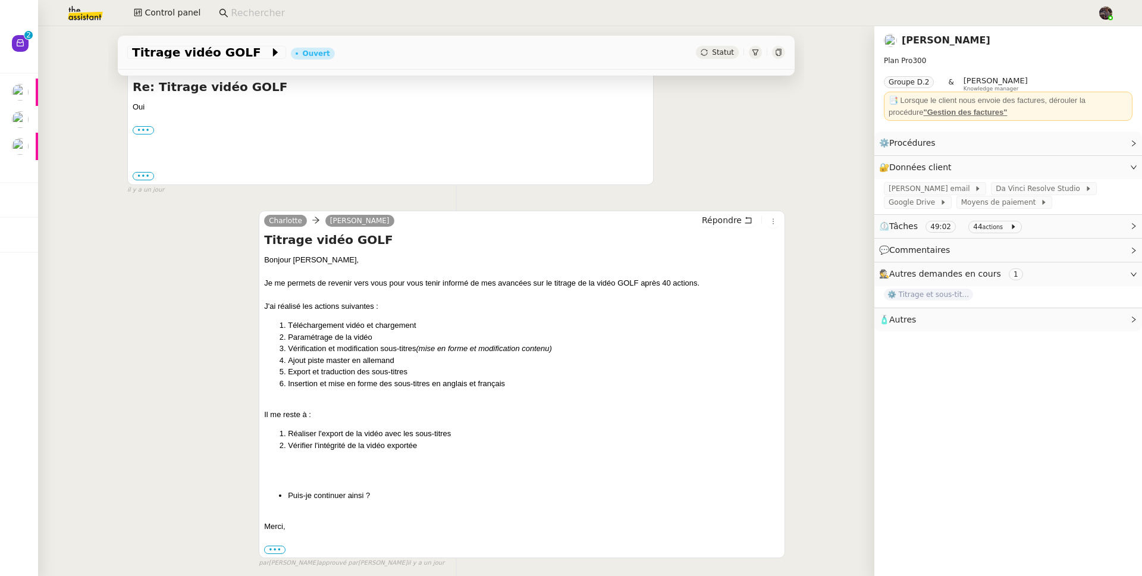
scroll to position [298, 0]
